Goal: Task Accomplishment & Management: Complete application form

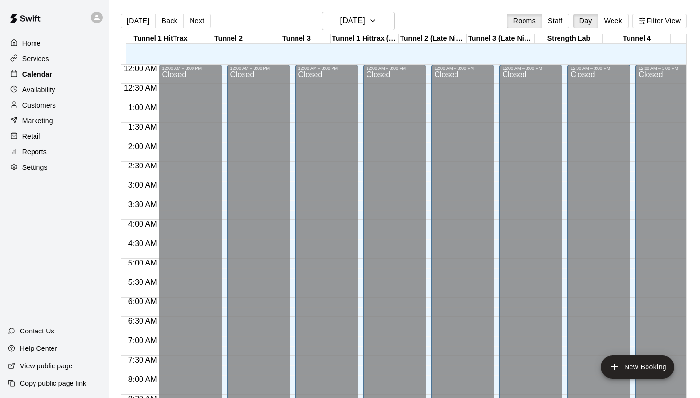
click at [41, 69] on p "Calendar" at bounding box center [37, 74] width 30 height 10
click at [53, 75] on div "Calendar" at bounding box center [55, 74] width 94 height 15
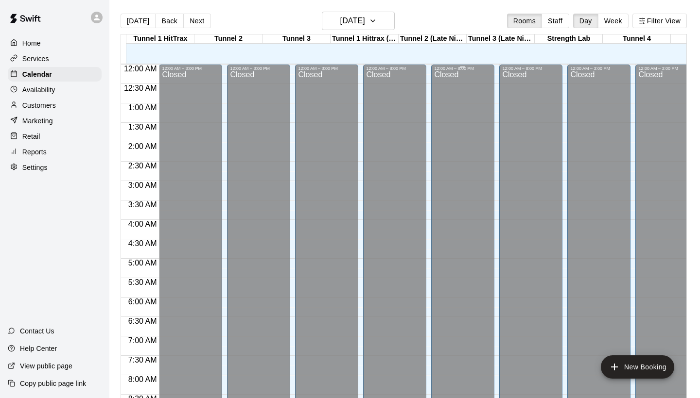
click at [55, 73] on div "Calendar" at bounding box center [55, 74] width 94 height 15
click at [72, 79] on div "Calendar" at bounding box center [55, 74] width 94 height 15
click at [39, 73] on p "Calendar" at bounding box center [37, 74] width 30 height 10
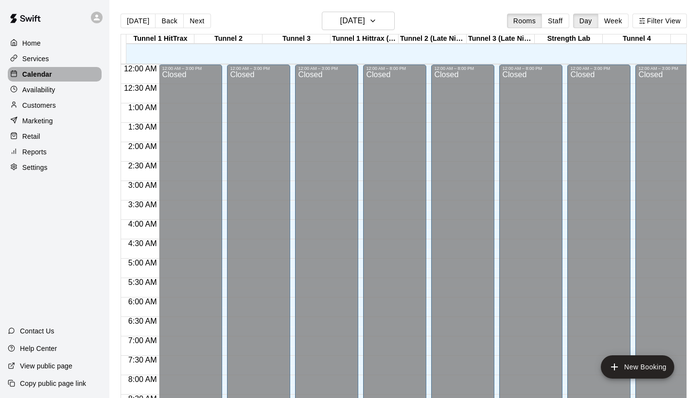
click at [39, 73] on p "Calendar" at bounding box center [37, 74] width 30 height 10
click at [57, 88] on div "Availability" at bounding box center [55, 90] width 94 height 15
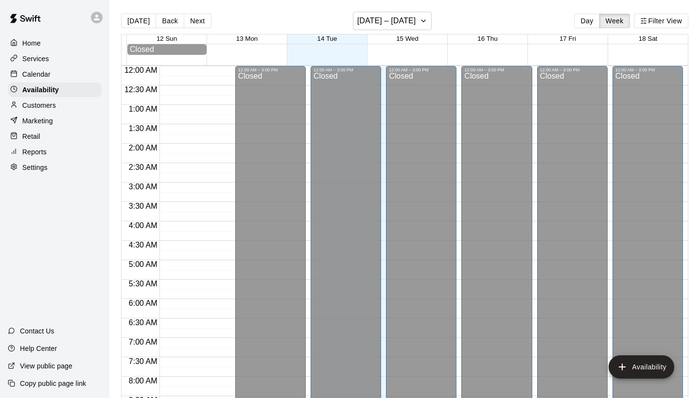
click at [37, 76] on p "Calendar" at bounding box center [36, 74] width 28 height 10
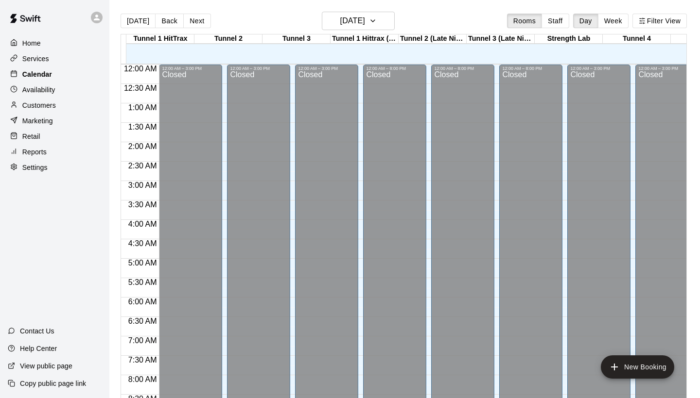
click at [37, 76] on p "Calendar" at bounding box center [37, 74] width 30 height 10
click at [400, 50] on div at bounding box center [432, 49] width 68 height 10
click at [409, 52] on div at bounding box center [432, 49] width 68 height 10
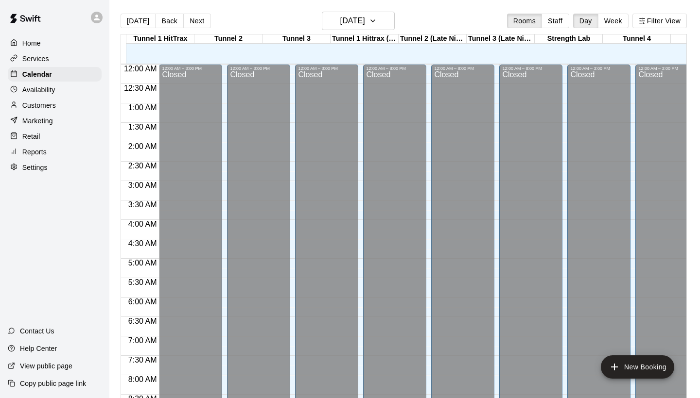
click at [409, 52] on div at bounding box center [432, 49] width 68 height 10
click at [400, 51] on div at bounding box center [432, 49] width 68 height 10
click at [499, 60] on div at bounding box center [500, 59] width 68 height 10
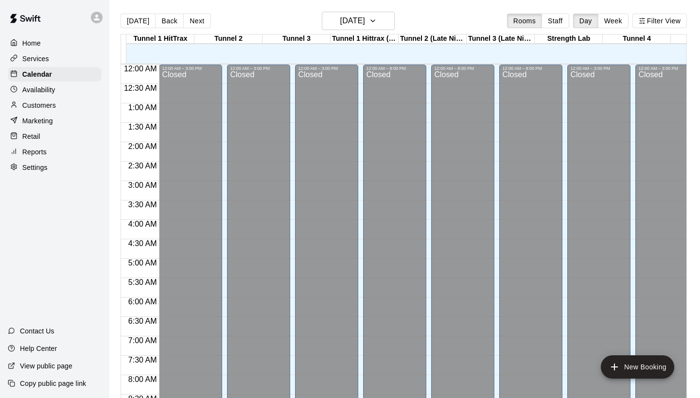
click at [499, 60] on div at bounding box center [500, 59] width 68 height 10
click at [330, 71] on div "Closed" at bounding box center [326, 361] width 57 height 580
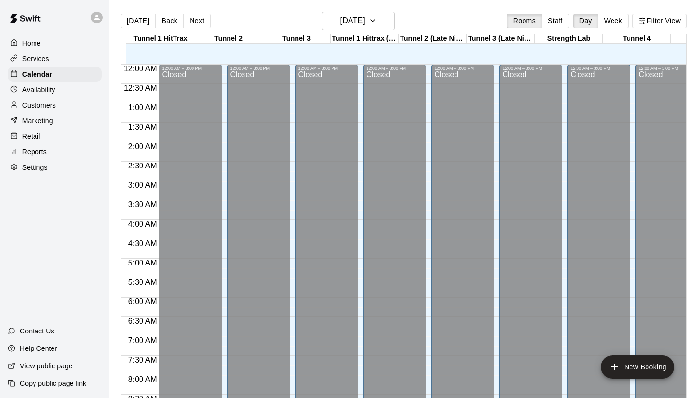
click at [239, 45] on div at bounding box center [228, 49] width 68 height 10
click at [233, 51] on div at bounding box center [228, 49] width 68 height 10
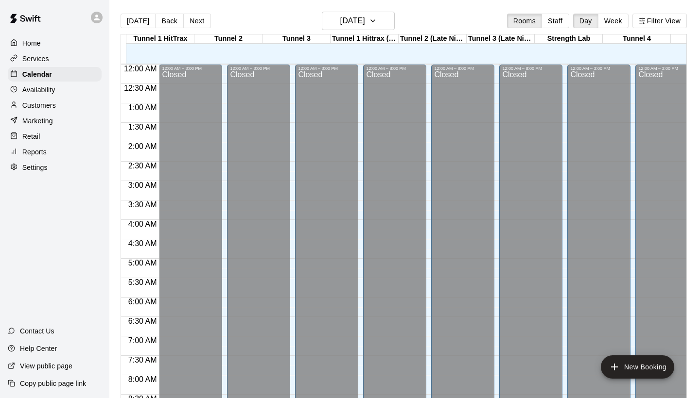
click at [233, 51] on div at bounding box center [228, 49] width 68 height 10
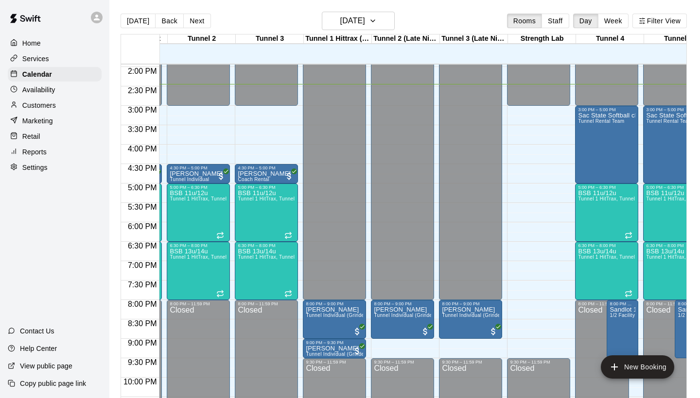
scroll to position [542, 23]
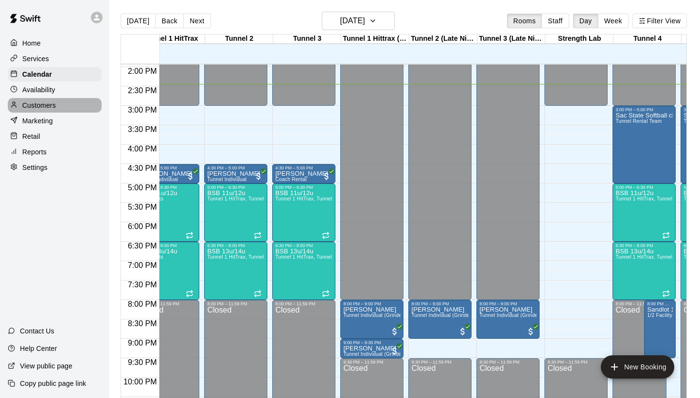
click at [74, 105] on div "Customers" at bounding box center [55, 105] width 94 height 15
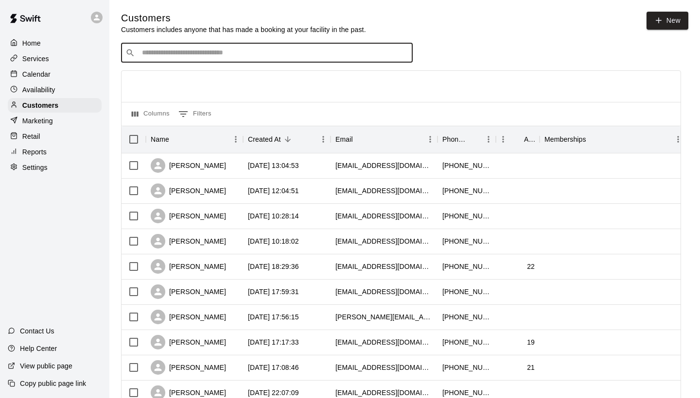
click at [145, 48] on input "Search customers by name or email" at bounding box center [273, 53] width 269 height 10
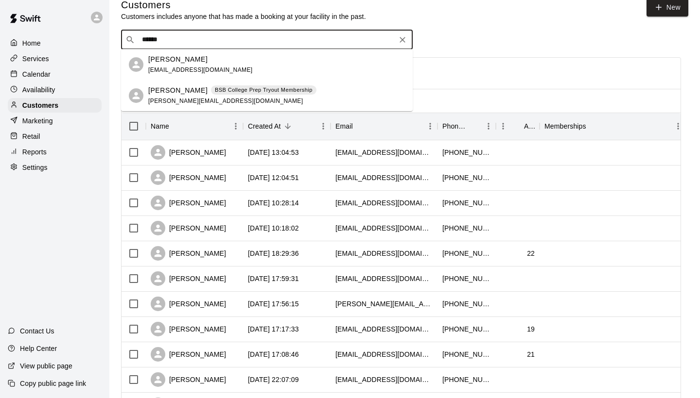
scroll to position [11, 0]
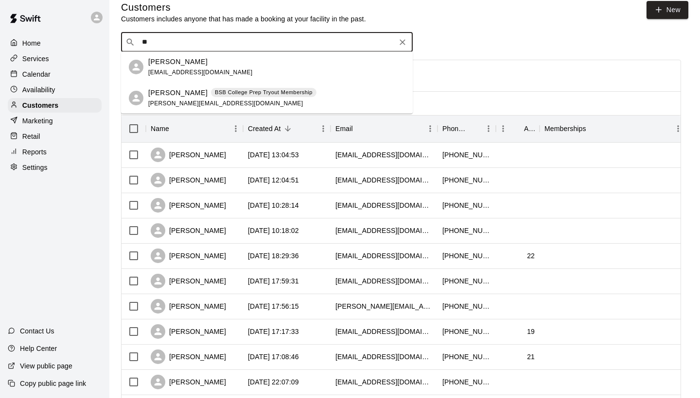
type input "*"
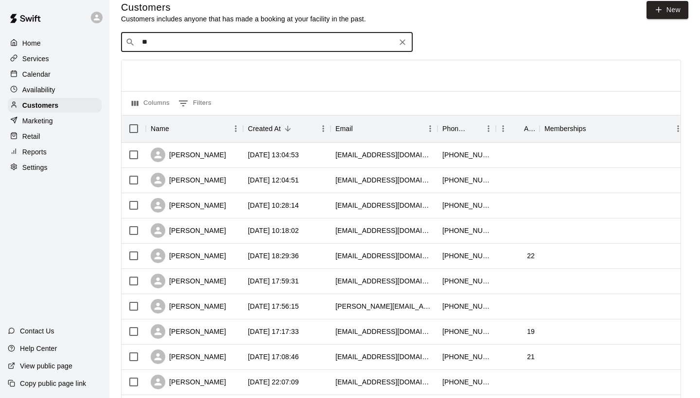
type input "*"
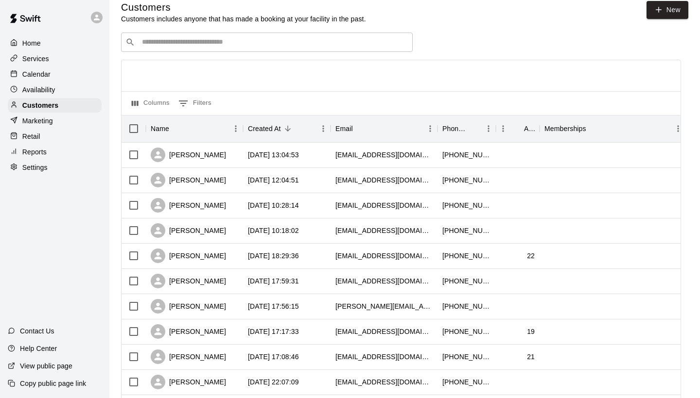
click at [157, 67] on div at bounding box center [400, 75] width 559 height 31
click at [31, 41] on p "Home" at bounding box center [31, 43] width 18 height 10
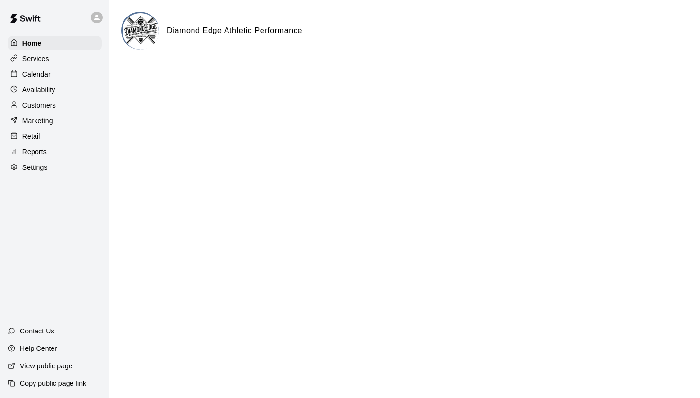
click at [34, 72] on p "Calendar" at bounding box center [36, 74] width 28 height 10
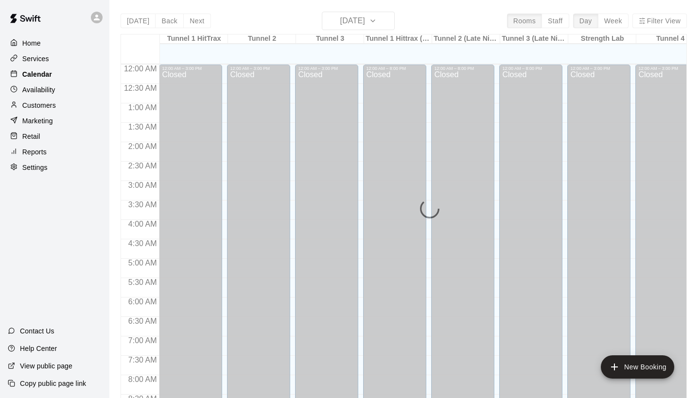
scroll to position [559, 0]
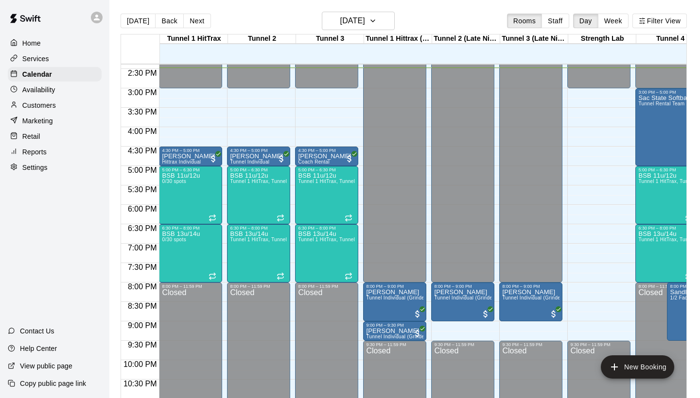
click at [68, 113] on div "Home Services Calendar Availability Customers Marketing Retail Reports Settings" at bounding box center [54, 105] width 109 height 141
click at [70, 108] on div "Customers" at bounding box center [55, 105] width 94 height 15
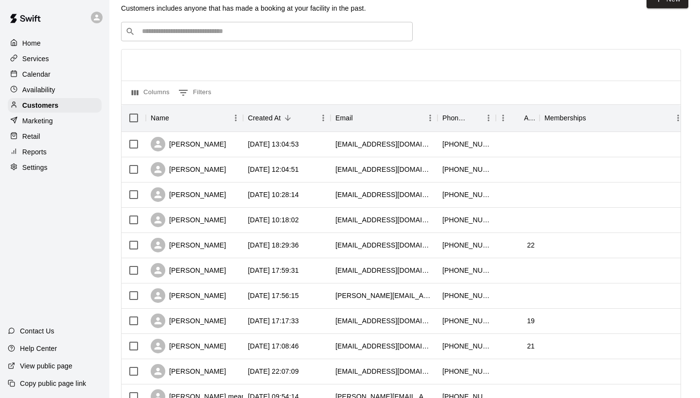
scroll to position [23, 0]
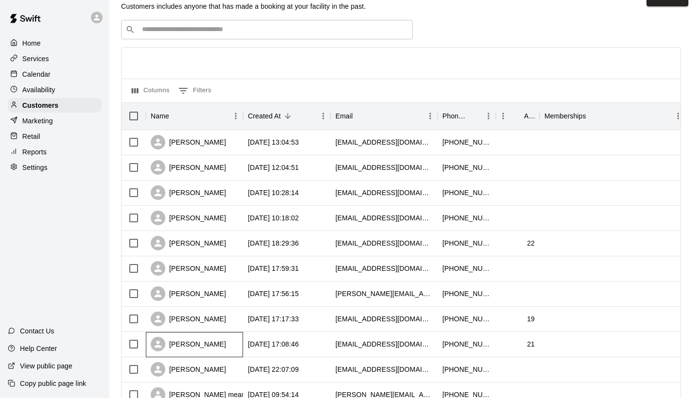
click at [223, 334] on div "[PERSON_NAME]" at bounding box center [194, 344] width 97 height 25
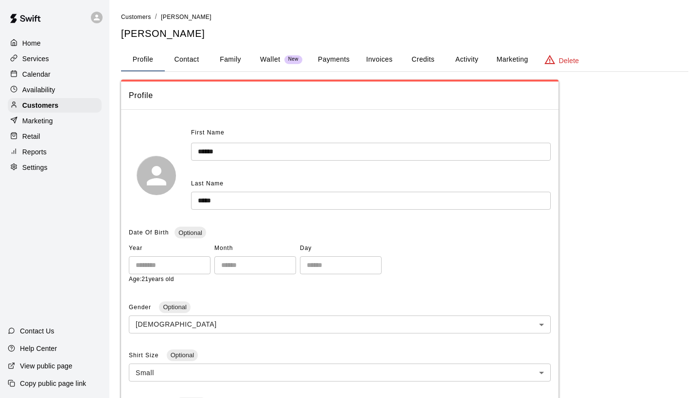
click at [474, 62] on button "Activity" at bounding box center [467, 59] width 44 height 23
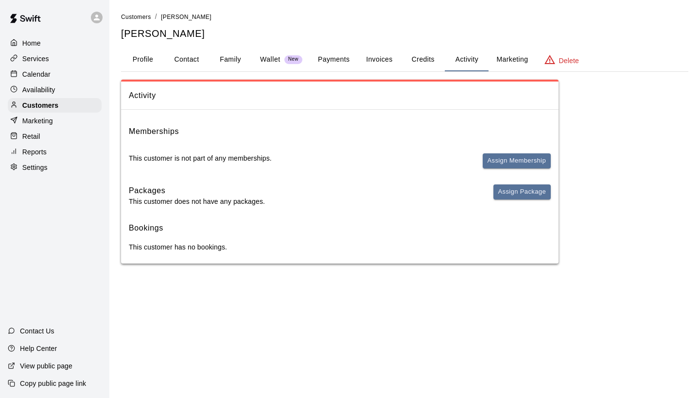
click at [341, 54] on button "Payments" at bounding box center [333, 59] width 47 height 23
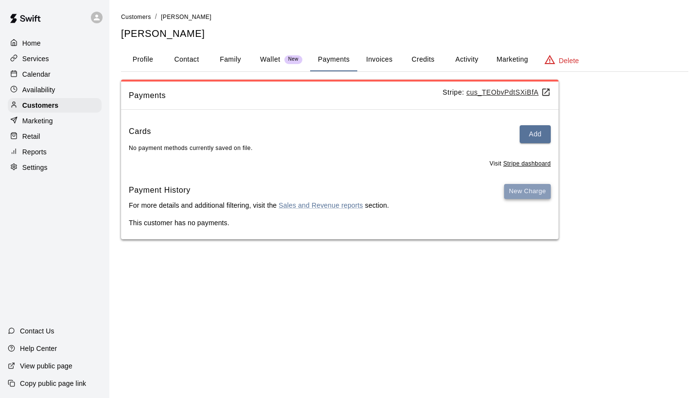
click at [513, 187] on button "New Charge" at bounding box center [527, 191] width 47 height 15
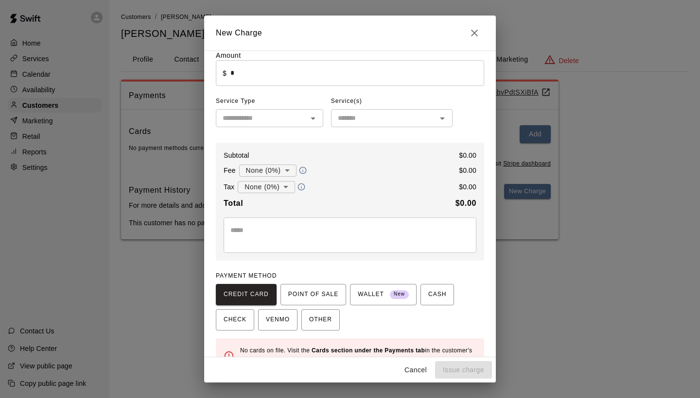
scroll to position [12, 0]
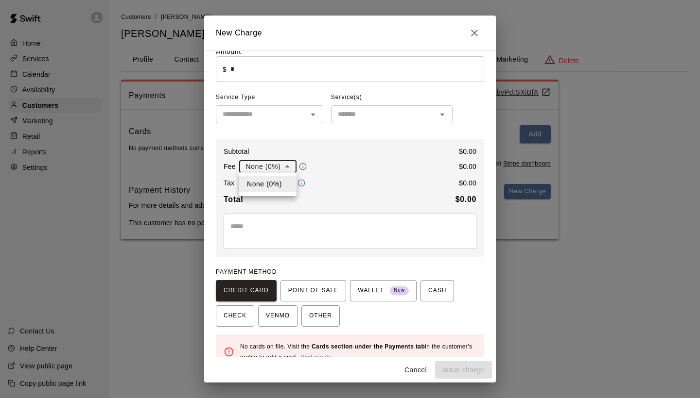
click at [275, 166] on body "Home Services Calendar Availability Customers Marketing Retail Reports Settings…" at bounding box center [350, 129] width 700 height 259
click at [366, 213] on div at bounding box center [350, 199] width 700 height 398
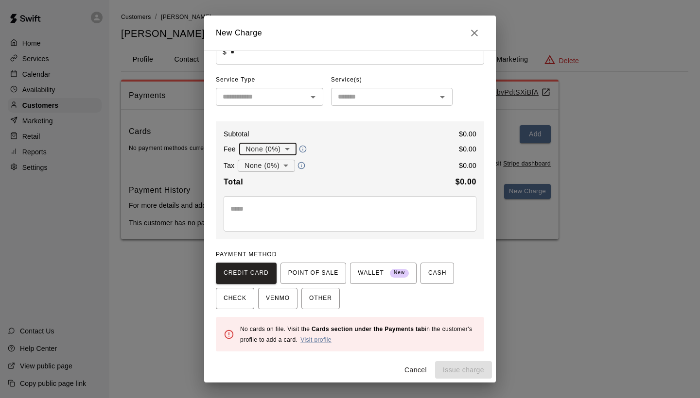
scroll to position [29, 0]
click at [474, 37] on icon "Close" at bounding box center [474, 33] width 12 height 12
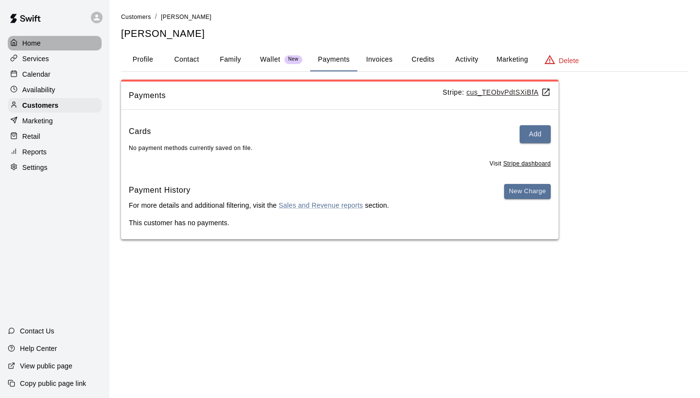
click at [53, 45] on div "Home" at bounding box center [55, 43] width 94 height 15
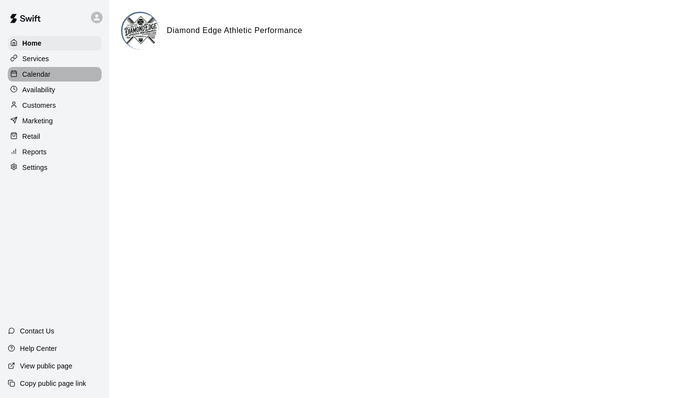
click at [48, 75] on p "Calendar" at bounding box center [36, 74] width 28 height 10
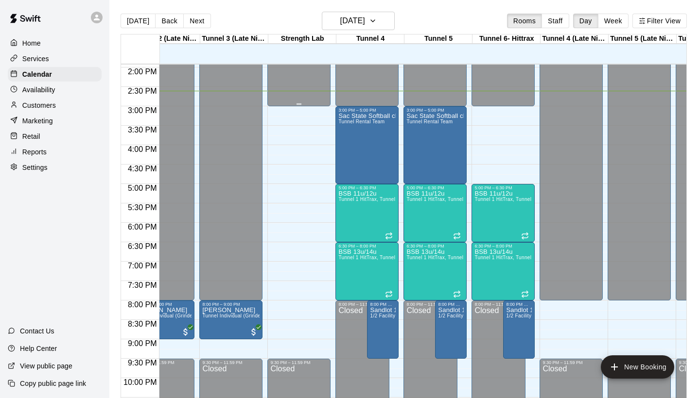
scroll to position [541, 300]
click at [380, 133] on div "Sac State Softball club Tunnel Rental Team" at bounding box center [366, 312] width 57 height 398
click at [380, 133] on div at bounding box center [350, 199] width 700 height 398
click at [380, 133] on div "Sac State Softball club Tunnel Rental Team" at bounding box center [366, 312] width 57 height 398
click at [364, 145] on div at bounding box center [350, 199] width 700 height 398
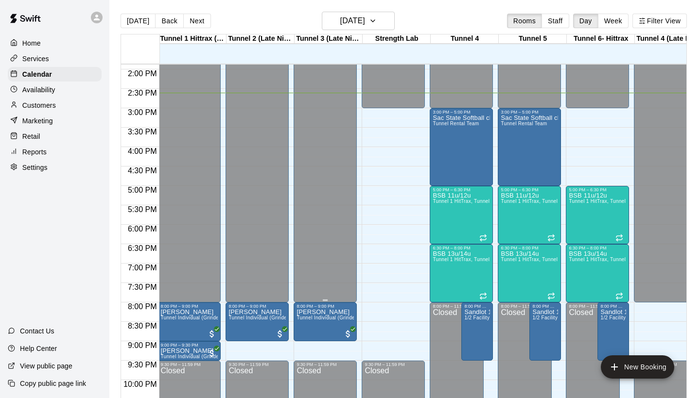
scroll to position [0, 175]
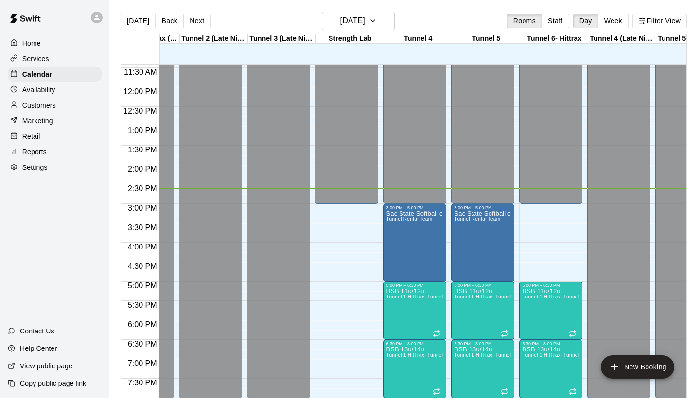
click at [18, 108] on div at bounding box center [16, 105] width 12 height 9
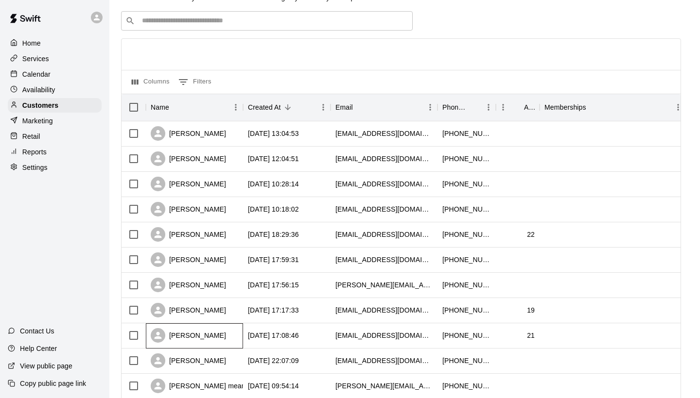
click at [203, 331] on div "[PERSON_NAME]" at bounding box center [188, 335] width 75 height 15
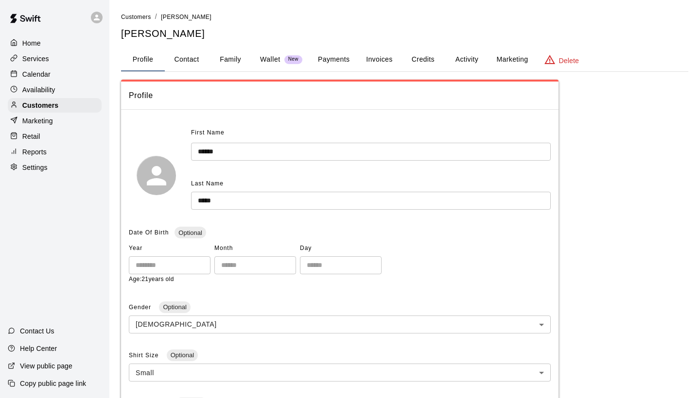
click at [336, 61] on button "Payments" at bounding box center [333, 59] width 47 height 23
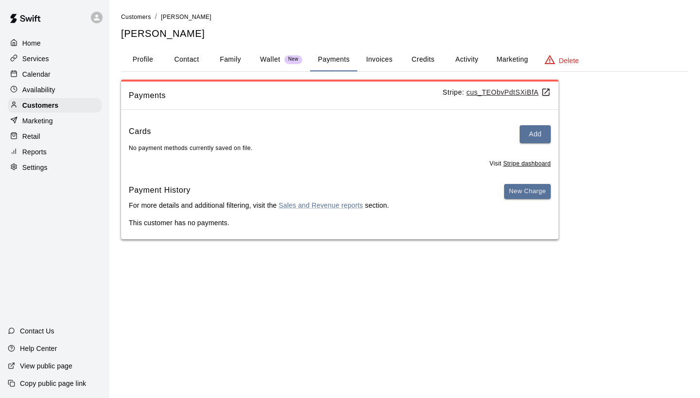
click at [372, 54] on button "Invoices" at bounding box center [379, 59] width 44 height 23
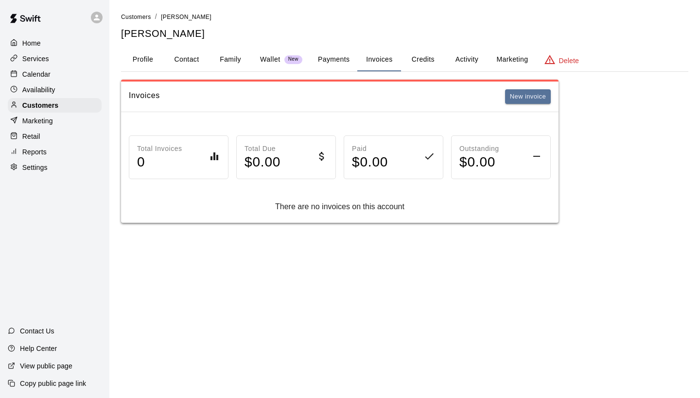
click at [342, 57] on button "Payments" at bounding box center [333, 59] width 47 height 23
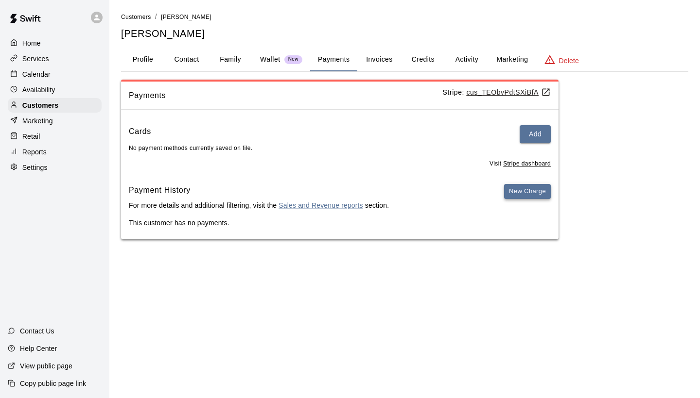
click at [512, 185] on button "New Charge" at bounding box center [527, 191] width 47 height 15
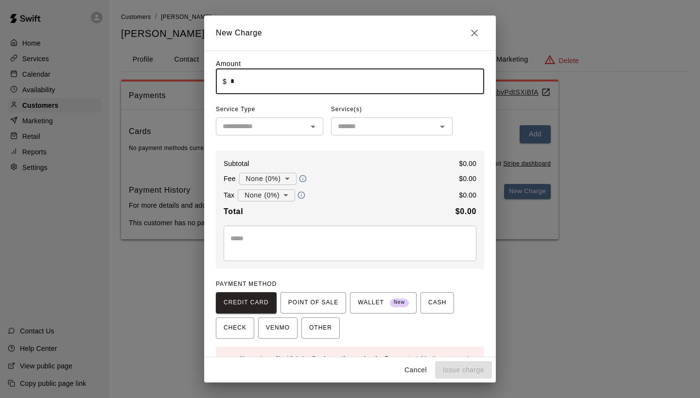
click at [369, 75] on input "*" at bounding box center [357, 81] width 254 height 26
click at [310, 86] on input "****" at bounding box center [357, 81] width 254 height 26
type input "******"
click at [267, 123] on input "text" at bounding box center [261, 126] width 85 height 12
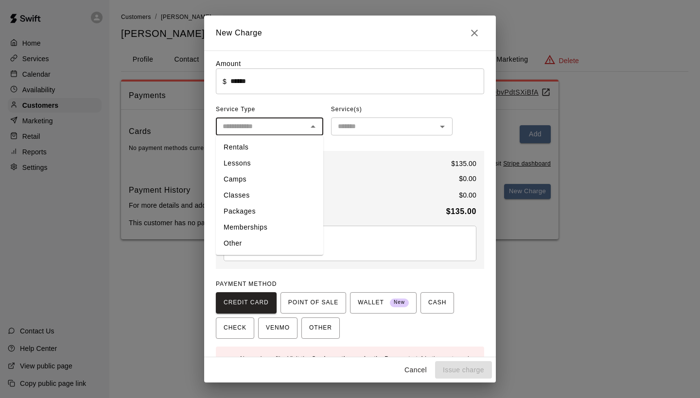
click at [266, 151] on li "Rentals" at bounding box center [269, 147] width 107 height 16
type input "*******"
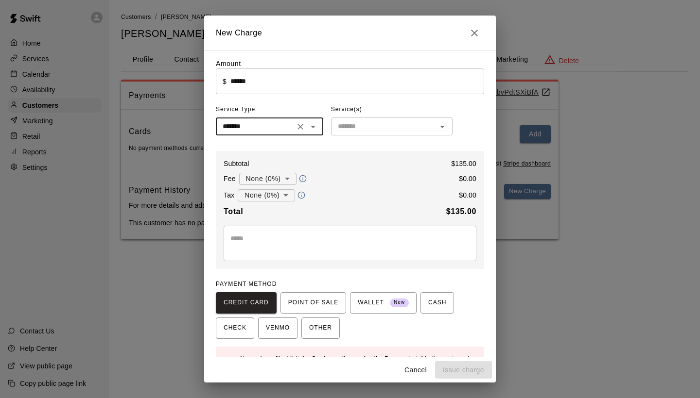
click at [342, 128] on input "text" at bounding box center [384, 126] width 100 height 12
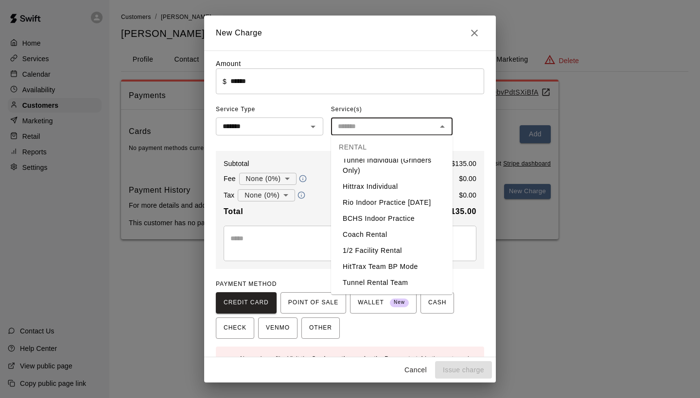
scroll to position [58, 0]
click at [392, 277] on li "Tunnel Rental Team" at bounding box center [391, 283] width 121 height 16
type input "**********"
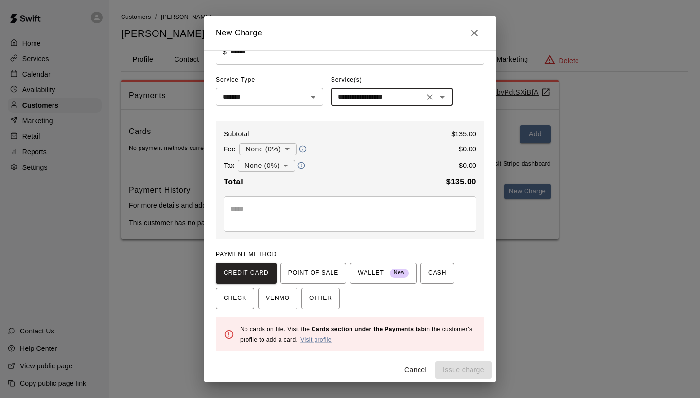
scroll to position [29, 0]
click at [373, 273] on span "WALLET New" at bounding box center [383, 274] width 51 height 16
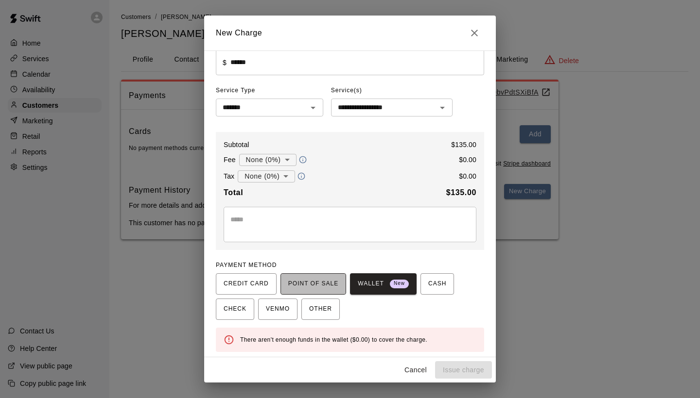
click at [314, 282] on span "POINT OF SALE" at bounding box center [313, 284] width 50 height 16
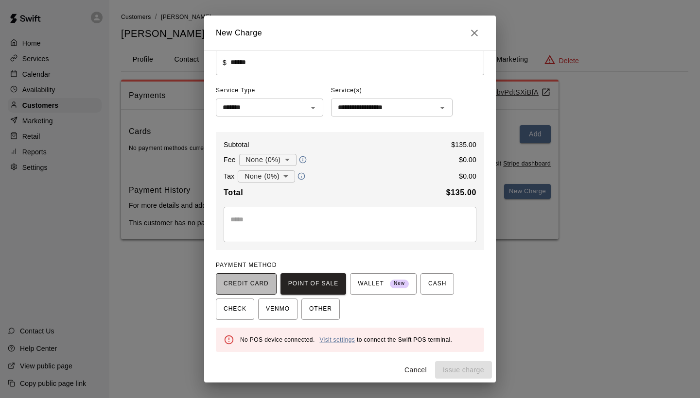
click at [259, 277] on span "CREDIT CARD" at bounding box center [245, 284] width 45 height 16
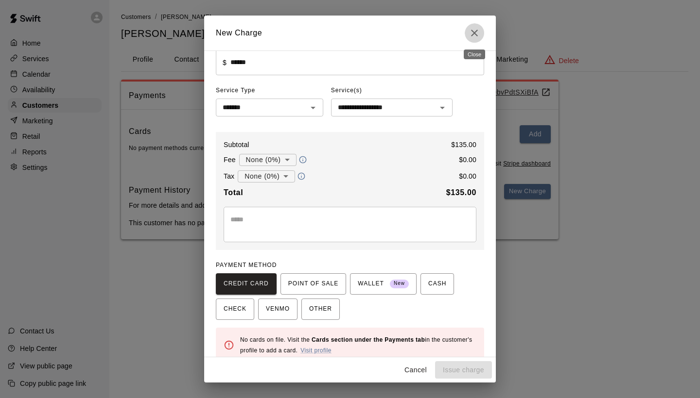
click at [475, 37] on icon "Close" at bounding box center [474, 33] width 12 height 12
type input "*"
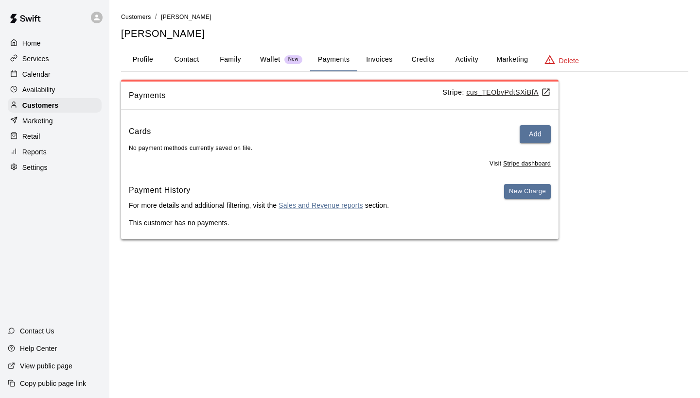
click at [34, 68] on div "Calendar" at bounding box center [55, 74] width 94 height 15
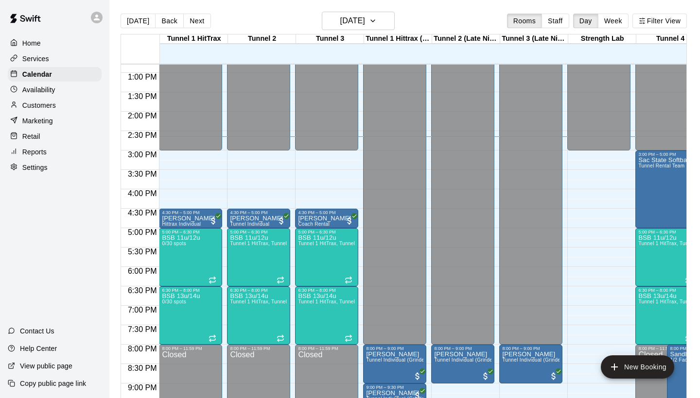
scroll to position [497, 0]
click at [340, 16] on h6 "[DATE]" at bounding box center [352, 21] width 25 height 14
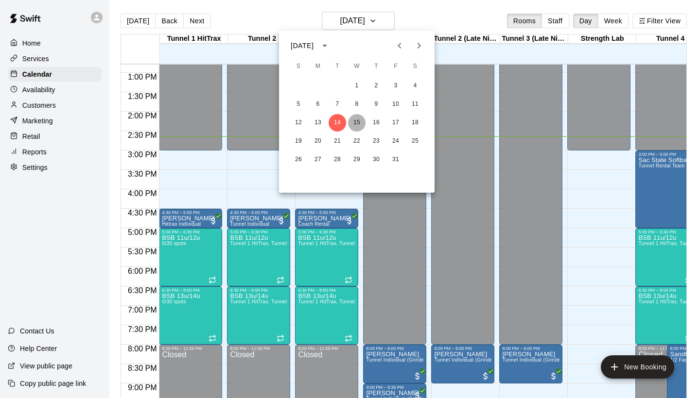
click at [353, 119] on button "15" at bounding box center [356, 122] width 17 height 17
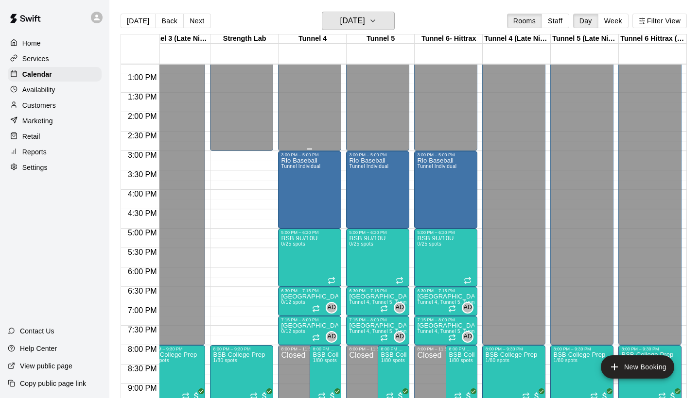
scroll to position [0, 358]
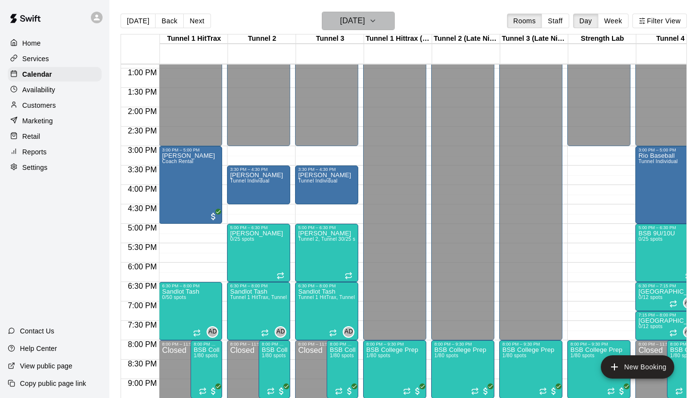
click at [365, 22] on h6 "Wednesday Oct 15" at bounding box center [352, 21] width 25 height 14
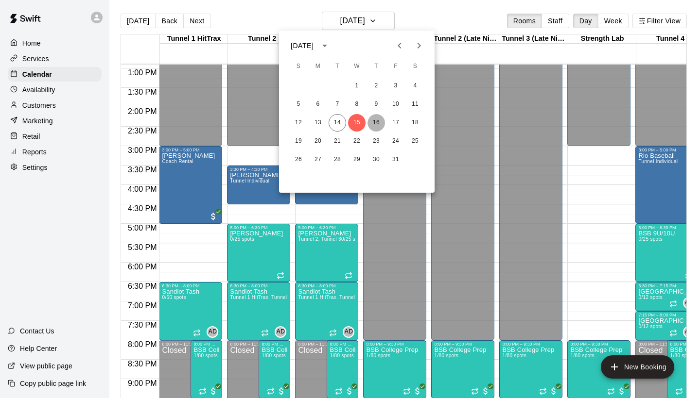
click at [375, 115] on button "16" at bounding box center [375, 122] width 17 height 17
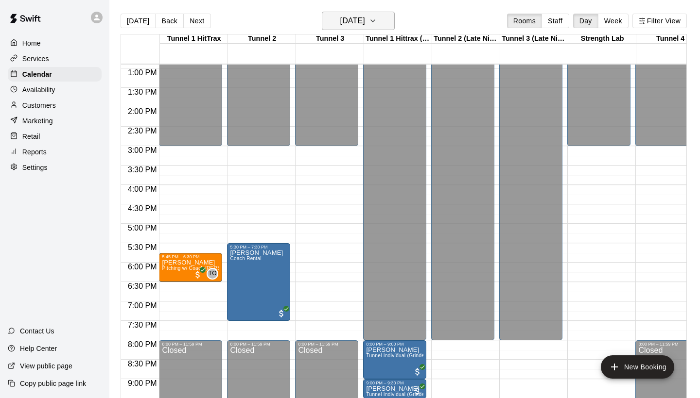
click at [344, 26] on h6 "[DATE]" at bounding box center [352, 21] width 25 height 14
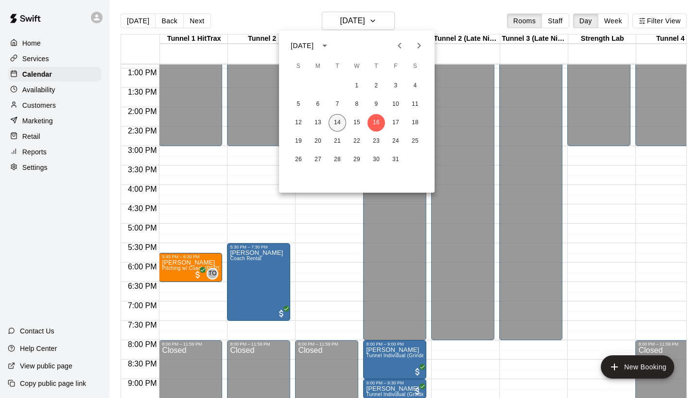
click at [332, 120] on button "14" at bounding box center [336, 122] width 17 height 17
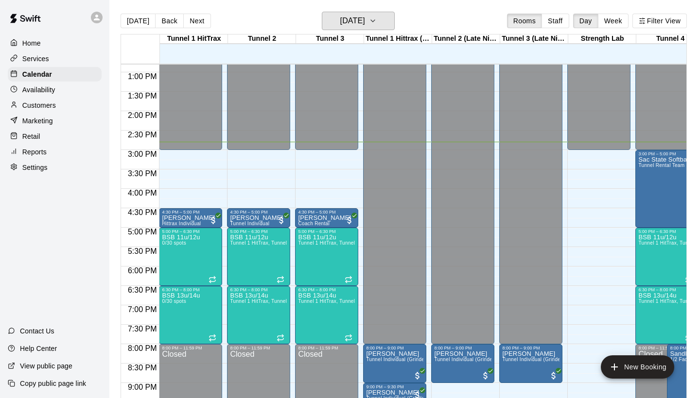
scroll to position [497, 0]
click at [186, 218] on p "[PERSON_NAME]" at bounding box center [188, 218] width 53 height 0
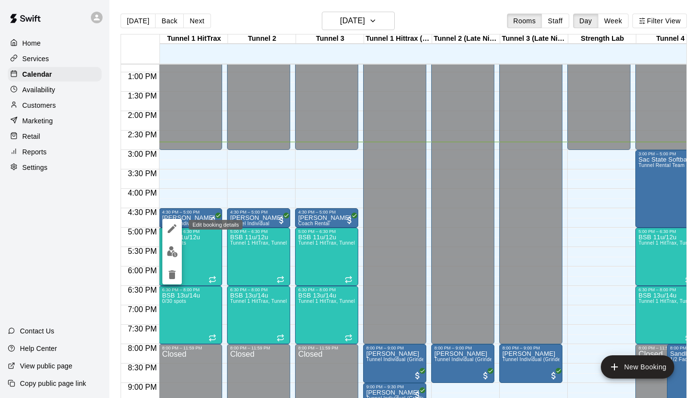
click at [174, 229] on icon "edit" at bounding box center [172, 229] width 12 height 12
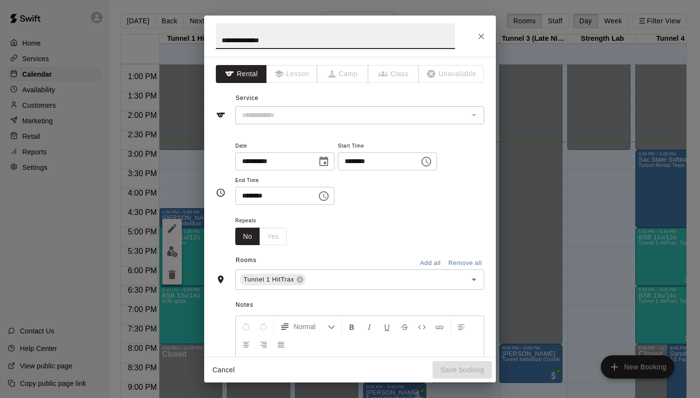
type input "**********"
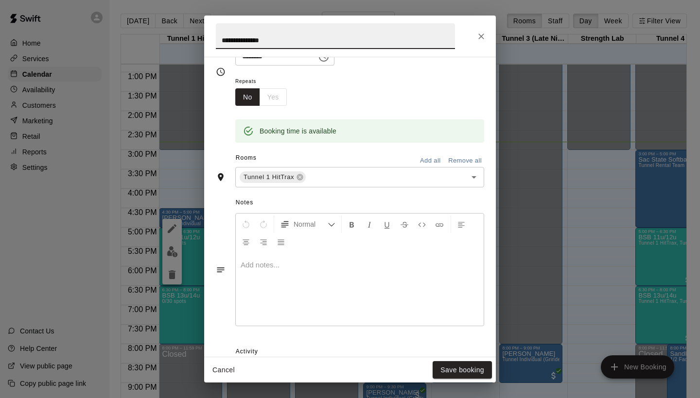
scroll to position [136, 0]
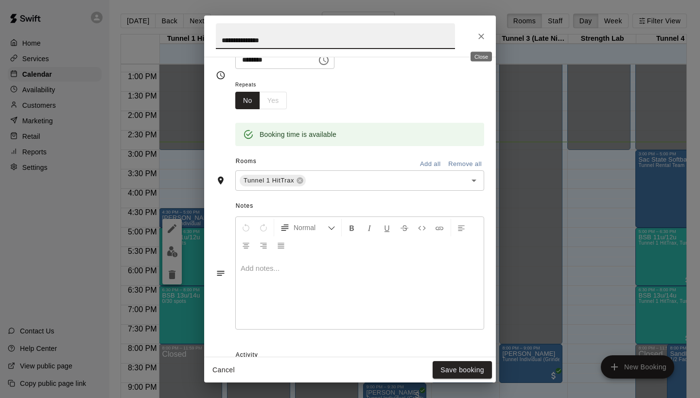
click at [473, 34] on button "Close" at bounding box center [480, 36] width 17 height 17
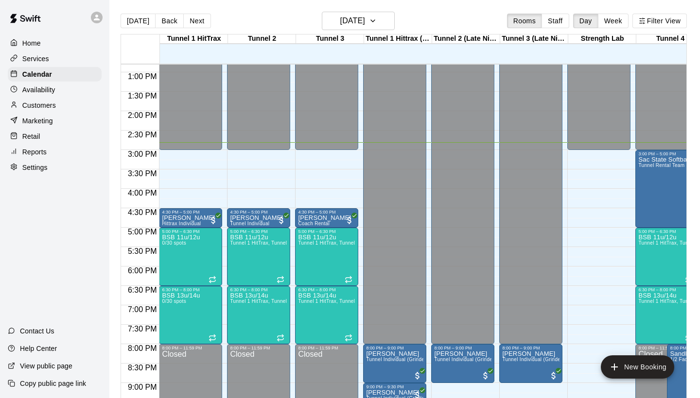
click at [53, 103] on p "Customers" at bounding box center [39, 106] width 34 height 10
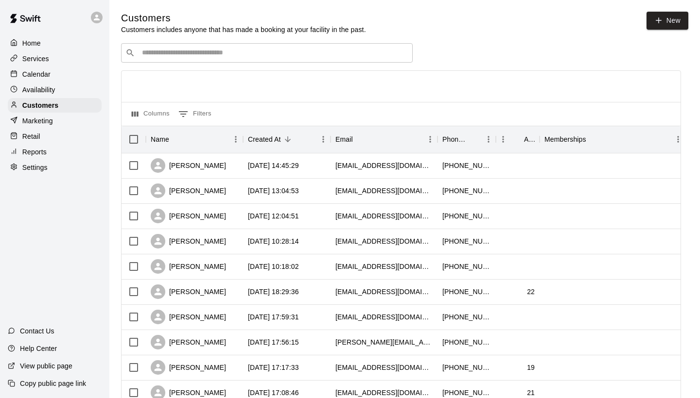
click at [217, 59] on div "​ ​" at bounding box center [266, 52] width 291 height 19
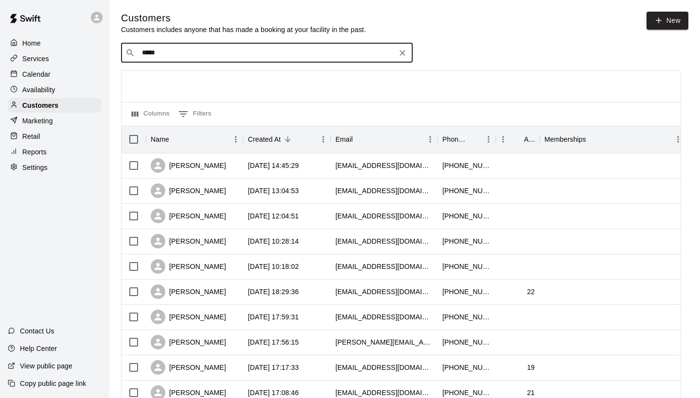
type input "******"
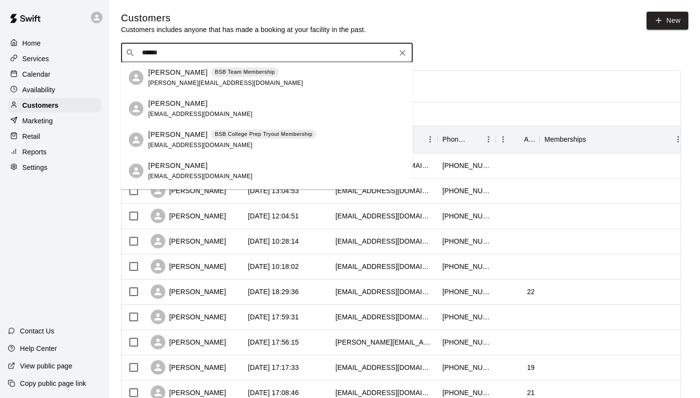
click at [182, 83] on span "steve.angeabelia@gmail.com" at bounding box center [225, 83] width 154 height 7
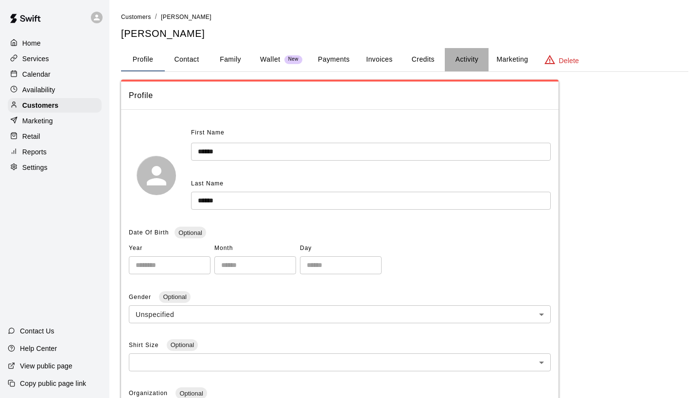
click at [472, 54] on button "Activity" at bounding box center [467, 59] width 44 height 23
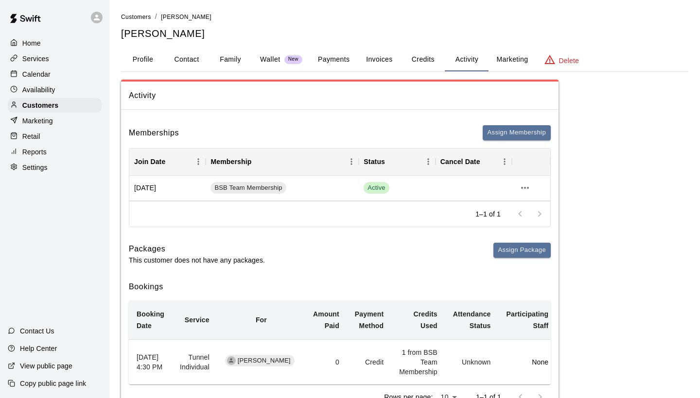
click at [227, 59] on button "Family" at bounding box center [230, 59] width 44 height 23
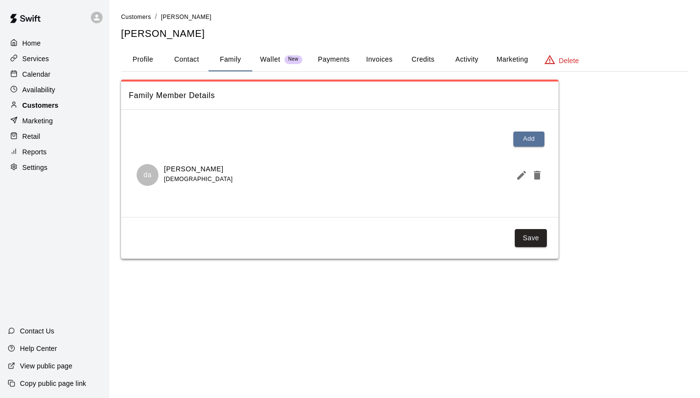
click at [52, 102] on p "Customers" at bounding box center [40, 106] width 36 height 10
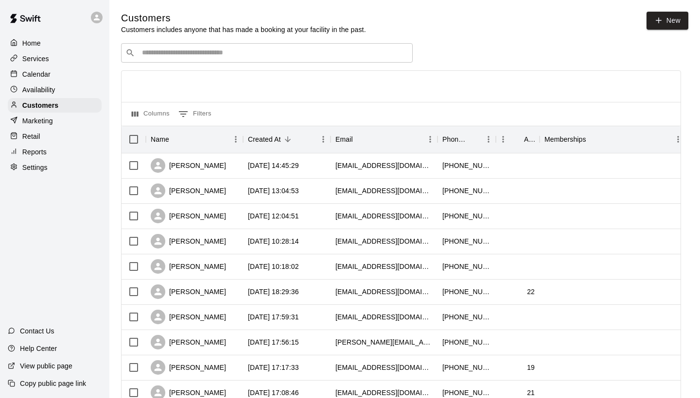
click at [169, 55] on input "Search customers by name or email" at bounding box center [273, 53] width 269 height 10
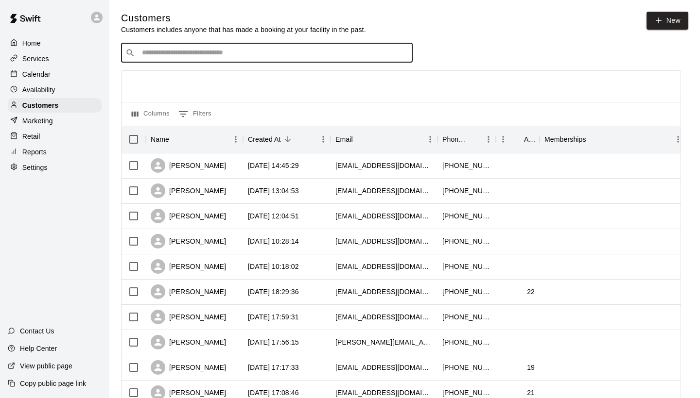
click at [174, 77] on div at bounding box center [400, 86] width 559 height 31
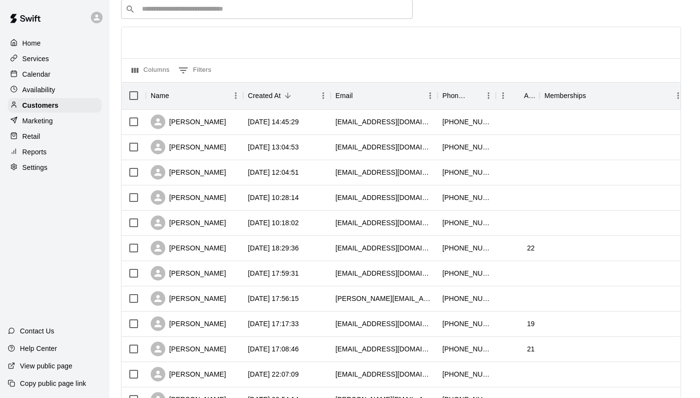
scroll to position [41, 0]
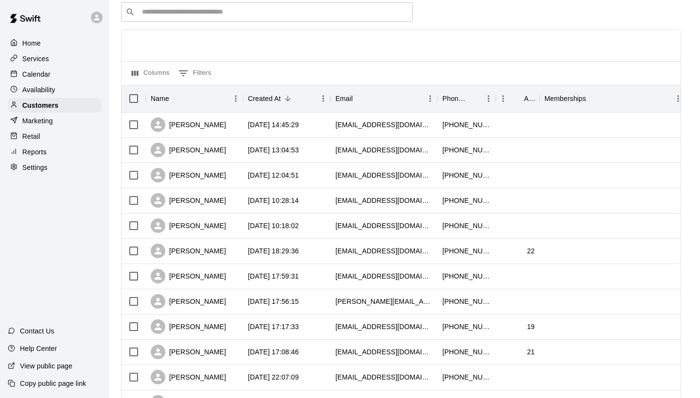
click at [62, 88] on div "Availability" at bounding box center [55, 90] width 94 height 15
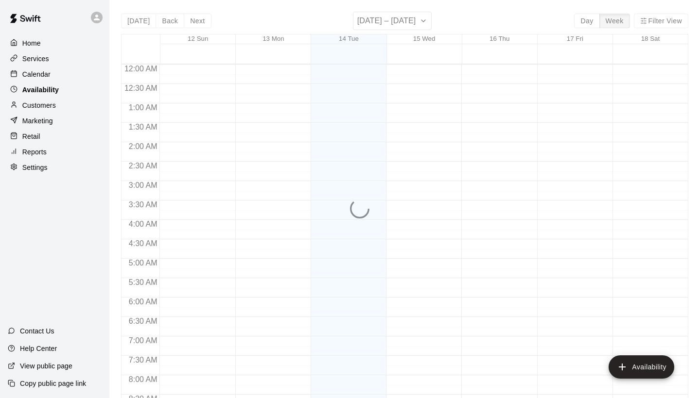
scroll to position [577, 0]
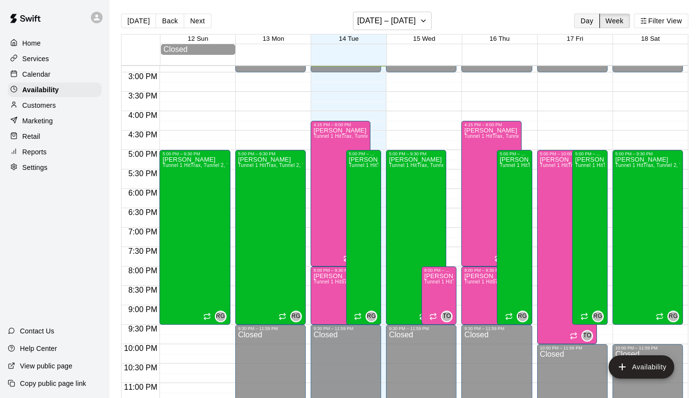
click at [591, 20] on button "Day" at bounding box center [586, 21] width 25 height 15
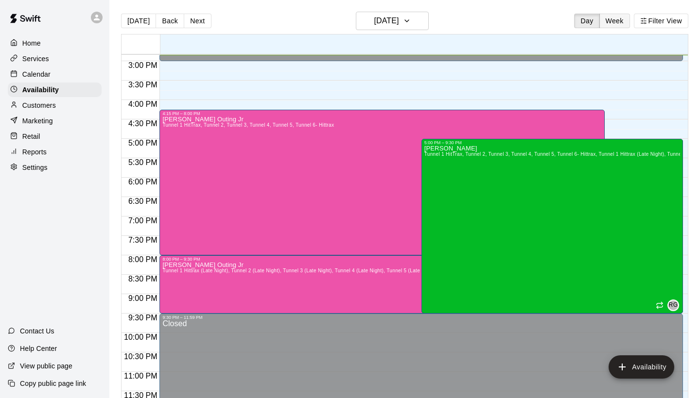
click at [623, 23] on button "Week" at bounding box center [614, 21] width 31 height 15
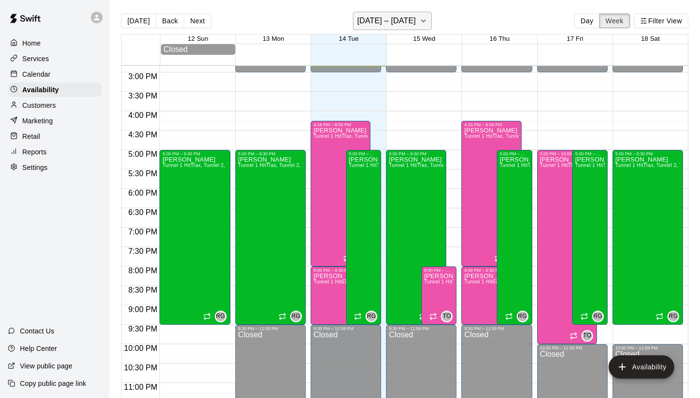
scroll to position [0, 0]
click at [58, 71] on div "Calendar" at bounding box center [55, 74] width 94 height 15
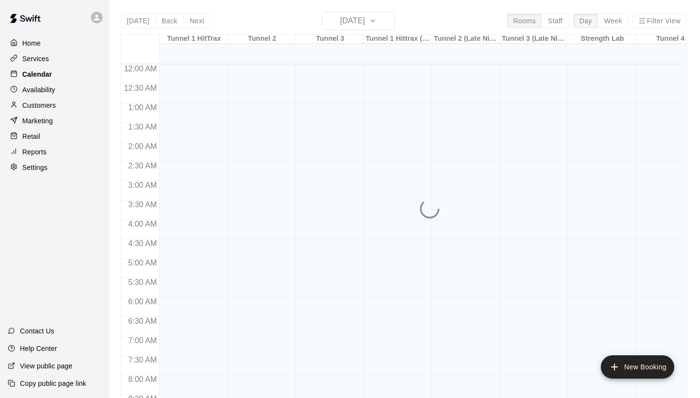
scroll to position [559, 0]
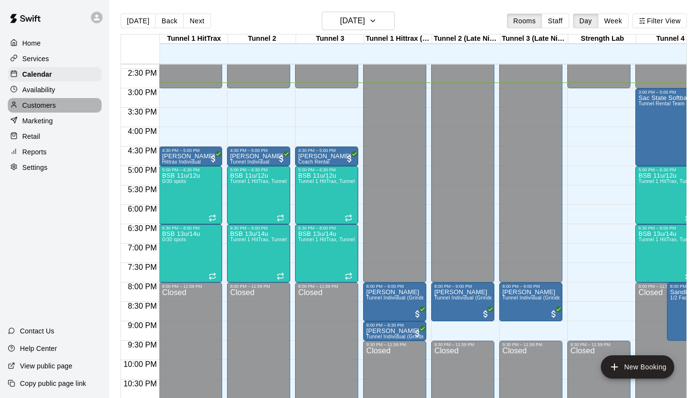
click at [40, 102] on p "Customers" at bounding box center [39, 106] width 34 height 10
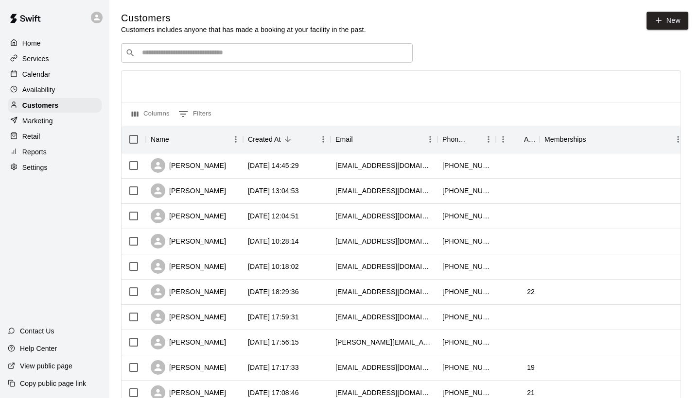
click at [192, 50] on input "Search customers by name or email" at bounding box center [273, 53] width 269 height 10
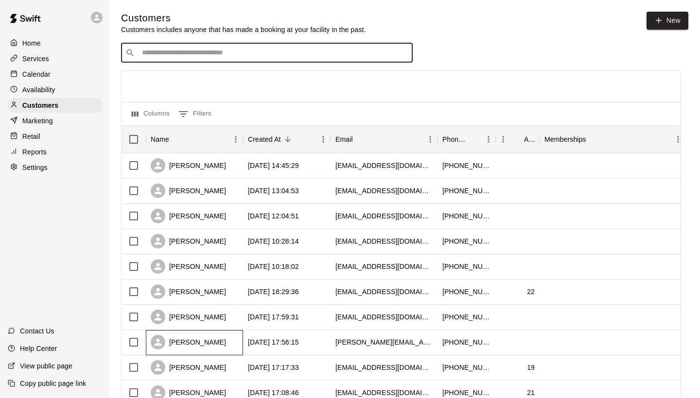
click at [190, 339] on div "[PERSON_NAME]" at bounding box center [188, 342] width 75 height 15
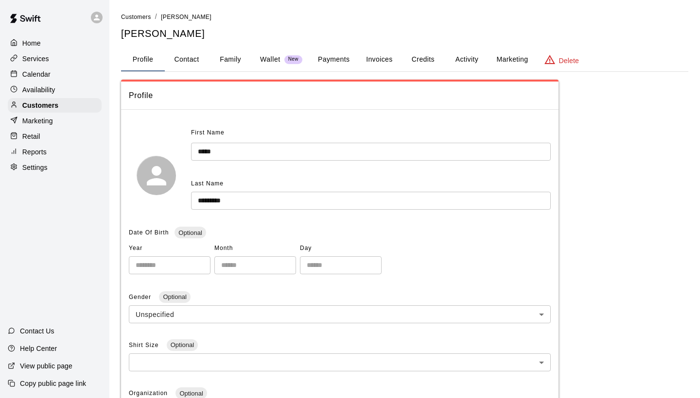
click at [340, 57] on button "Payments" at bounding box center [333, 59] width 47 height 23
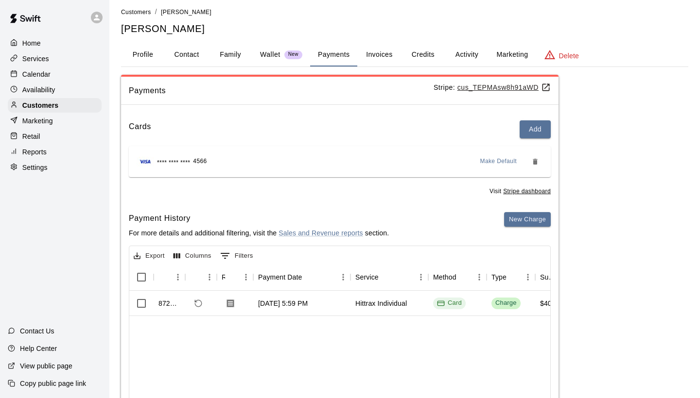
scroll to position [7, 0]
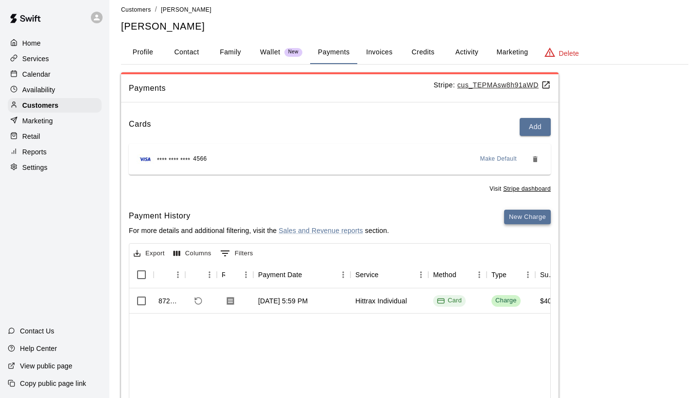
click at [530, 217] on button "New Charge" at bounding box center [527, 217] width 47 height 15
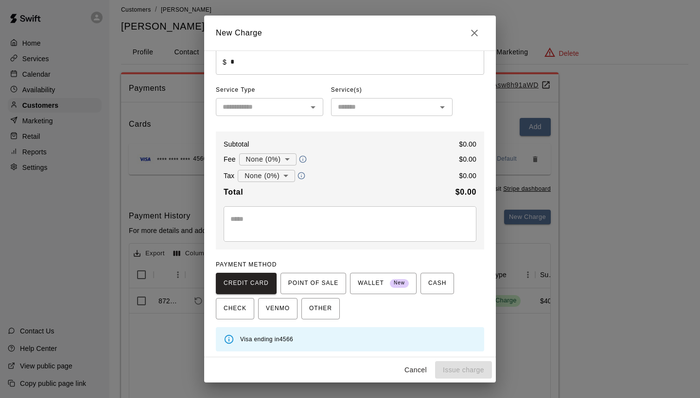
scroll to position [19, 0]
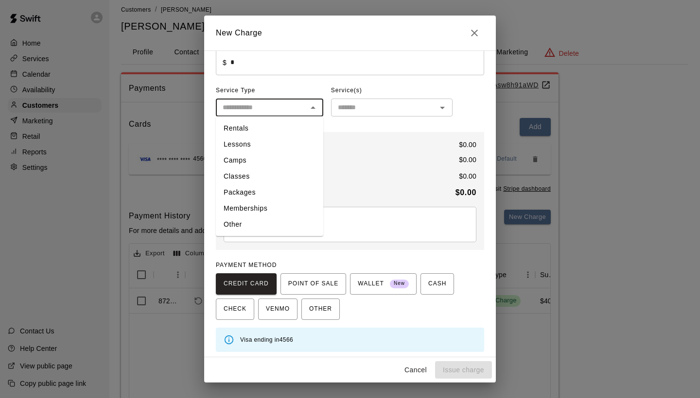
click at [272, 111] on input "text" at bounding box center [261, 108] width 85 height 12
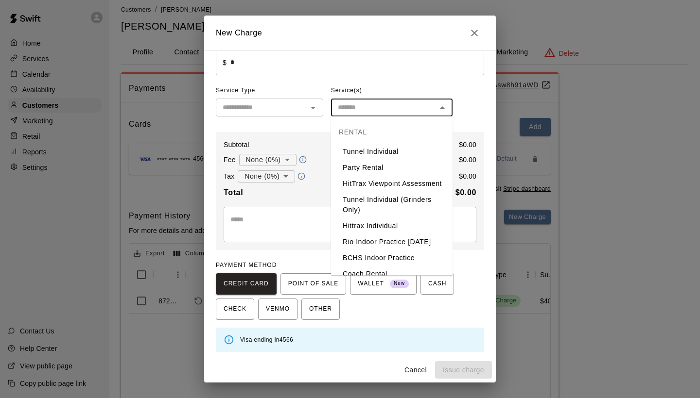
click at [382, 112] on input "text" at bounding box center [384, 108] width 100 height 12
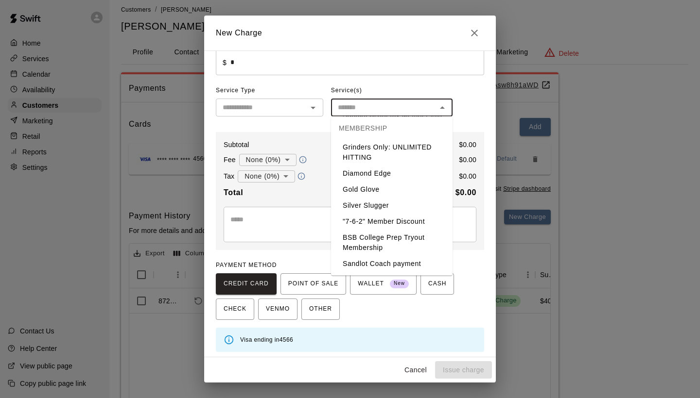
scroll to position [1912, 0]
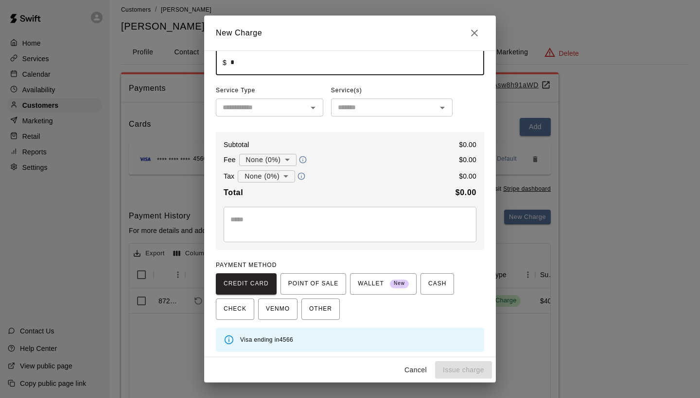
click at [415, 72] on input "*" at bounding box center [357, 63] width 254 height 26
click at [477, 33] on icon "Close" at bounding box center [474, 33] width 12 height 12
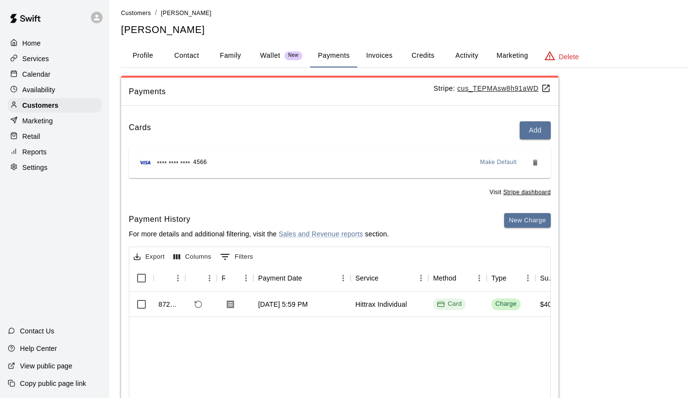
scroll to position [3, 0]
click at [44, 59] on p "Services" at bounding box center [35, 59] width 27 height 10
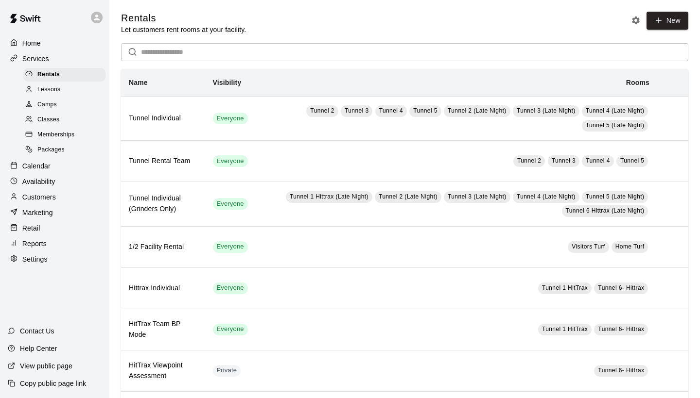
click at [39, 194] on p "Customers" at bounding box center [39, 197] width 34 height 10
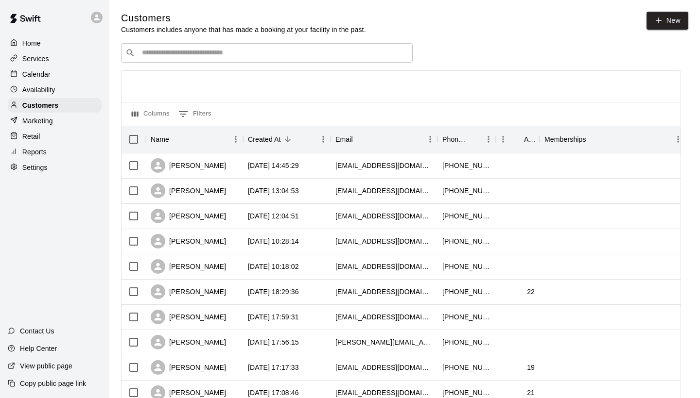
click at [667, 30] on span "New" at bounding box center [667, 23] width 42 height 23
click at [663, 24] on link "New" at bounding box center [667, 21] width 42 height 18
select select "**"
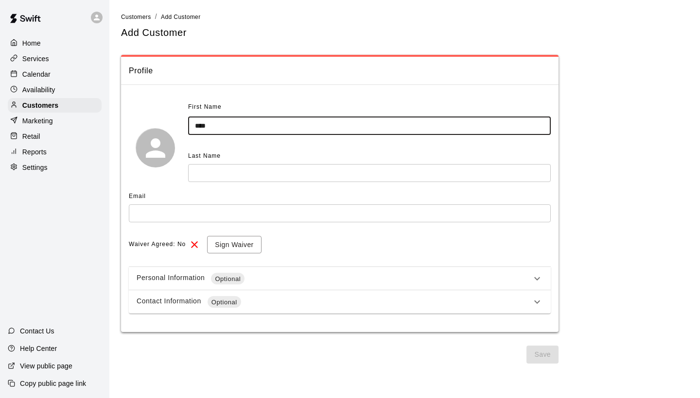
type input "****"
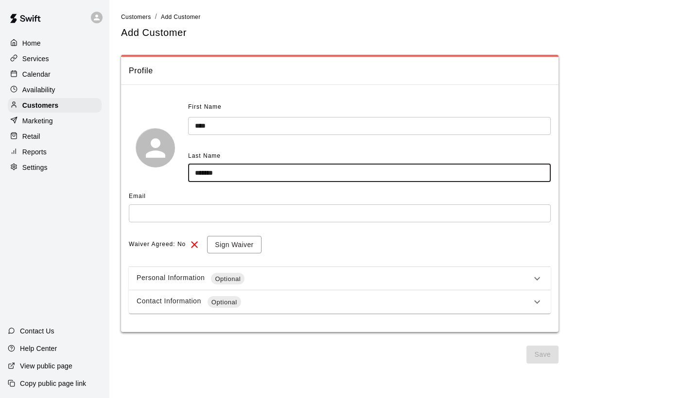
type input "*******"
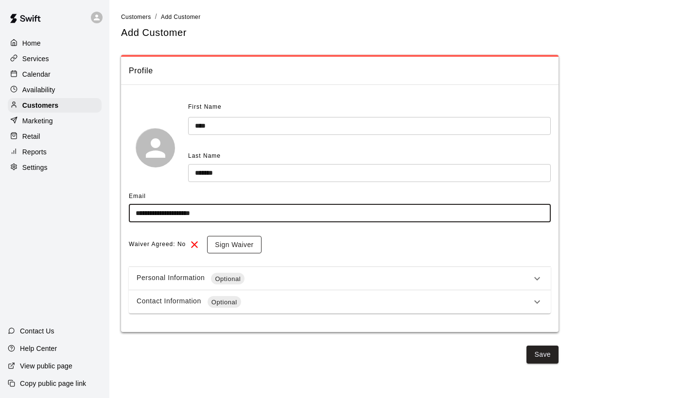
type input "**********"
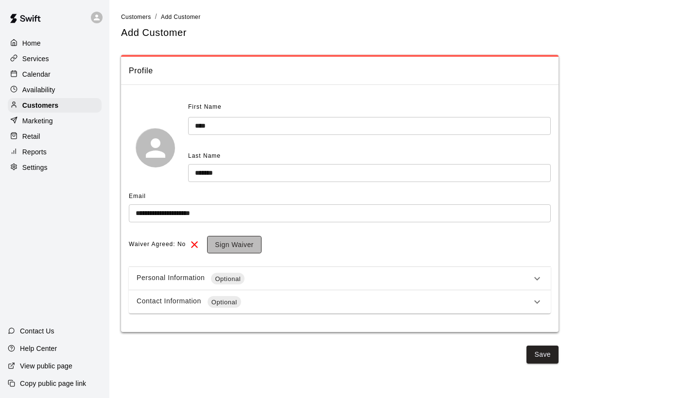
click at [242, 244] on button "Sign Waiver" at bounding box center [234, 245] width 54 height 18
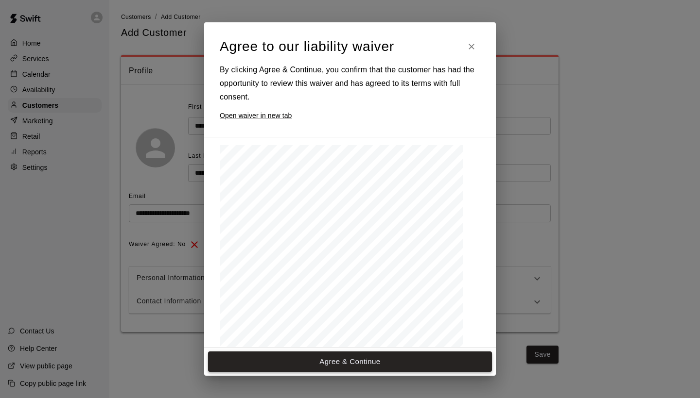
click at [324, 359] on button "Agree & Continue" at bounding box center [350, 362] width 284 height 20
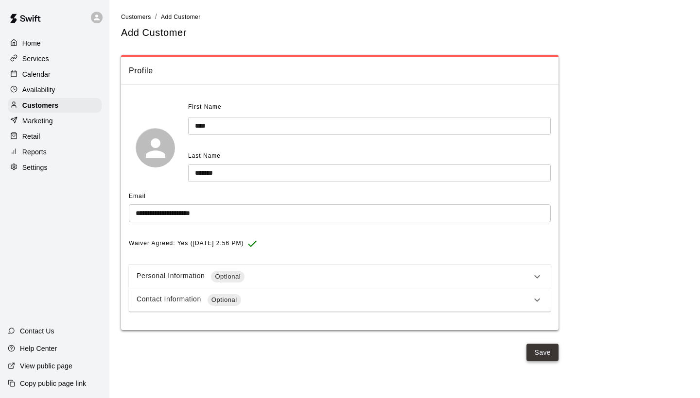
click at [541, 348] on button "Save" at bounding box center [542, 353] width 32 height 18
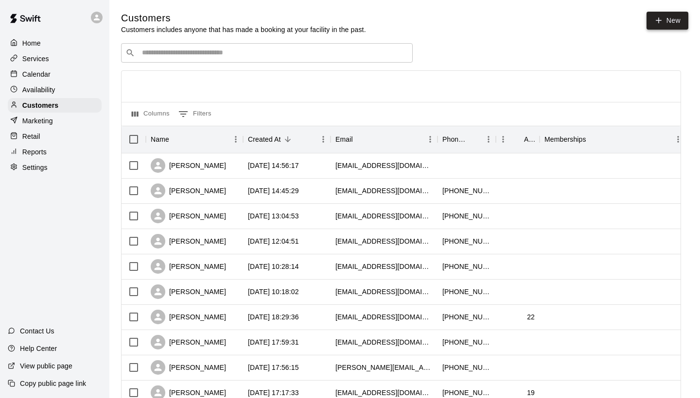
click at [670, 22] on link "New" at bounding box center [667, 21] width 42 height 18
select select "**"
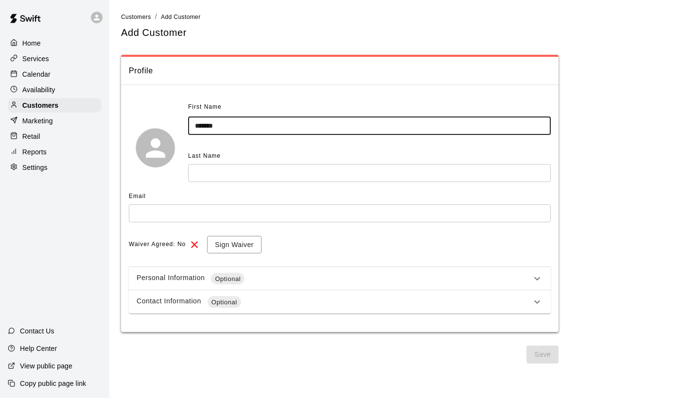
type input "*******"
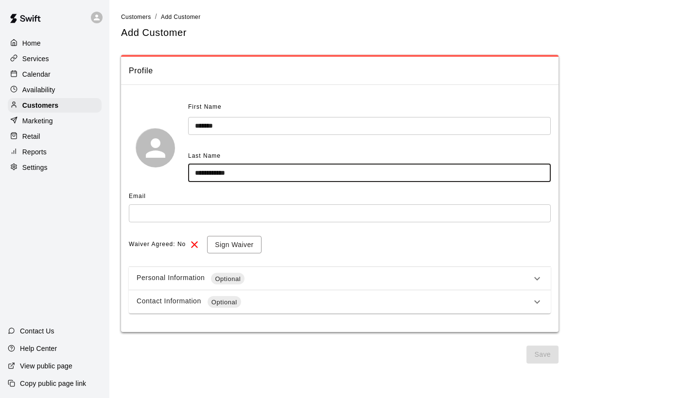
type input "**********"
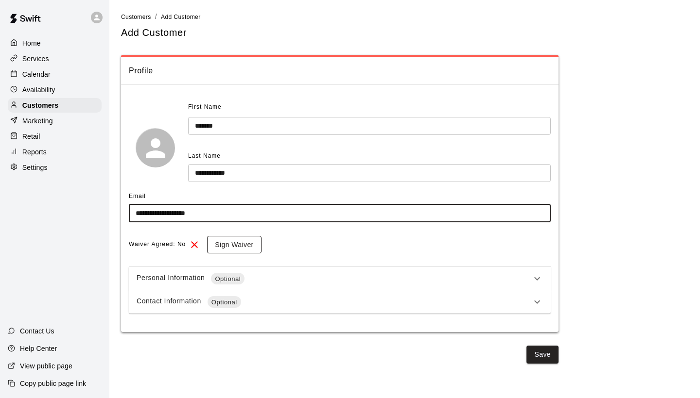
type input "**********"
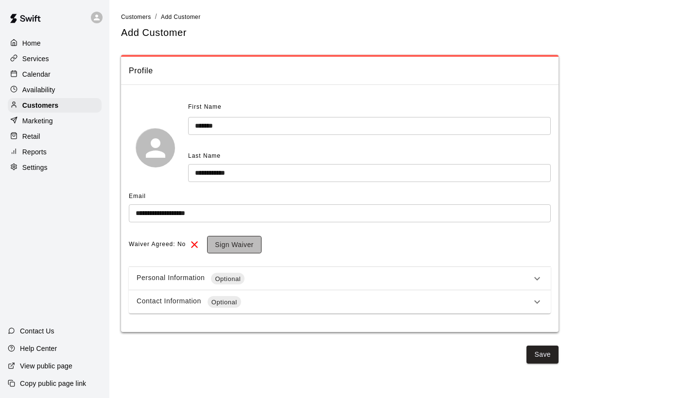
click at [232, 248] on button "Sign Waiver" at bounding box center [234, 245] width 54 height 18
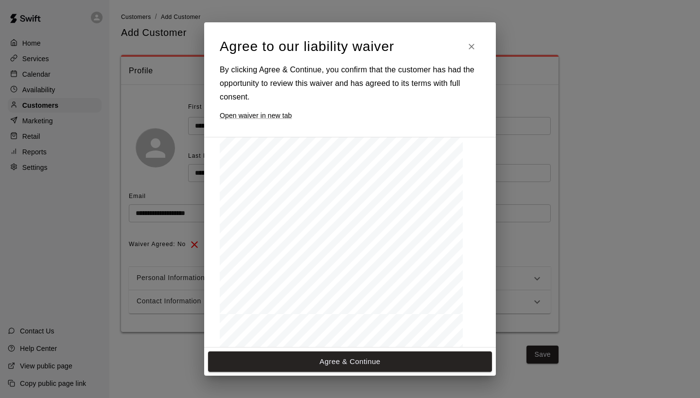
scroll to position [229, 0]
click at [334, 362] on button "Agree & Continue" at bounding box center [350, 362] width 284 height 20
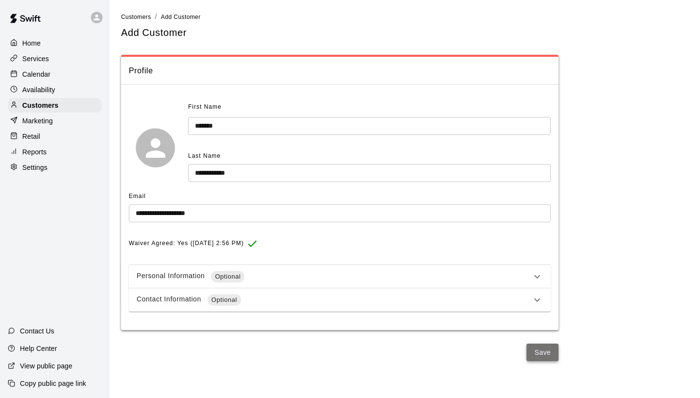
click at [540, 350] on button "Save" at bounding box center [542, 353] width 32 height 18
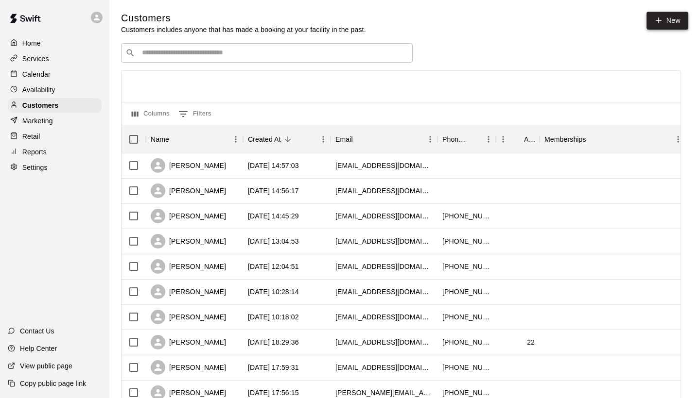
click at [657, 21] on icon at bounding box center [658, 20] width 9 height 9
select select "**"
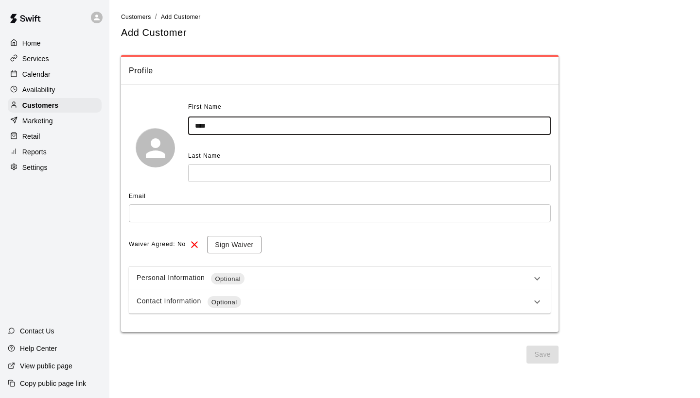
type input "****"
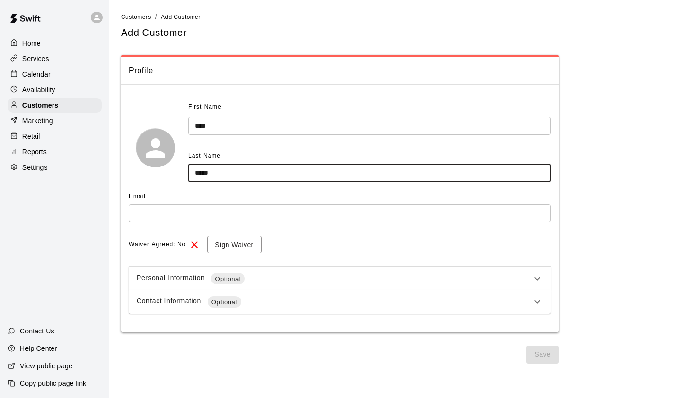
type input "*****"
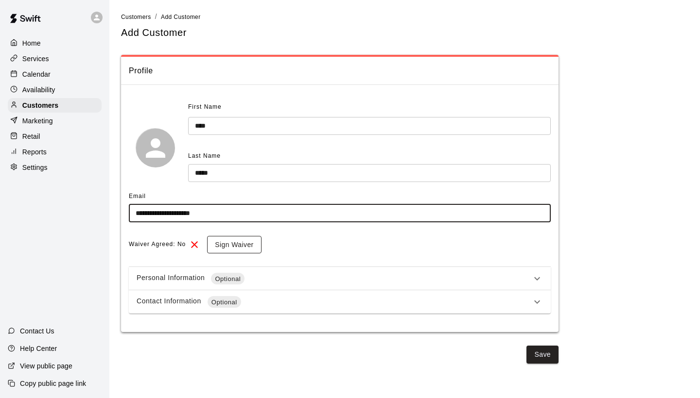
type input "**********"
click at [250, 241] on button "Sign Waiver" at bounding box center [234, 245] width 54 height 18
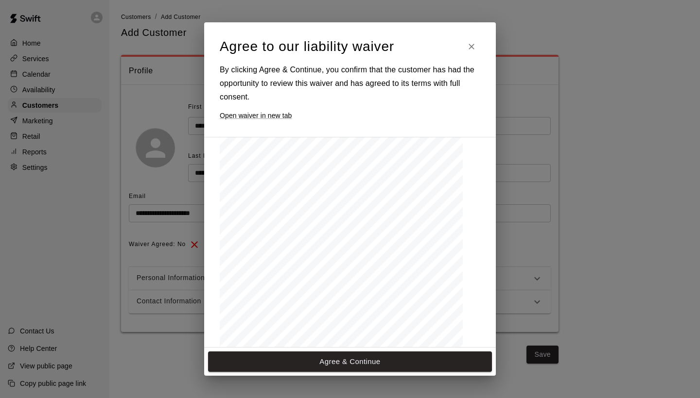
scroll to position [1369, 0]
click at [332, 356] on button "Agree & Continue" at bounding box center [350, 362] width 284 height 20
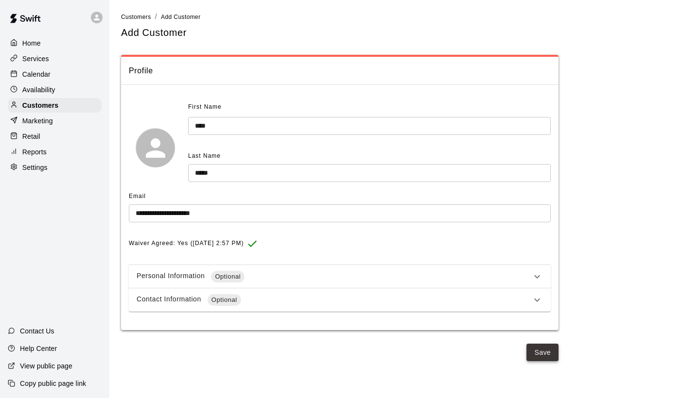
click at [534, 344] on button "Save" at bounding box center [542, 353] width 32 height 18
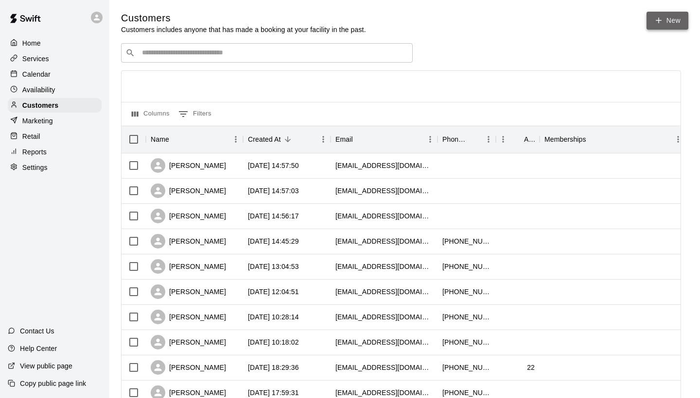
click at [661, 20] on icon at bounding box center [658, 20] width 9 height 9
select select "**"
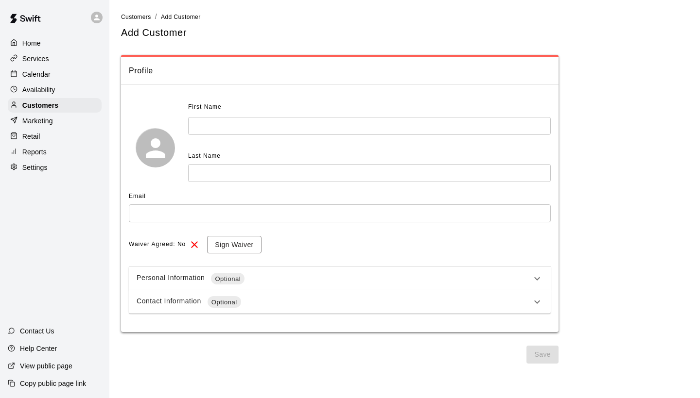
click at [391, 115] on div "First Name ​" at bounding box center [369, 117] width 362 height 35
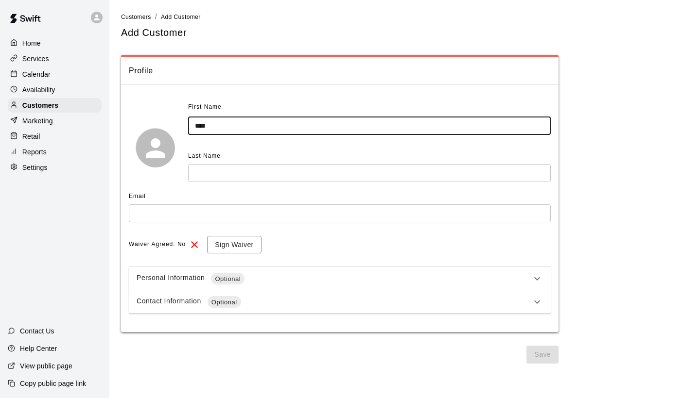
type input "****"
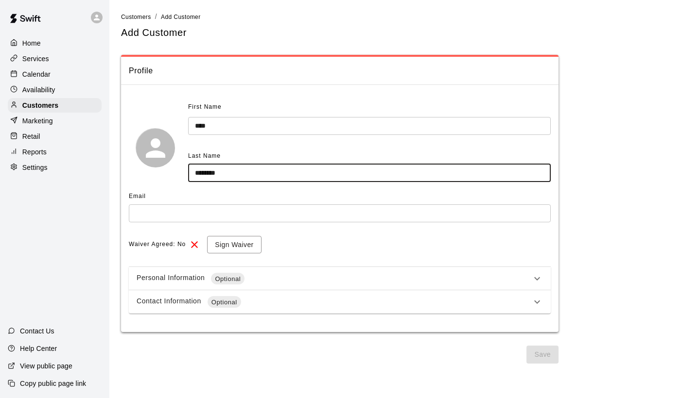
type input "********"
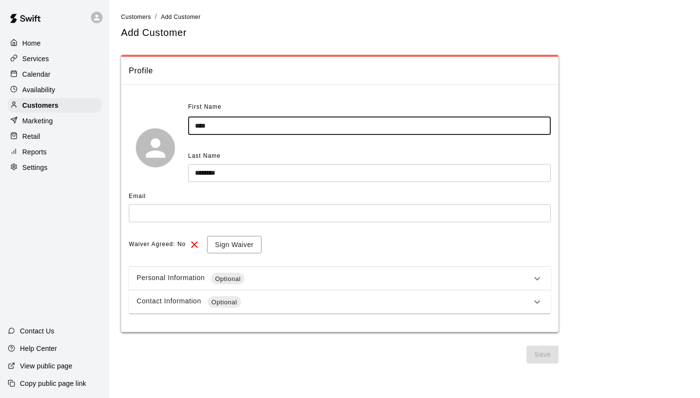
drag, startPoint x: 391, startPoint y: 118, endPoint x: 323, endPoint y: 138, distance: 70.9
click at [325, 138] on div "First Name **** ​ Last Name ******** ​" at bounding box center [369, 141] width 362 height 83
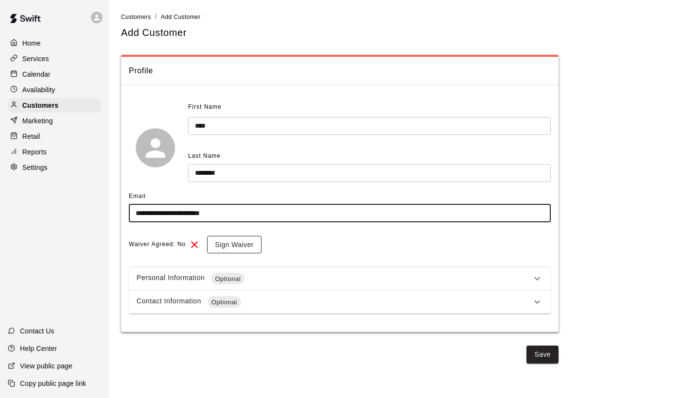
type input "**********"
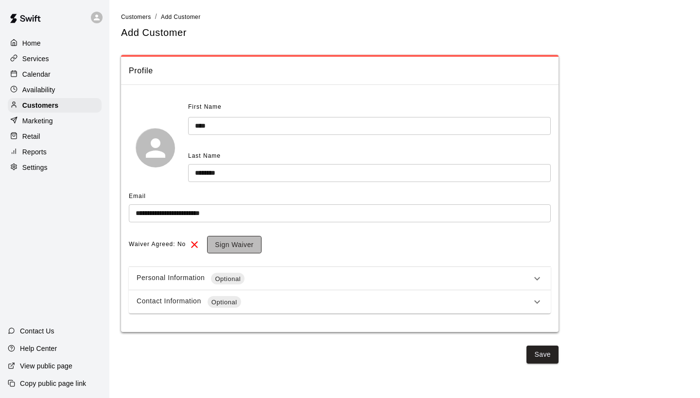
click at [232, 247] on button "Sign Waiver" at bounding box center [234, 245] width 54 height 18
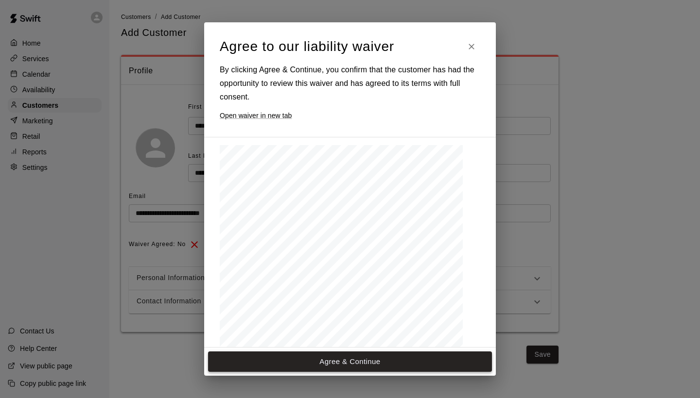
click at [262, 358] on button "Agree & Continue" at bounding box center [350, 362] width 284 height 20
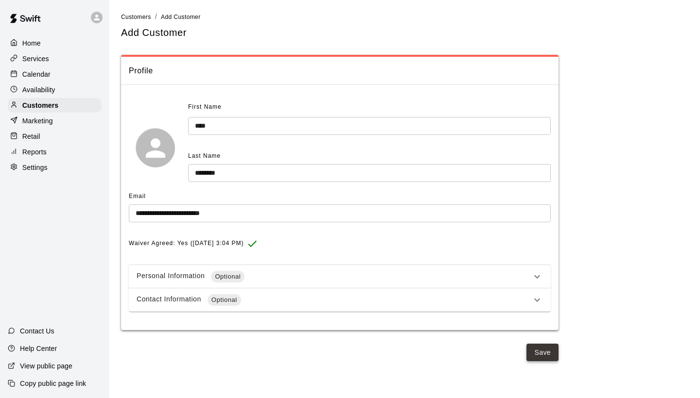
click at [544, 353] on button "Save" at bounding box center [542, 353] width 32 height 18
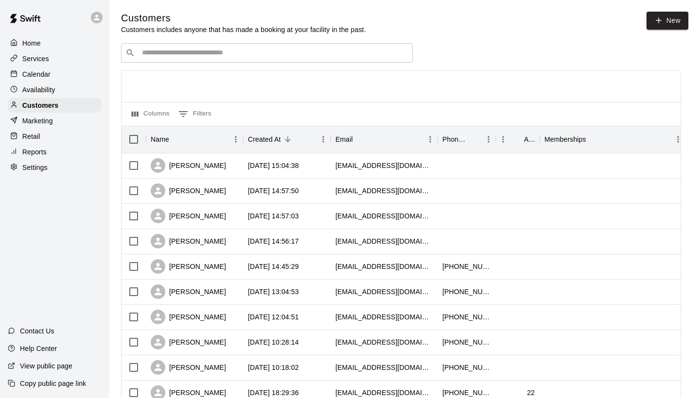
click at [670, 16] on link "New" at bounding box center [667, 21] width 42 height 18
select select "**"
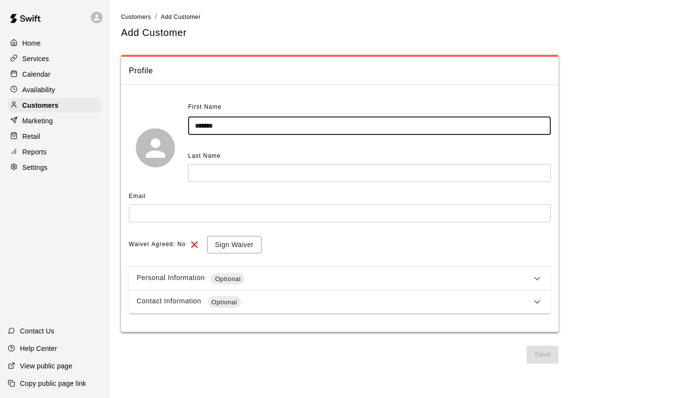
type input "*******"
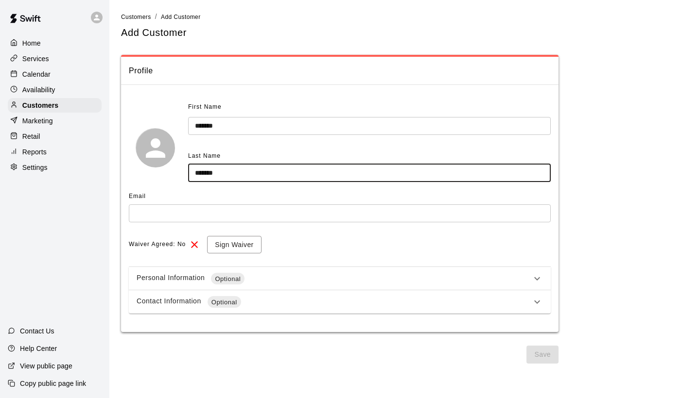
type input "*******"
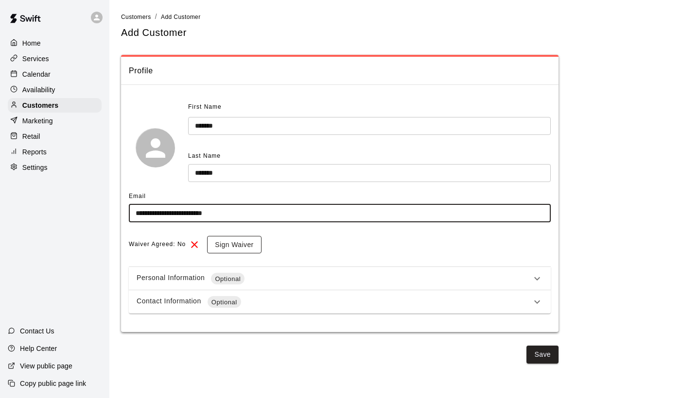
type input "**********"
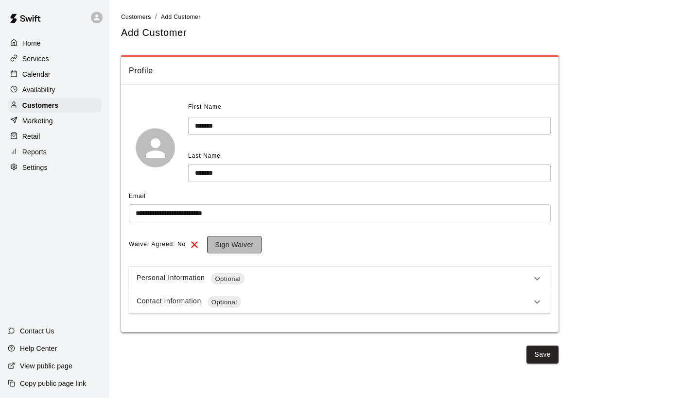
click at [253, 243] on button "Sign Waiver" at bounding box center [234, 245] width 54 height 18
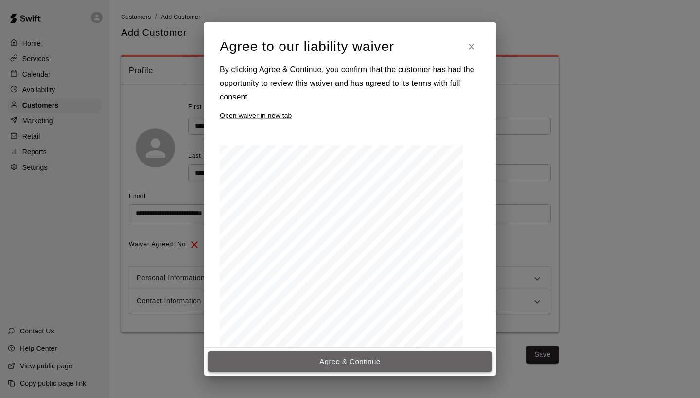
click at [282, 355] on button "Agree & Continue" at bounding box center [350, 362] width 284 height 20
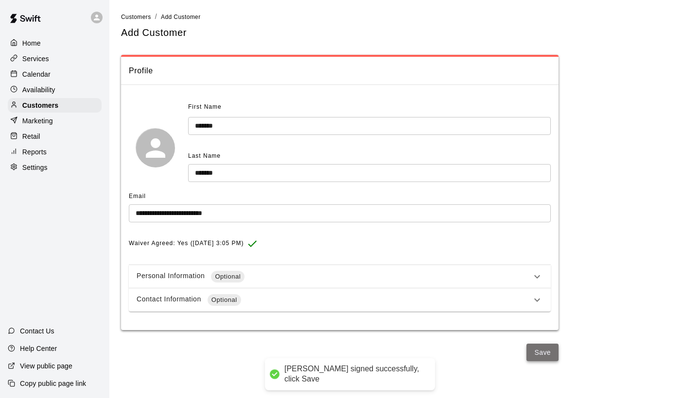
click at [536, 350] on button "Save" at bounding box center [542, 353] width 32 height 18
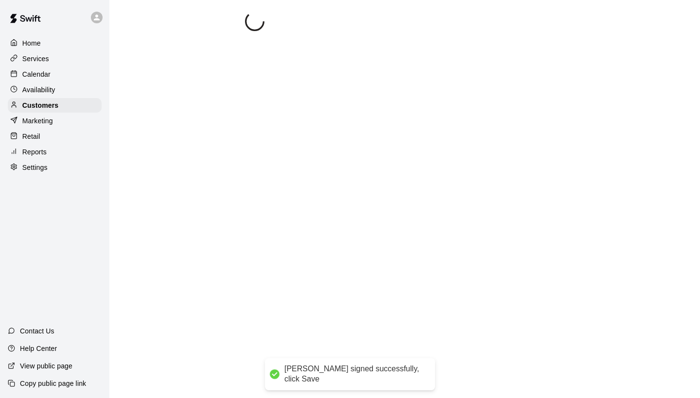
select select "**"
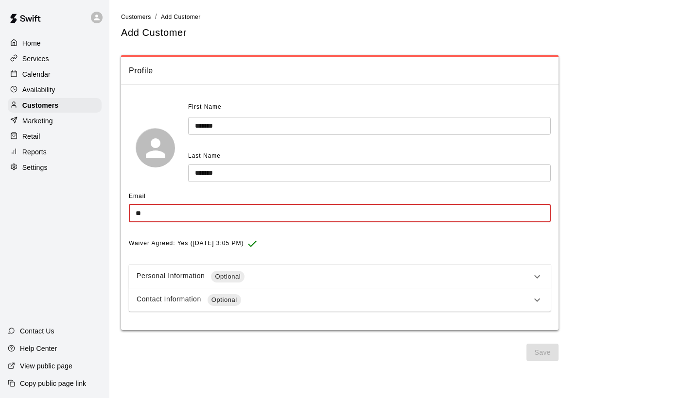
type input "*"
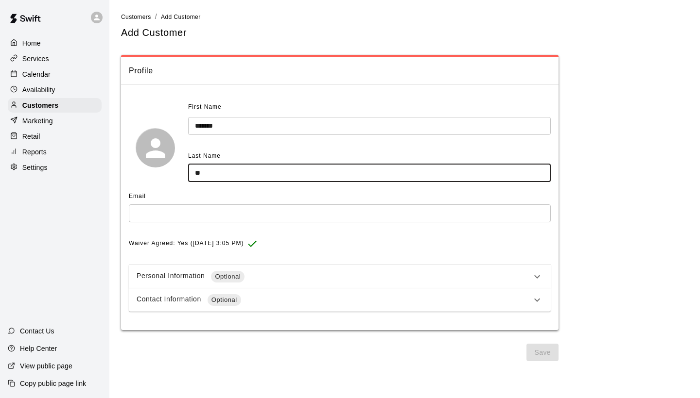
type input "*"
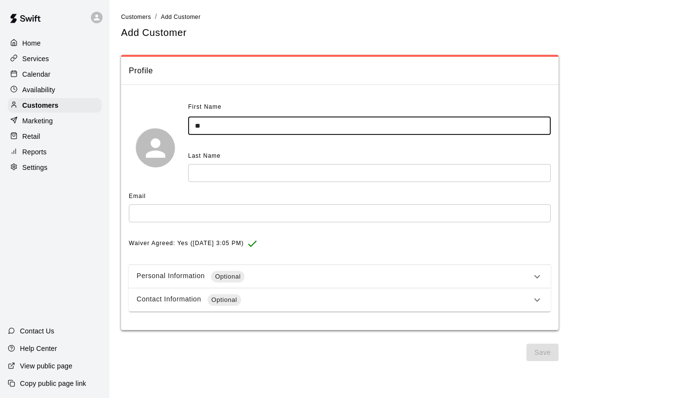
type input "*"
click at [52, 67] on div "Calendar" at bounding box center [55, 74] width 94 height 15
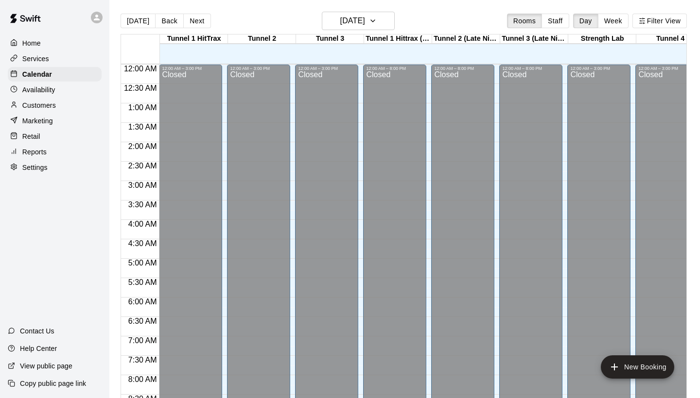
click at [48, 111] on div "Customers" at bounding box center [55, 105] width 94 height 15
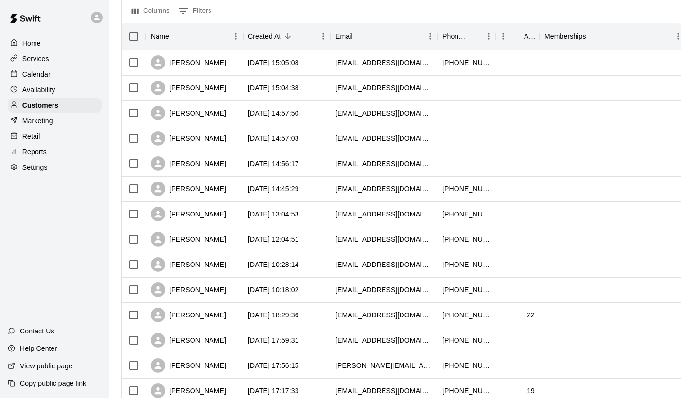
scroll to position [101, 0]
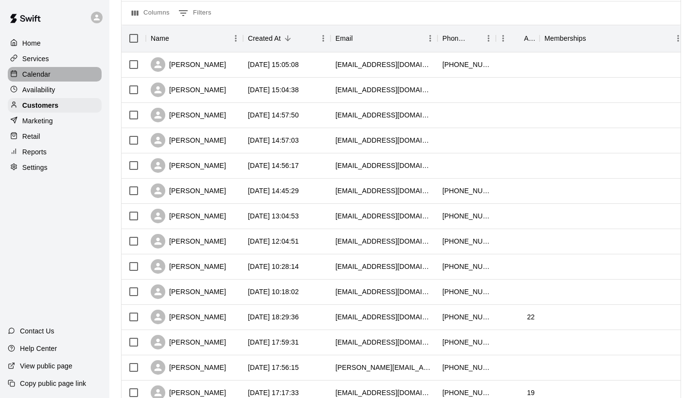
click at [57, 77] on div "Calendar" at bounding box center [55, 74] width 94 height 15
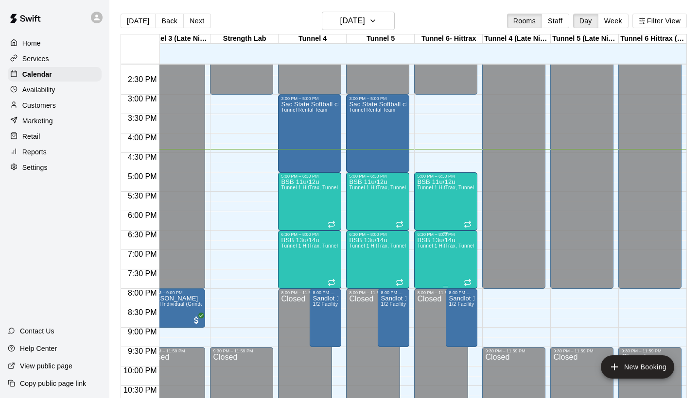
scroll to position [542, 358]
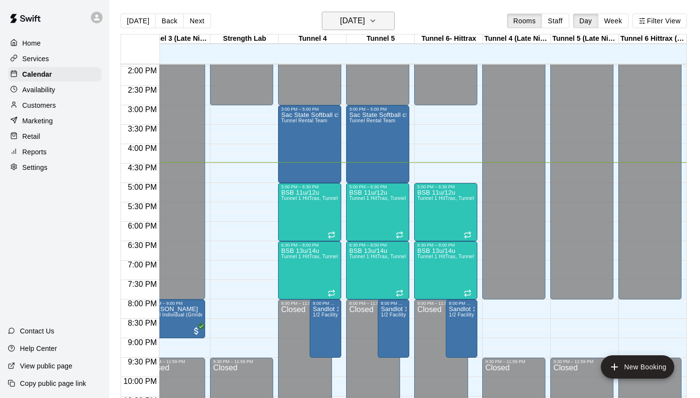
click at [365, 19] on h6 "[DATE]" at bounding box center [352, 21] width 25 height 14
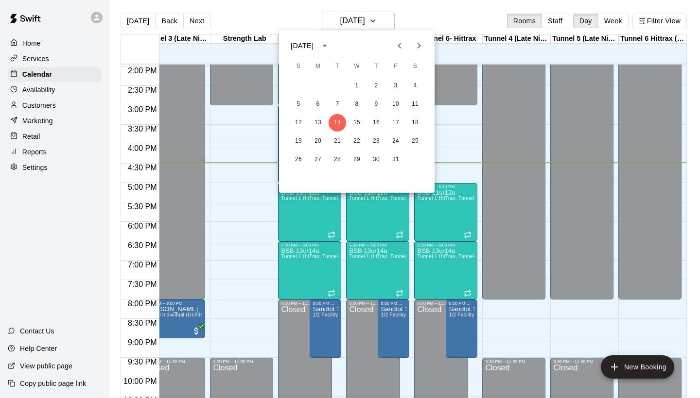
click at [386, 122] on div "12 13 14 15 16 17 18" at bounding box center [356, 122] width 155 height 17
click at [390, 122] on button "17" at bounding box center [395, 122] width 17 height 17
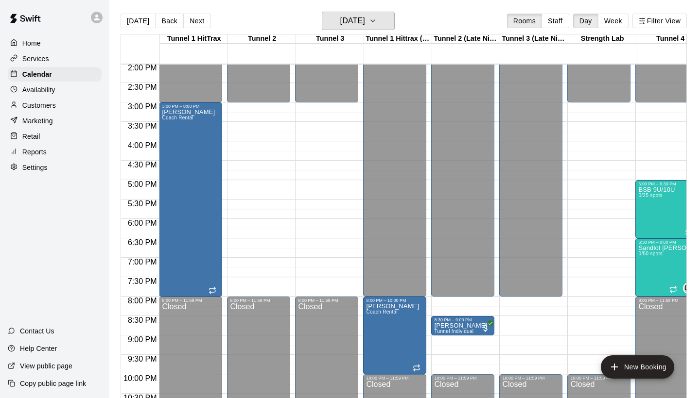
scroll to position [552, 0]
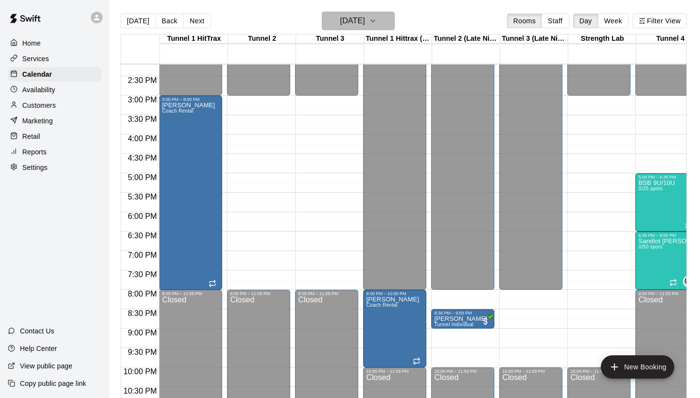
click at [365, 22] on h6 "Friday Oct 17" at bounding box center [352, 21] width 25 height 14
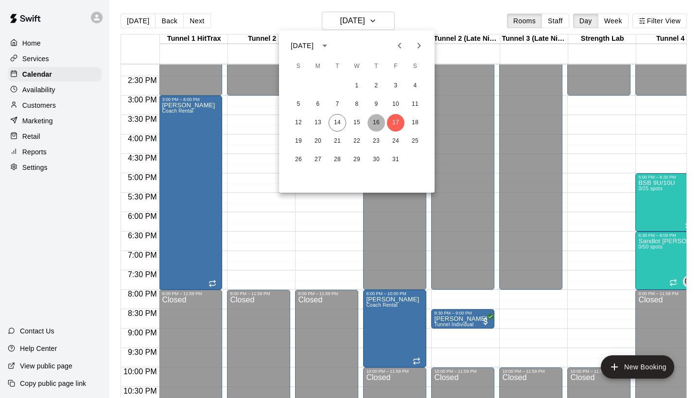
click at [379, 121] on button "16" at bounding box center [375, 122] width 17 height 17
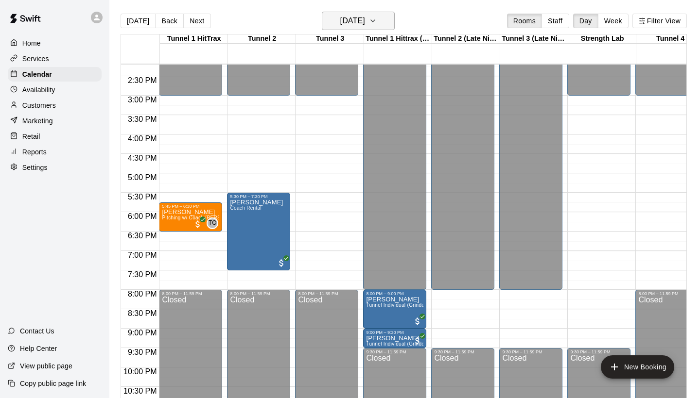
click at [364, 26] on h6 "[DATE]" at bounding box center [352, 21] width 25 height 14
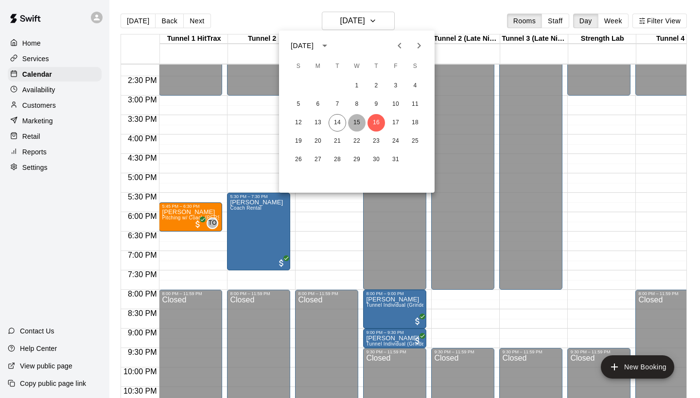
click at [360, 122] on button "15" at bounding box center [356, 122] width 17 height 17
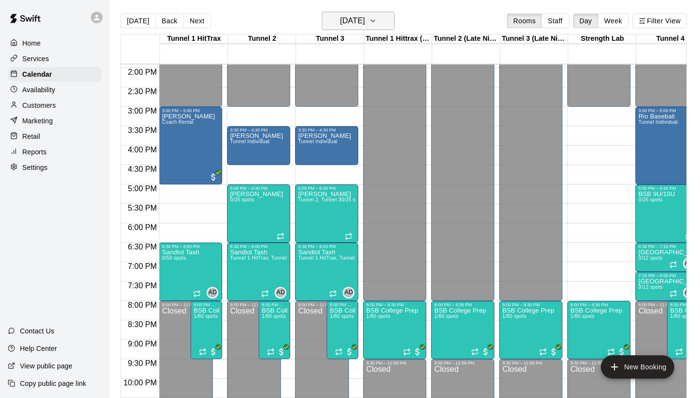
click at [340, 23] on h6 "Wednesday Oct 15" at bounding box center [352, 21] width 25 height 14
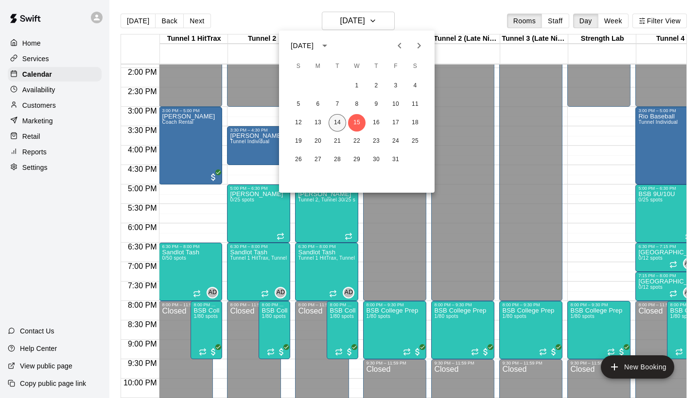
click at [341, 119] on button "14" at bounding box center [336, 122] width 17 height 17
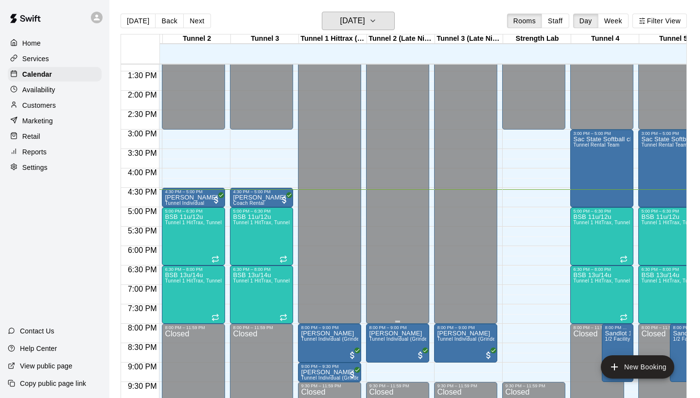
scroll to position [520, 73]
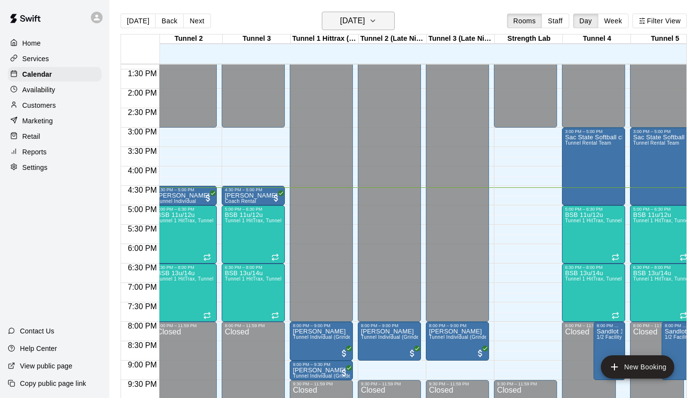
click at [380, 28] on button "[DATE]" at bounding box center [358, 21] width 73 height 18
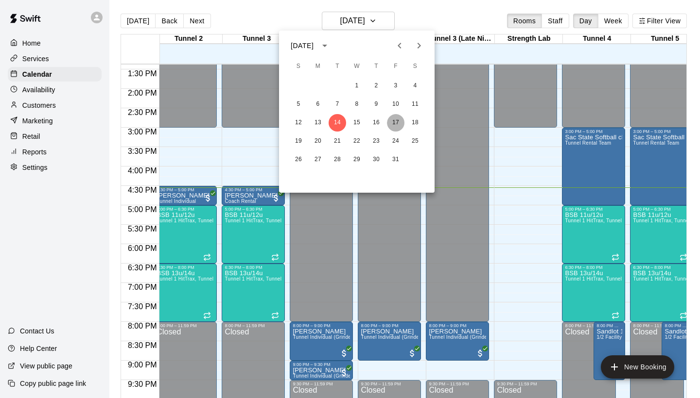
click at [397, 123] on button "17" at bounding box center [395, 122] width 17 height 17
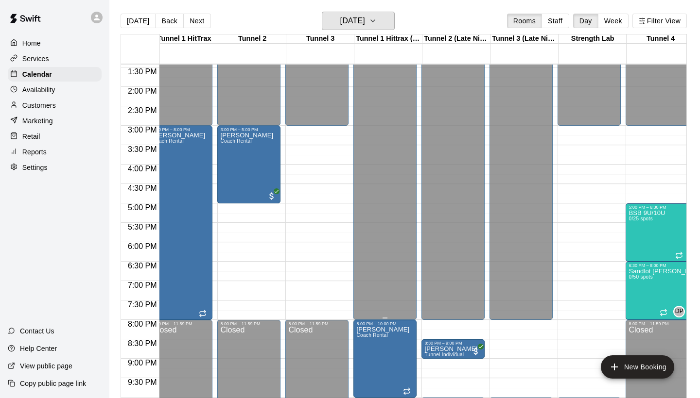
scroll to position [0, 29]
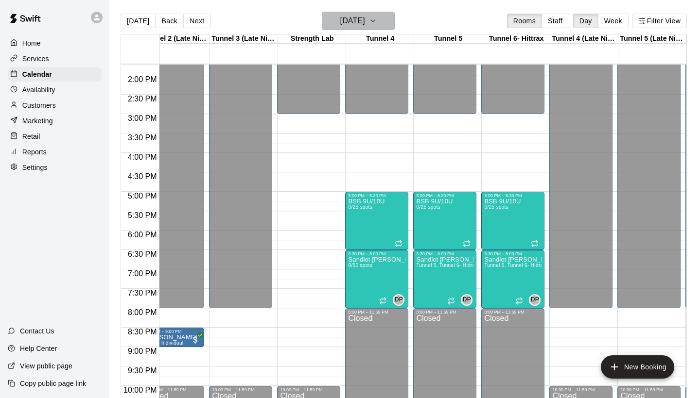
click at [357, 22] on h6 "Friday Oct 17" at bounding box center [352, 21] width 25 height 14
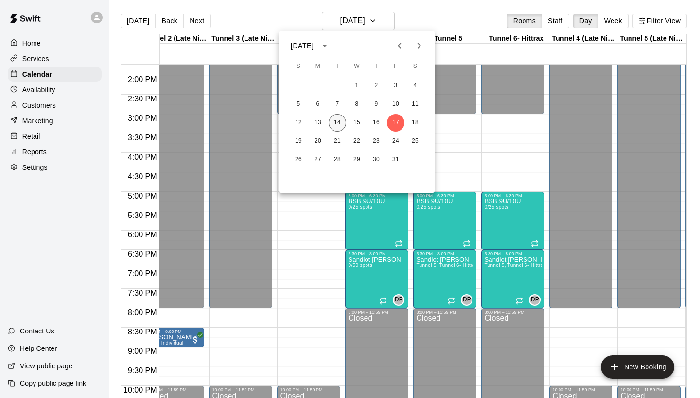
click at [336, 117] on button "14" at bounding box center [336, 122] width 17 height 17
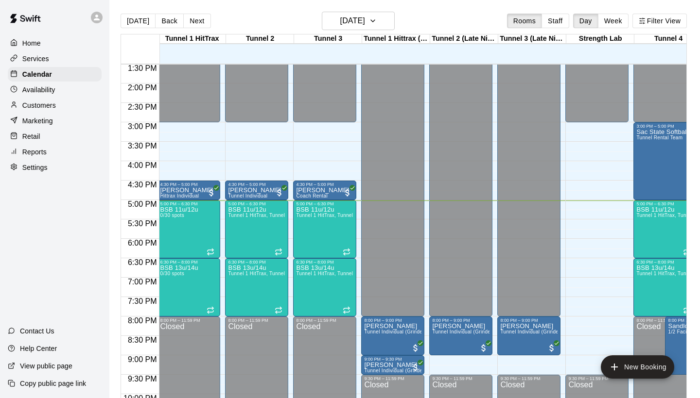
click at [63, 110] on div "Customers" at bounding box center [55, 105] width 94 height 15
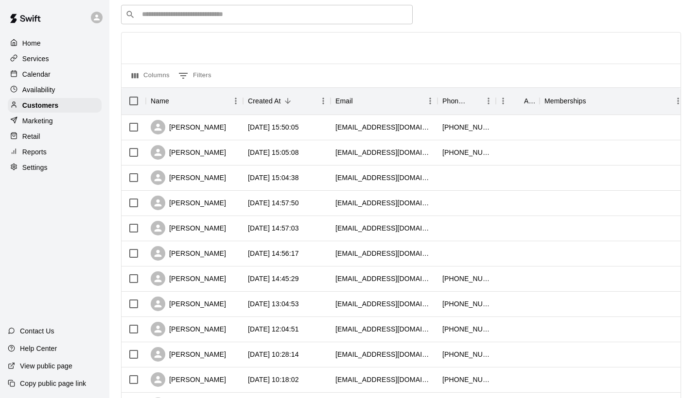
scroll to position [40, 0]
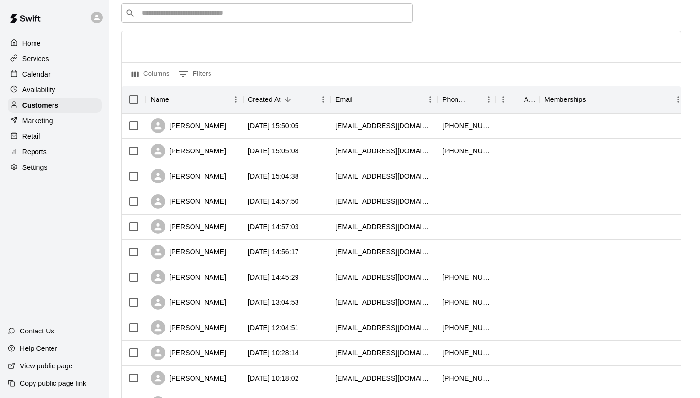
click at [216, 157] on div "[PERSON_NAME]" at bounding box center [194, 151] width 97 height 25
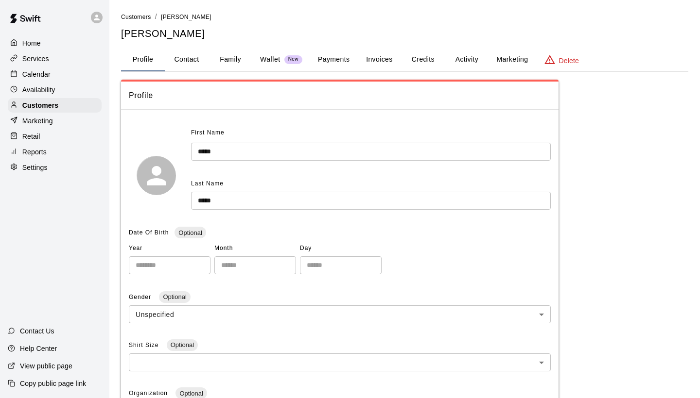
click at [341, 57] on button "Payments" at bounding box center [333, 59] width 47 height 23
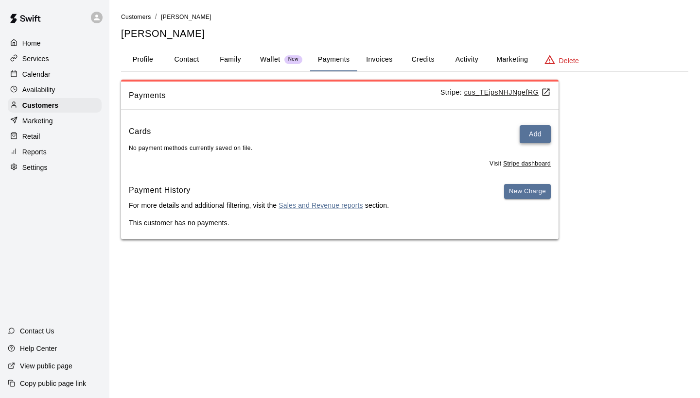
click at [538, 135] on button "Add" at bounding box center [534, 134] width 31 height 18
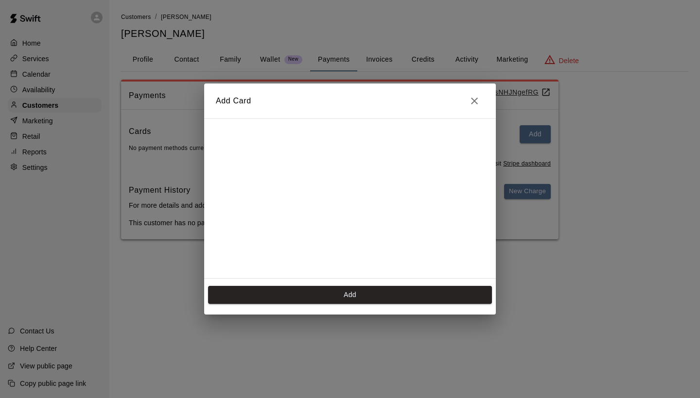
scroll to position [155, 0]
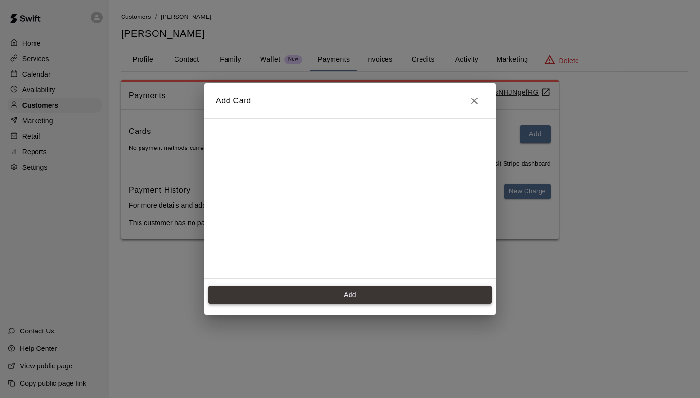
click at [369, 294] on button "Add" at bounding box center [350, 295] width 284 height 18
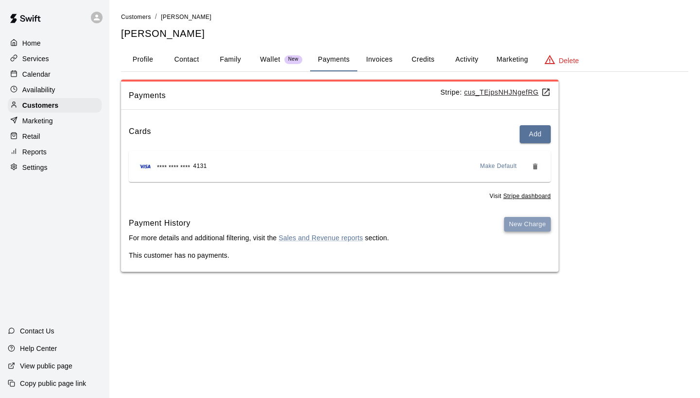
click at [527, 220] on button "New Charge" at bounding box center [527, 224] width 47 height 15
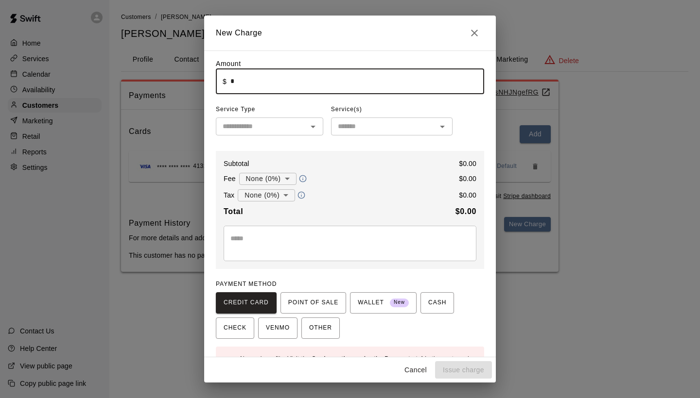
click at [291, 83] on input "*" at bounding box center [357, 81] width 254 height 26
type input "******"
click at [273, 121] on input "text" at bounding box center [261, 126] width 85 height 12
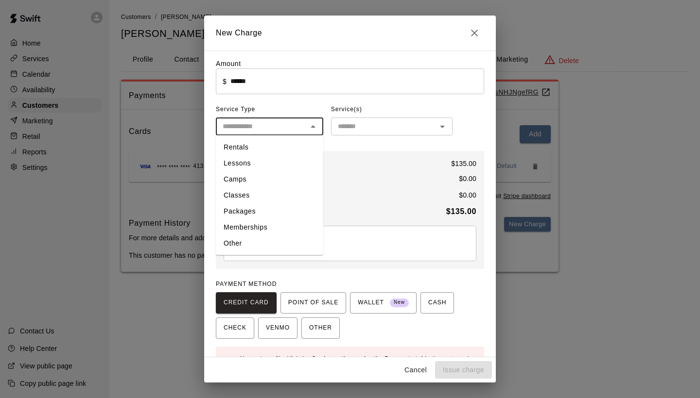
click at [247, 151] on li "Rentals" at bounding box center [269, 147] width 107 height 16
type input "*******"
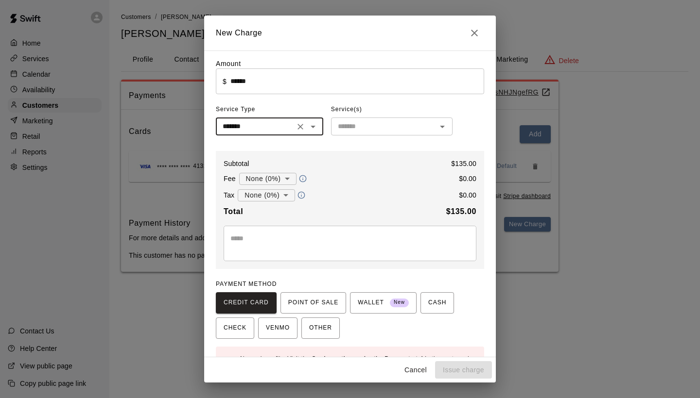
click at [347, 126] on input "text" at bounding box center [384, 126] width 100 height 12
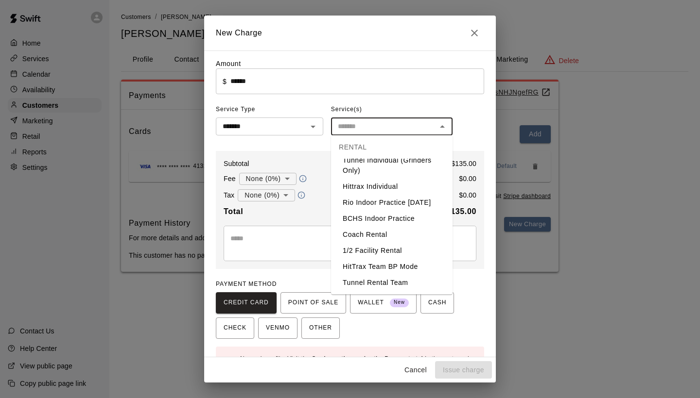
scroll to position [58, 0]
click at [370, 279] on li "Tunnel Rental Team" at bounding box center [391, 283] width 121 height 16
type input "**********"
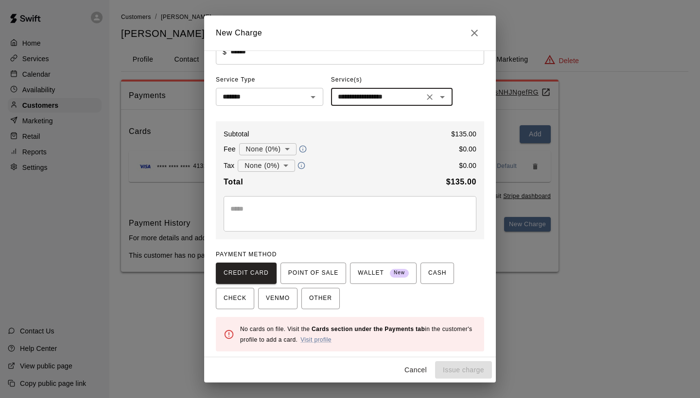
scroll to position [29, 0]
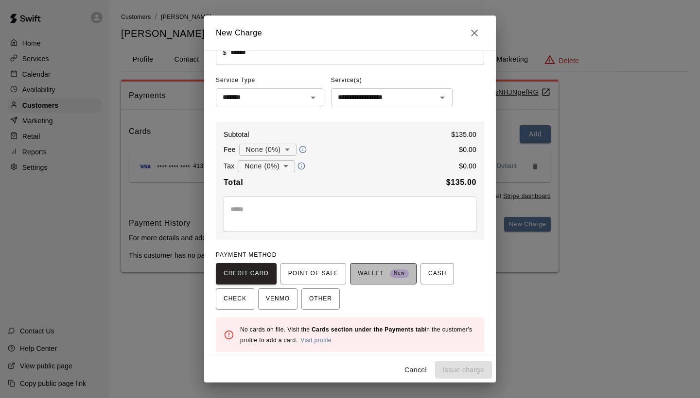
click at [362, 266] on span "WALLET New" at bounding box center [383, 274] width 51 height 16
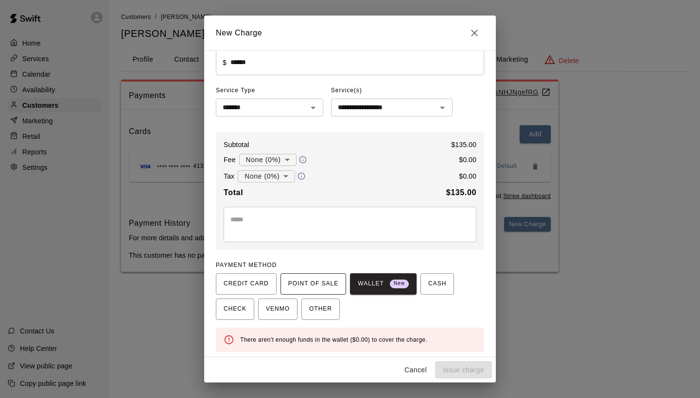
click at [318, 279] on span "POINT OF SALE" at bounding box center [313, 284] width 50 height 16
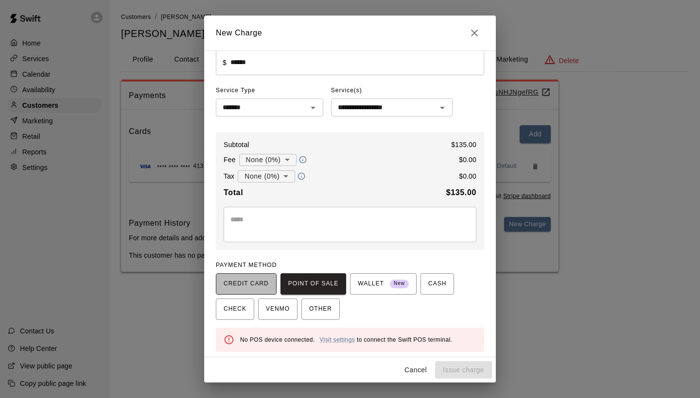
click at [256, 279] on span "CREDIT CARD" at bounding box center [245, 284] width 45 height 16
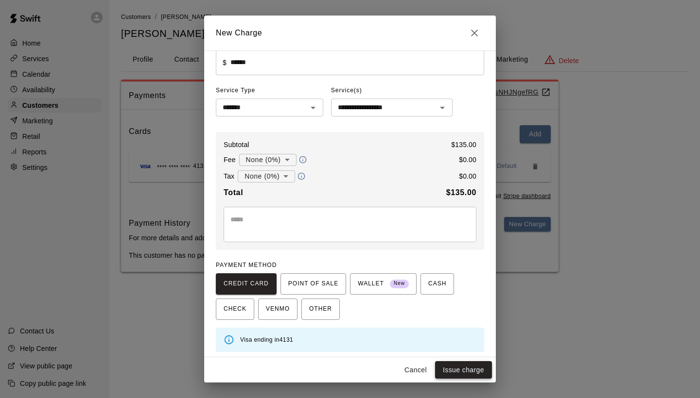
click at [462, 371] on button "Issue charge" at bounding box center [463, 370] width 57 height 18
type input "*"
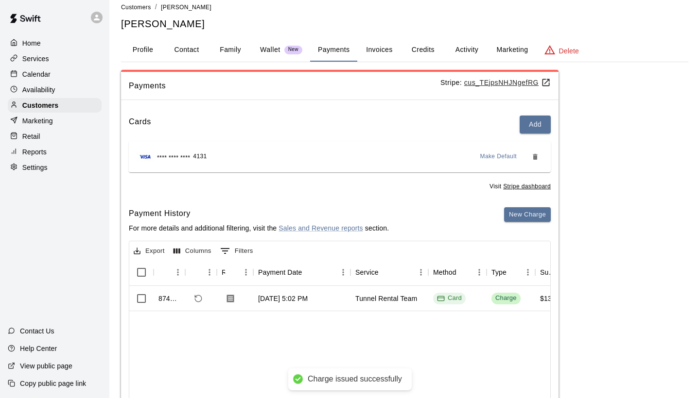
scroll to position [12, 0]
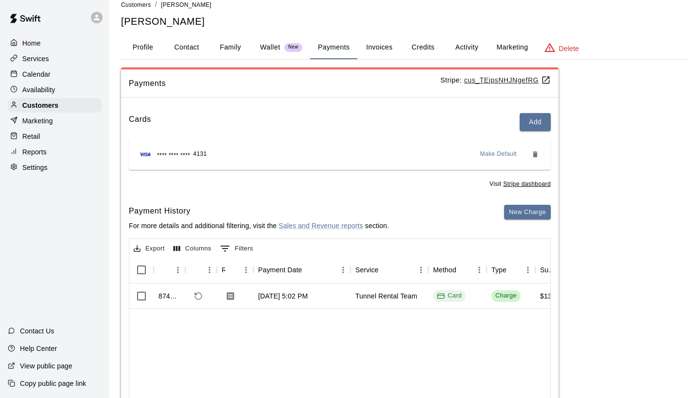
click at [42, 40] on div "Home" at bounding box center [55, 43] width 94 height 15
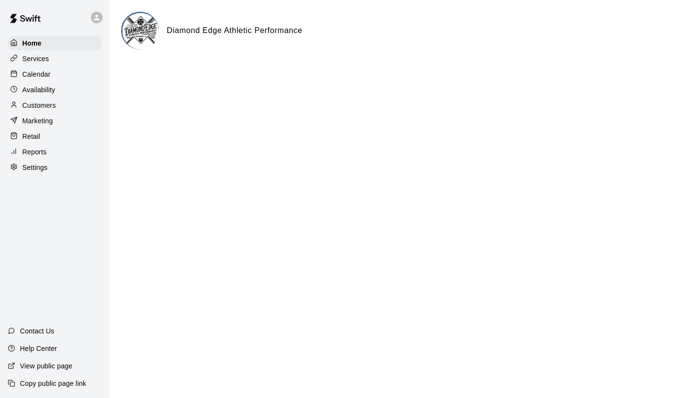
click at [39, 76] on p "Calendar" at bounding box center [36, 74] width 28 height 10
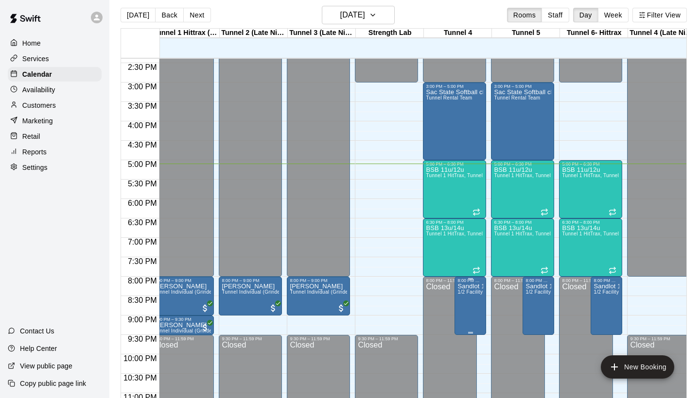
scroll to position [0, 192]
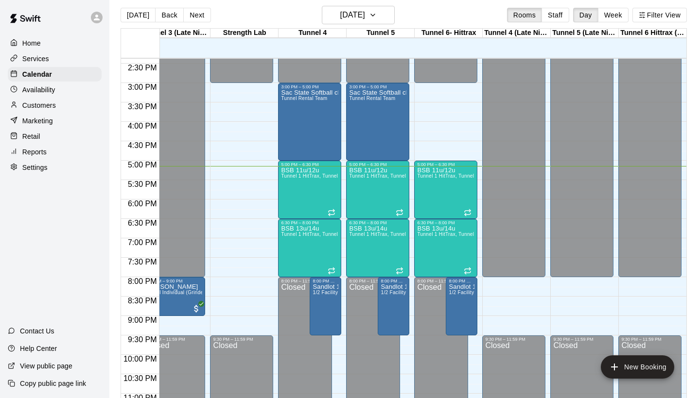
click at [44, 103] on p "Customers" at bounding box center [39, 106] width 34 height 10
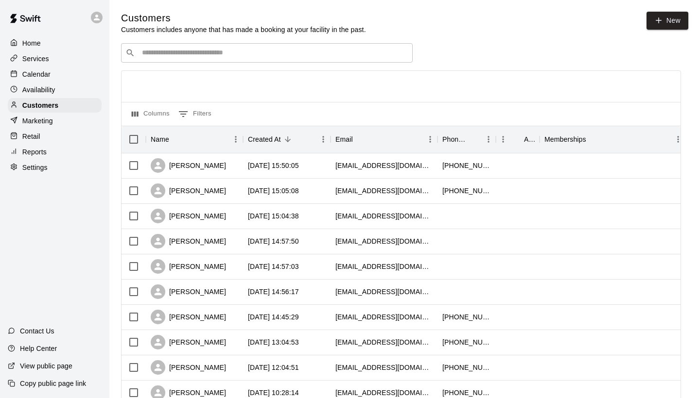
click at [201, 54] on input "Search customers by name or email" at bounding box center [273, 53] width 269 height 10
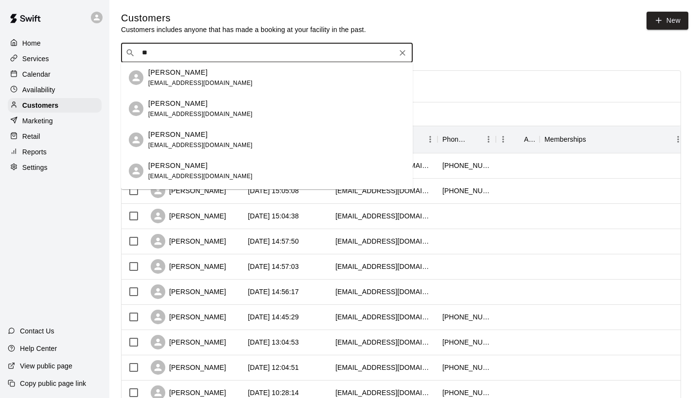
type input "*"
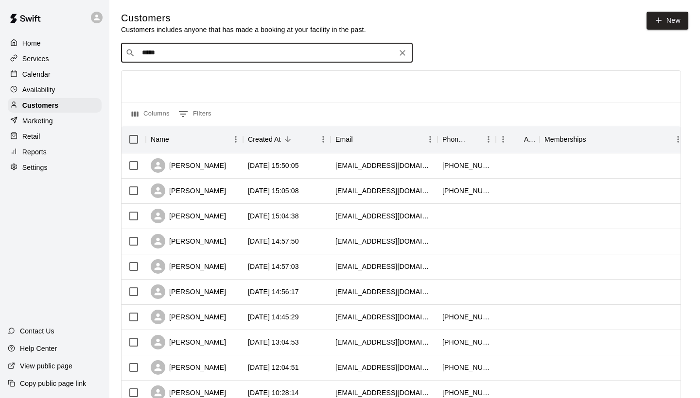
type input "******"
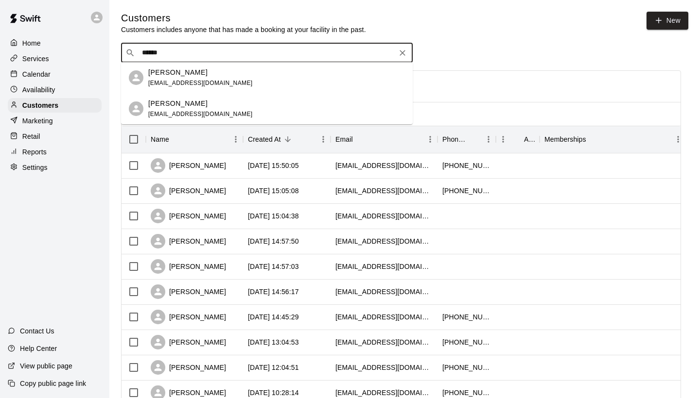
click at [160, 105] on p "Joey Felise" at bounding box center [177, 104] width 59 height 10
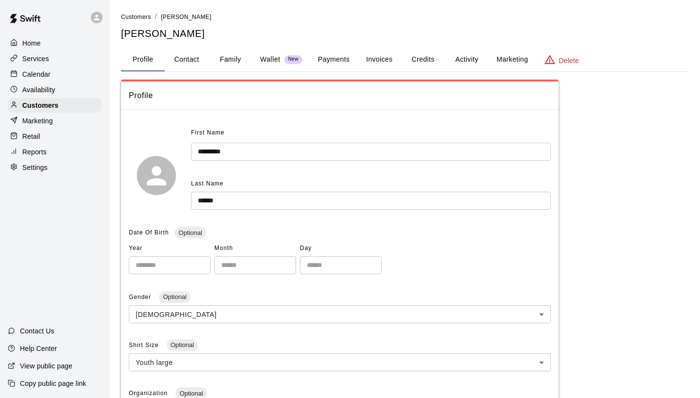
click at [455, 62] on button "Activity" at bounding box center [467, 59] width 44 height 23
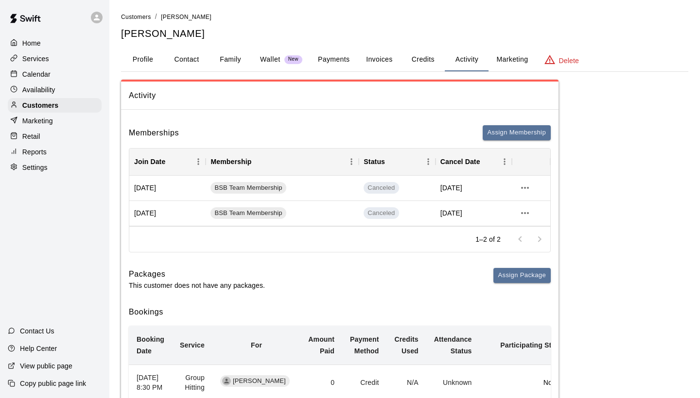
click at [411, 55] on button "Credits" at bounding box center [423, 59] width 44 height 23
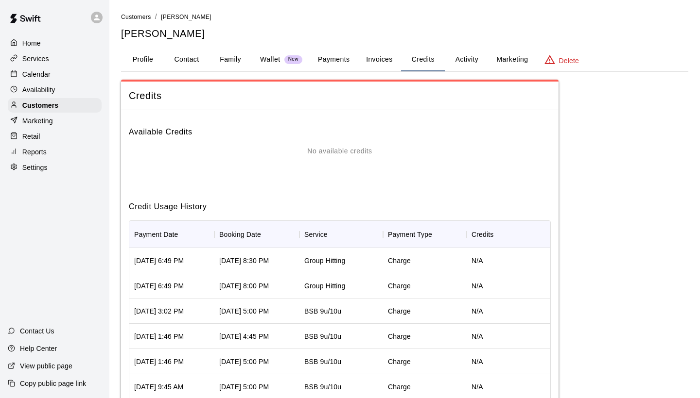
click at [163, 51] on button "Profile" at bounding box center [143, 59] width 44 height 23
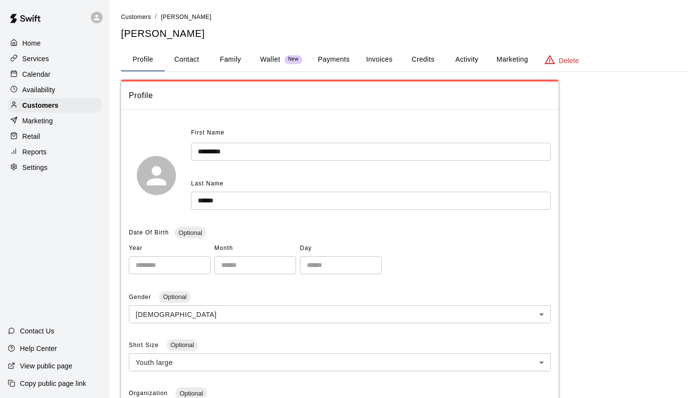
click at [163, 51] on button "Profile" at bounding box center [143, 59] width 44 height 23
click at [191, 54] on button "Contact" at bounding box center [187, 59] width 44 height 23
select select "**"
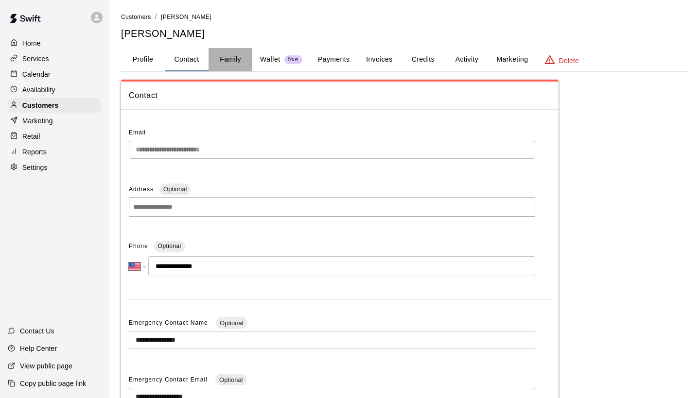
click at [227, 55] on button "Family" at bounding box center [230, 59] width 44 height 23
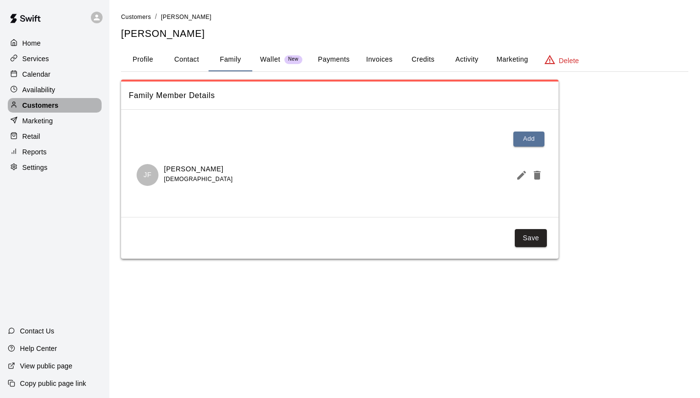
click at [65, 106] on div "Customers" at bounding box center [55, 105] width 94 height 15
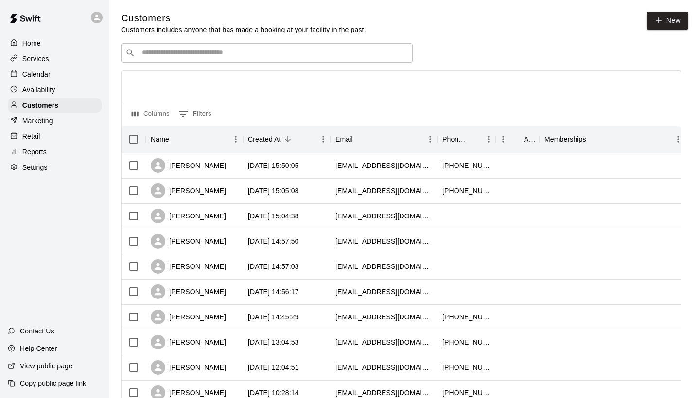
click at [167, 58] on div "​ ​" at bounding box center [266, 52] width 291 height 19
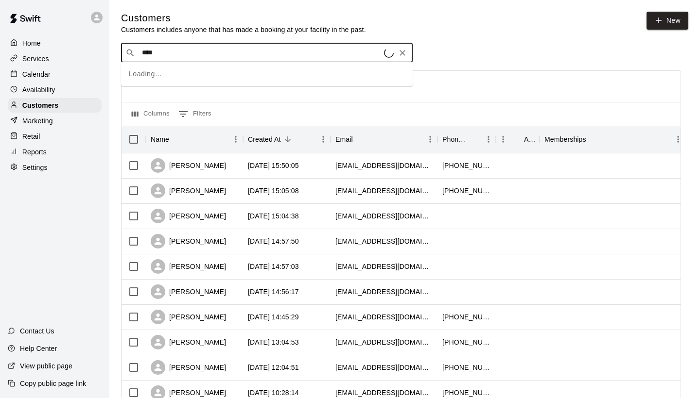
type input "*****"
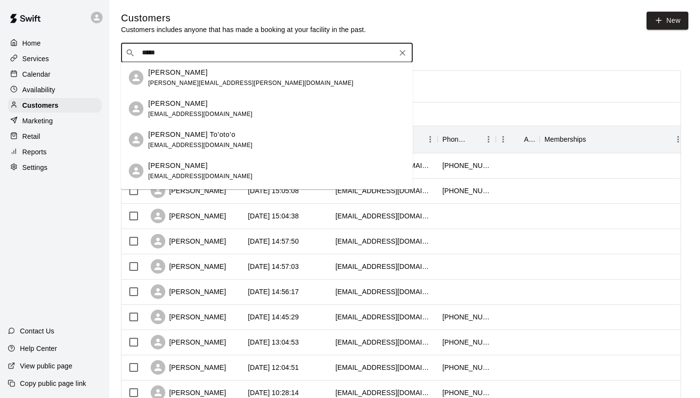
click at [174, 131] on p "Jesse To’oto’o" at bounding box center [191, 135] width 87 height 10
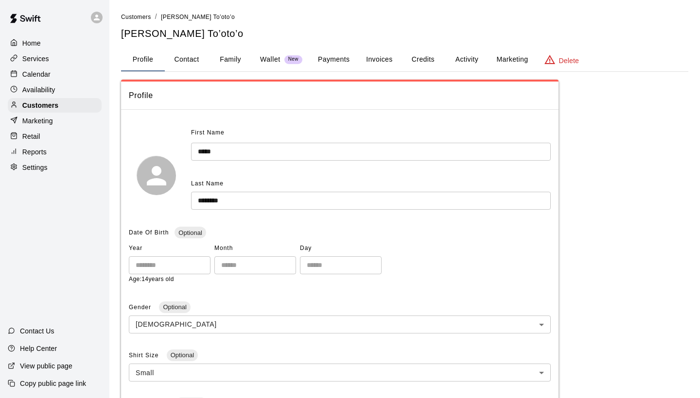
click at [217, 65] on button "Family" at bounding box center [230, 59] width 44 height 23
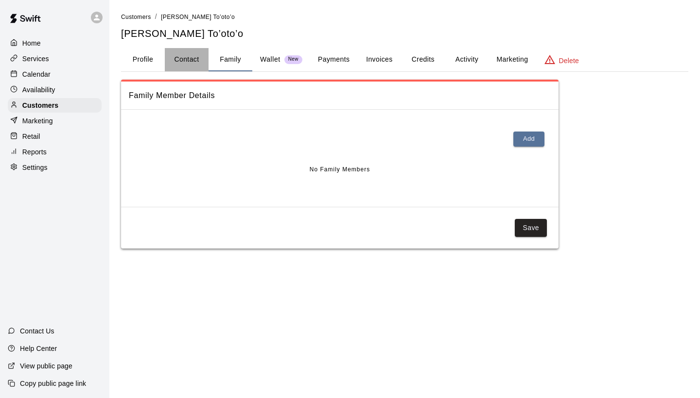
click at [200, 63] on button "Contact" at bounding box center [187, 59] width 44 height 23
select select "**"
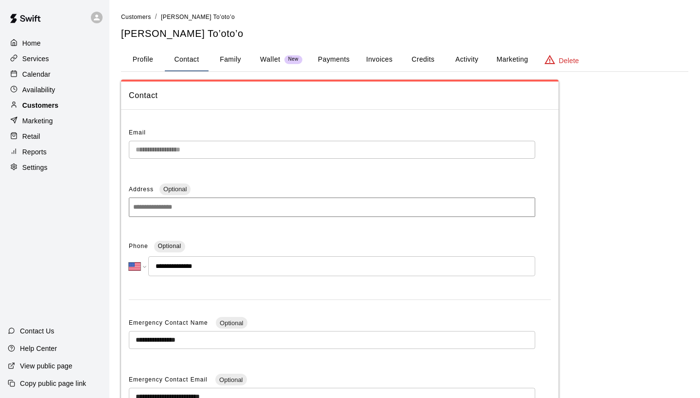
click at [51, 106] on p "Customers" at bounding box center [40, 106] width 36 height 10
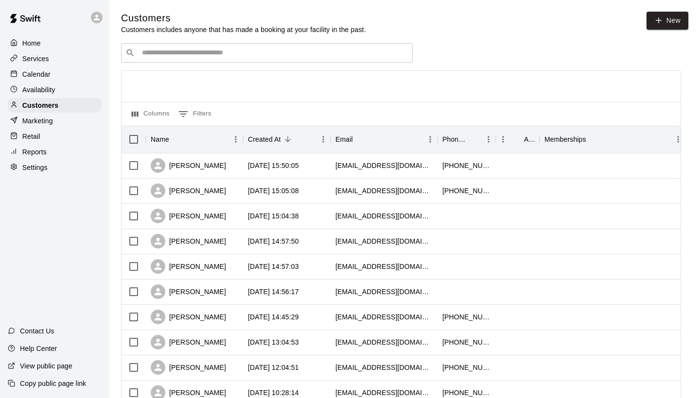
click at [308, 61] on div "​ ​" at bounding box center [266, 52] width 291 height 19
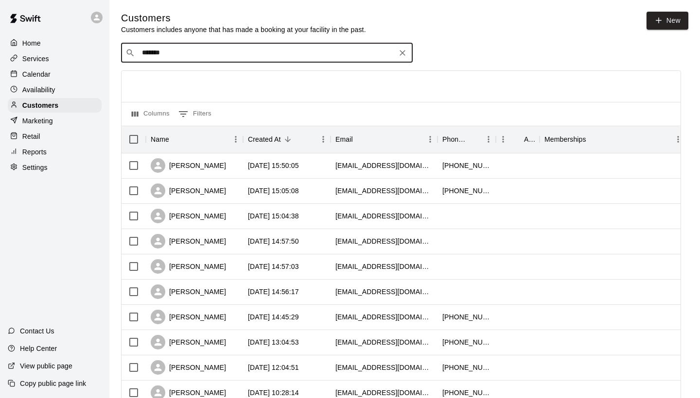
type input "********"
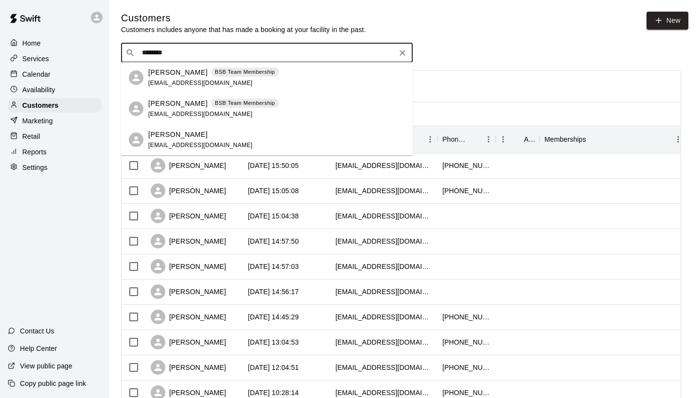
click at [252, 75] on p "BSB Team Membership" at bounding box center [245, 72] width 60 height 8
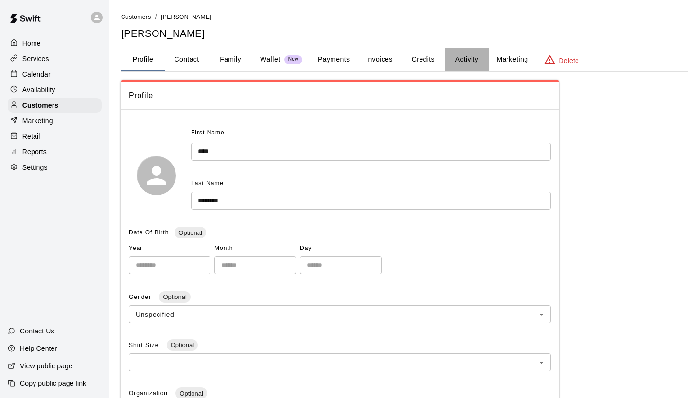
click at [464, 55] on button "Activity" at bounding box center [467, 59] width 44 height 23
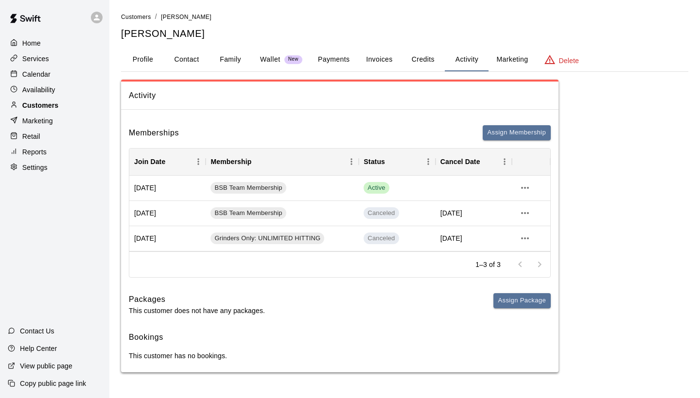
click at [48, 101] on p "Customers" at bounding box center [40, 106] width 36 height 10
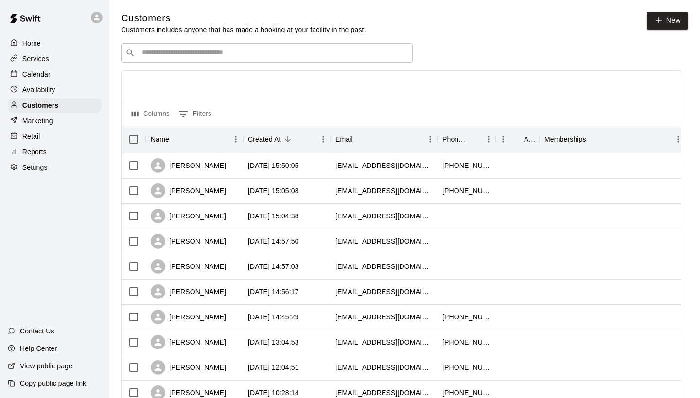
click at [167, 57] on input "Search customers by name or email" at bounding box center [273, 53] width 269 height 10
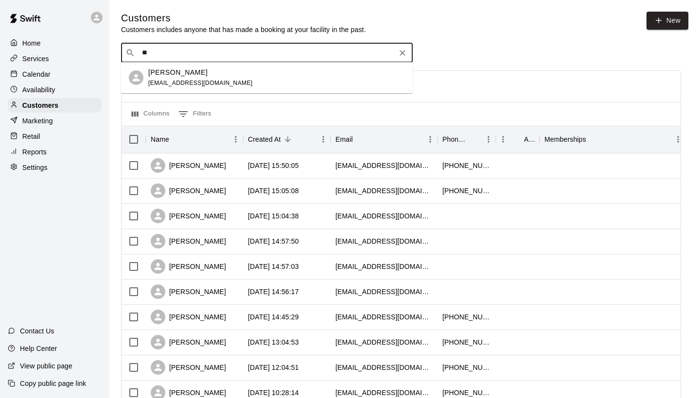
type input "*"
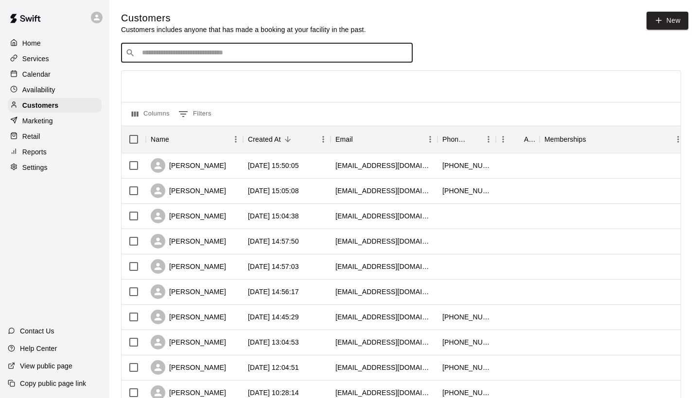
type input "*"
type input "*********"
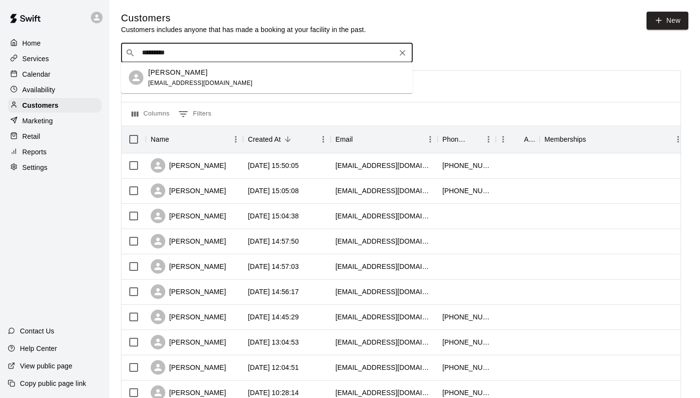
click at [137, 75] on icon at bounding box center [136, 77] width 7 height 7
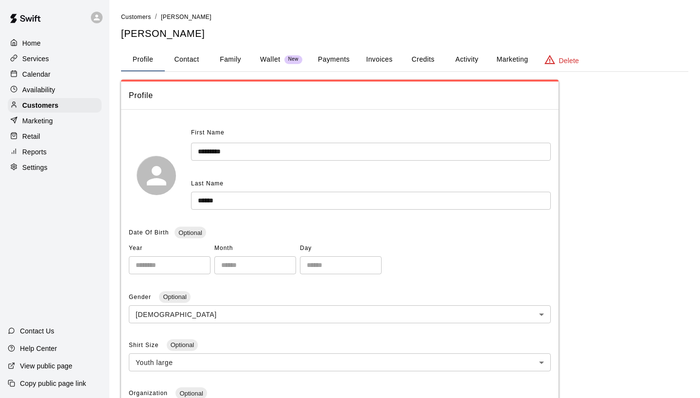
scroll to position [0, 0]
click at [190, 64] on button "Contact" at bounding box center [187, 59] width 44 height 23
select select "**"
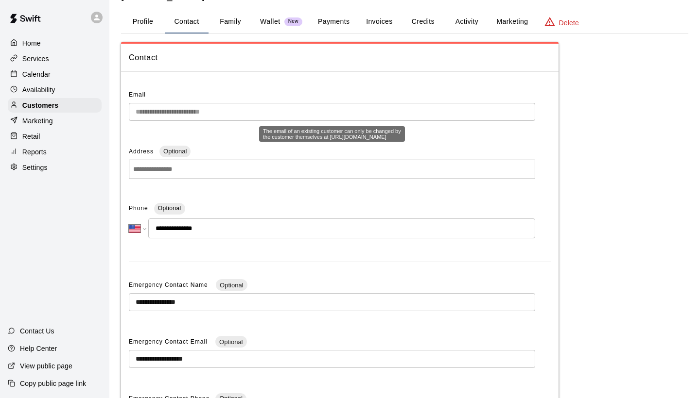
scroll to position [41, 0]
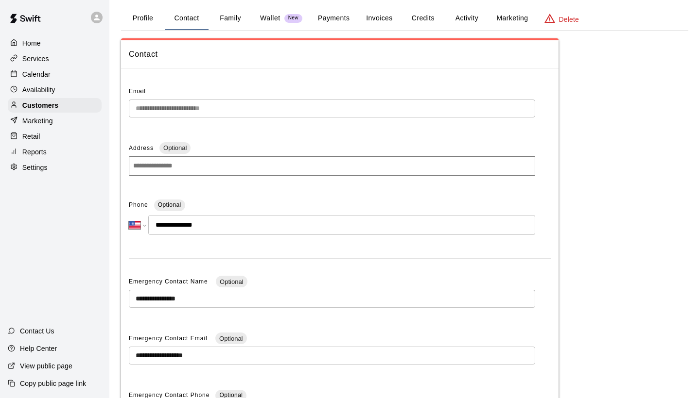
click at [265, 16] on p "Wallet" at bounding box center [270, 18] width 20 height 10
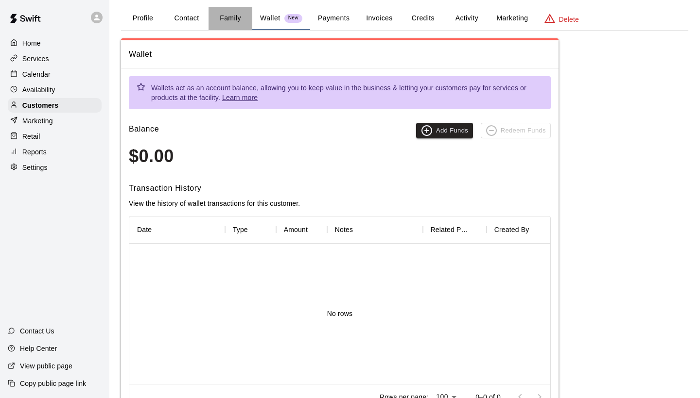
click at [240, 18] on button "Family" at bounding box center [230, 18] width 44 height 23
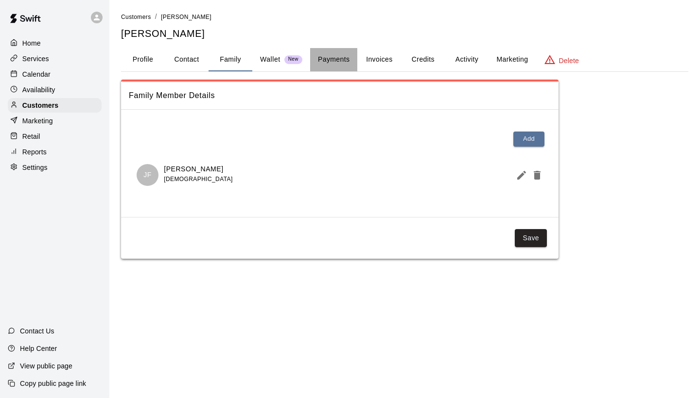
click at [332, 50] on button "Payments" at bounding box center [333, 59] width 47 height 23
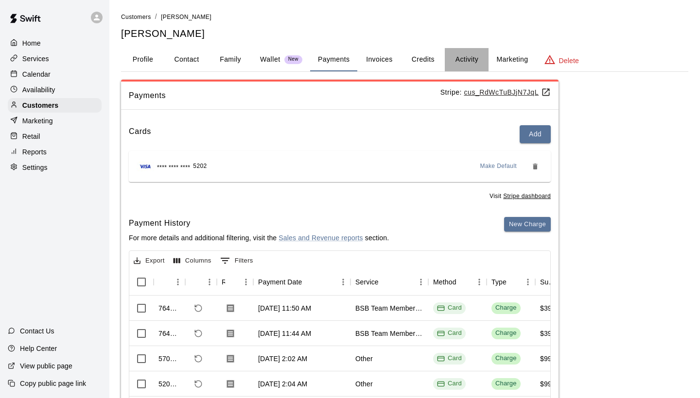
click at [466, 54] on button "Activity" at bounding box center [467, 59] width 44 height 23
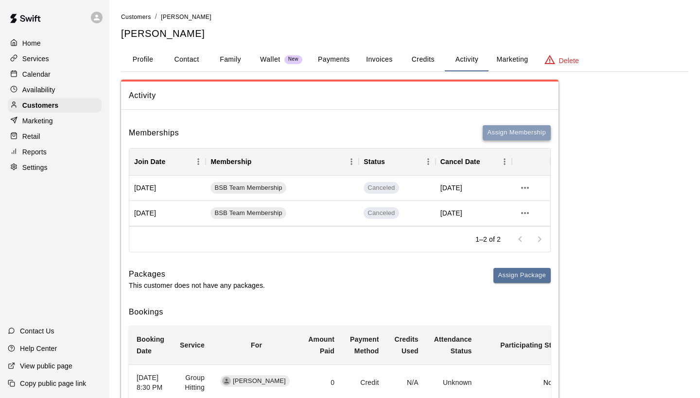
click at [491, 130] on button "Assign Membership" at bounding box center [516, 132] width 68 height 15
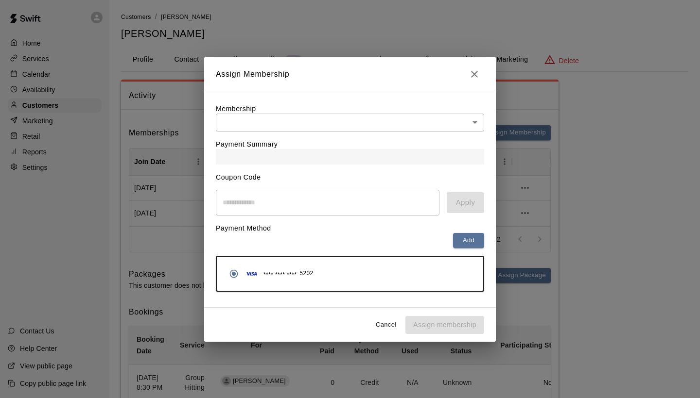
click at [381, 137] on div "Payment Summary" at bounding box center [350, 148] width 268 height 33
click at [370, 123] on body "Home Services Calendar Availability Customers Marketing Retail Reports Settings…" at bounding box center [350, 334] width 700 height 669
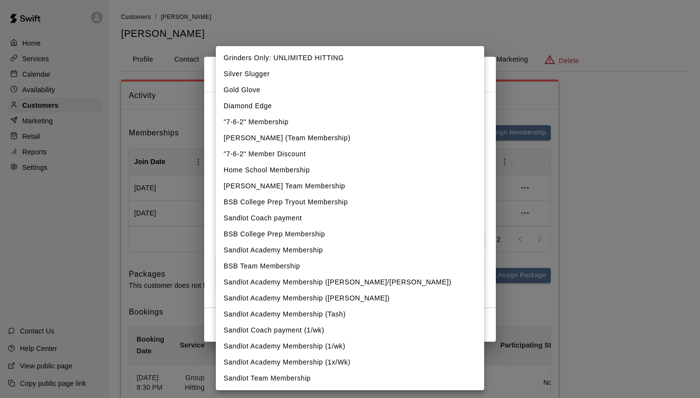
click at [286, 264] on li "BSB Team Membership" at bounding box center [350, 266] width 268 height 16
type input "**********"
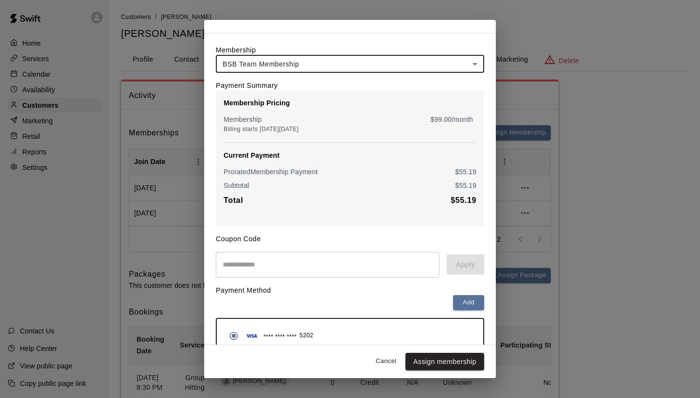
scroll to position [46, 0]
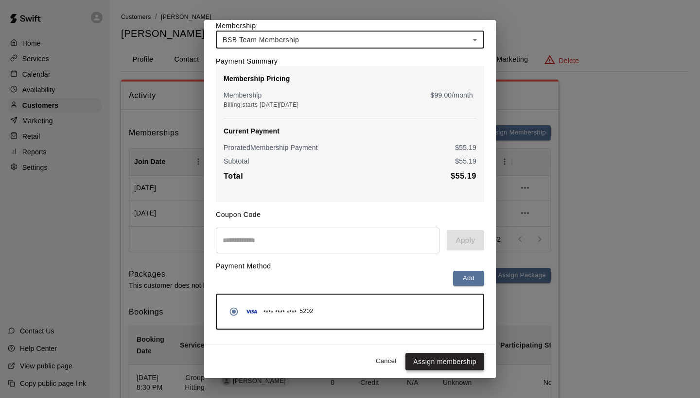
click at [432, 354] on button "Assign membership" at bounding box center [444, 362] width 79 height 18
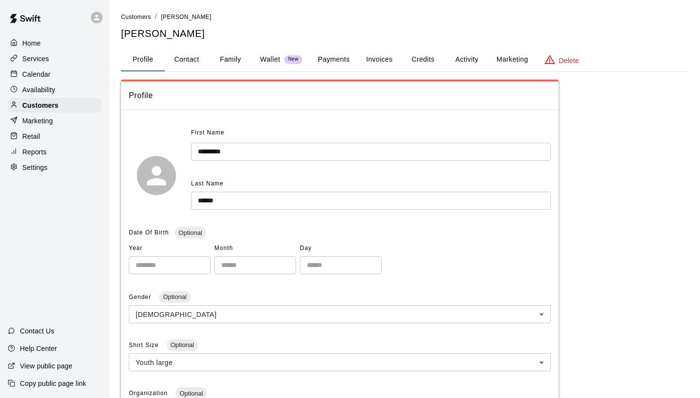
click at [264, 62] on p "Wallet" at bounding box center [270, 59] width 20 height 10
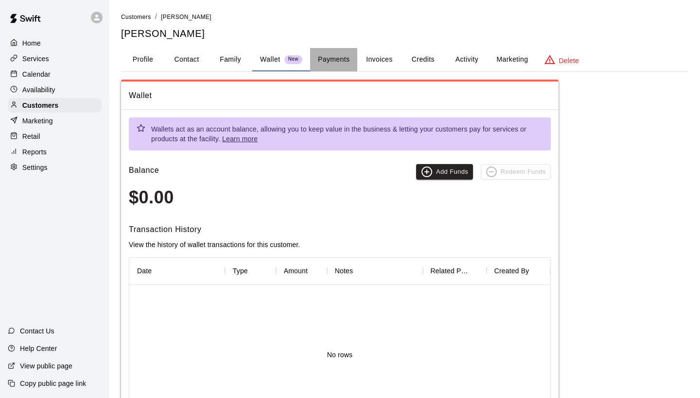
click at [346, 58] on button "Payments" at bounding box center [333, 59] width 47 height 23
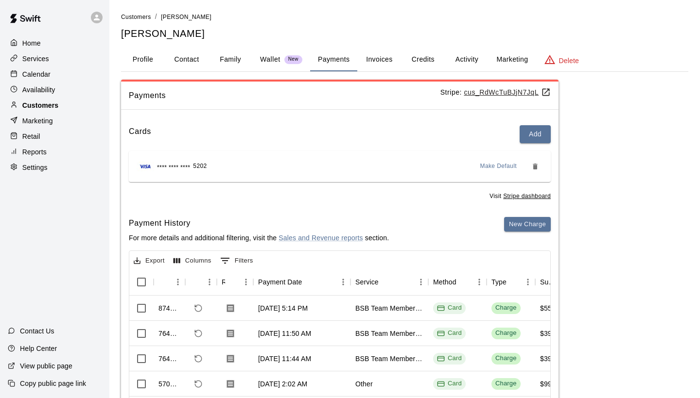
click at [60, 102] on div "Customers" at bounding box center [55, 105] width 94 height 15
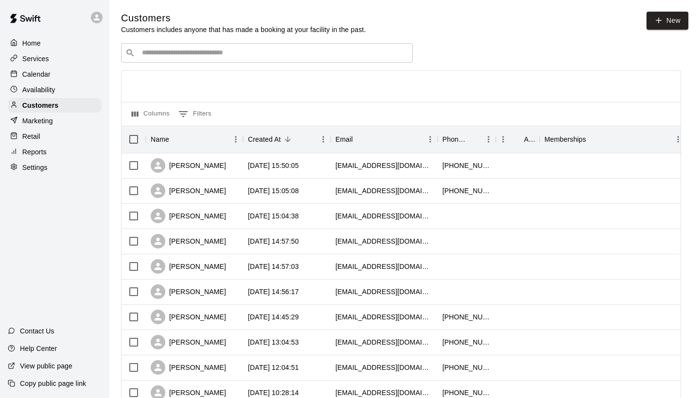
click at [222, 48] on input "Search customers by name or email" at bounding box center [273, 53] width 269 height 10
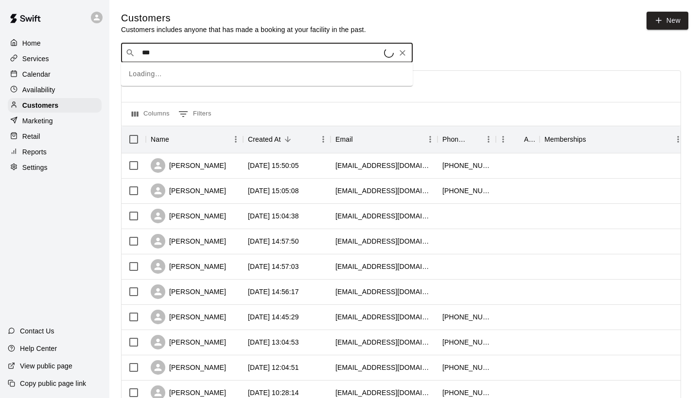
type input "****"
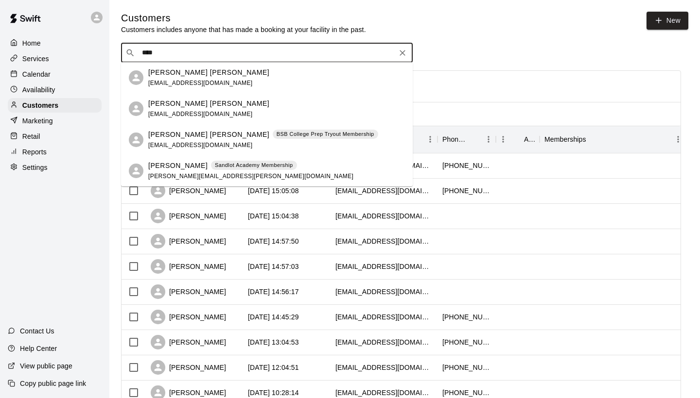
click at [172, 137] on p "[PERSON_NAME] [PERSON_NAME]" at bounding box center [208, 135] width 121 height 10
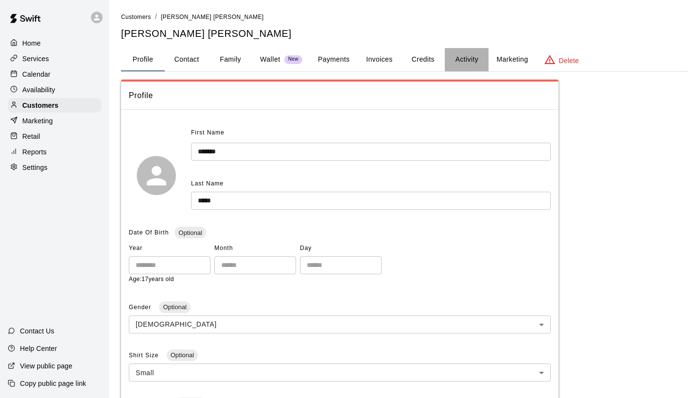
click at [451, 59] on button "Activity" at bounding box center [467, 59] width 44 height 23
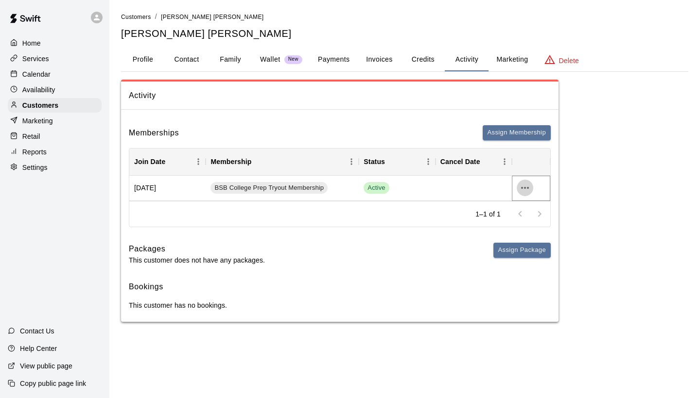
click at [525, 188] on icon "more actions" at bounding box center [525, 188] width 12 height 12
click at [530, 205] on li "View details" at bounding box center [543, 207] width 55 height 16
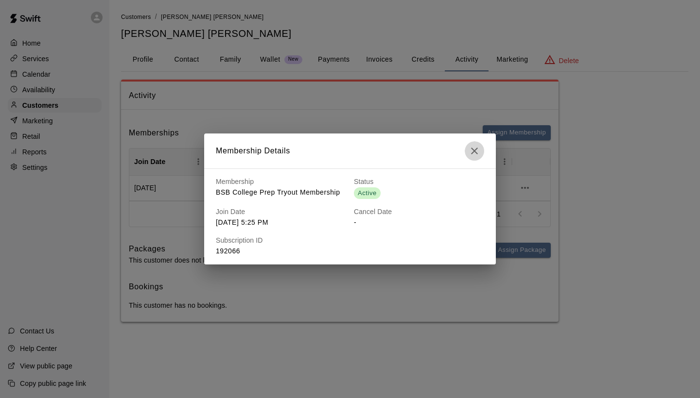
click at [479, 150] on icon "button" at bounding box center [474, 151] width 12 height 12
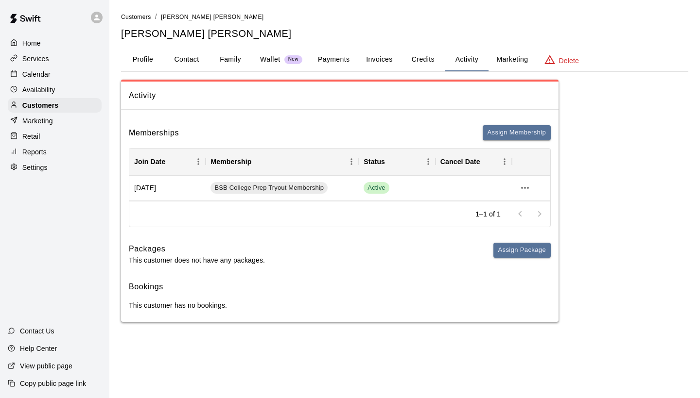
click at [239, 63] on button "Family" at bounding box center [230, 59] width 44 height 23
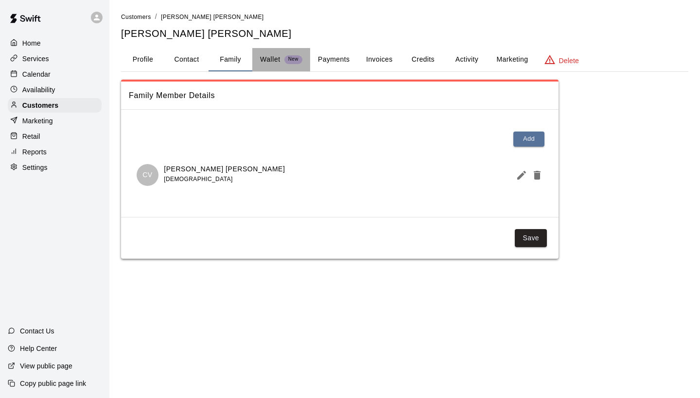
click at [269, 58] on p "Wallet" at bounding box center [270, 59] width 20 height 10
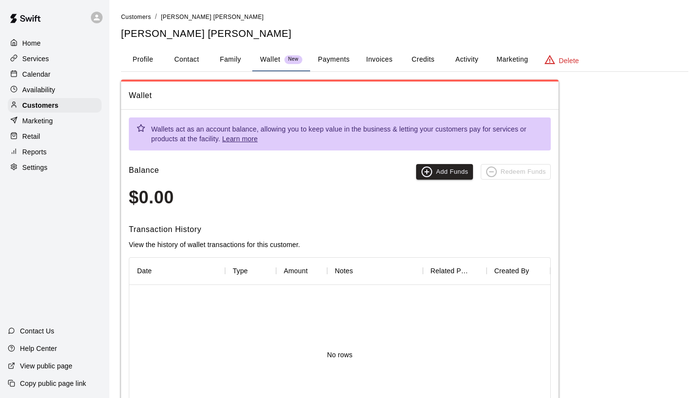
click at [249, 56] on button "Family" at bounding box center [230, 59] width 44 height 23
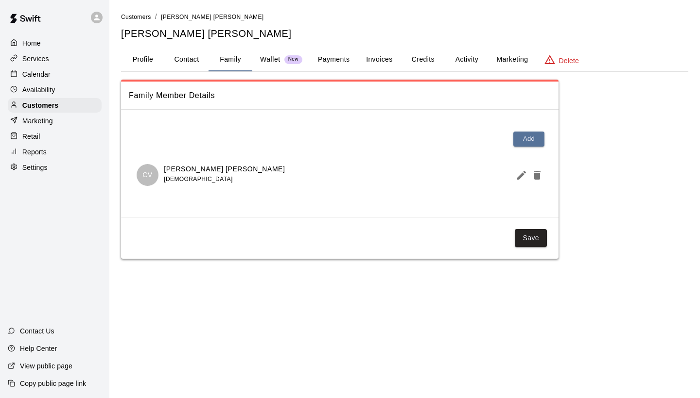
click at [148, 62] on button "Profile" at bounding box center [143, 59] width 44 height 23
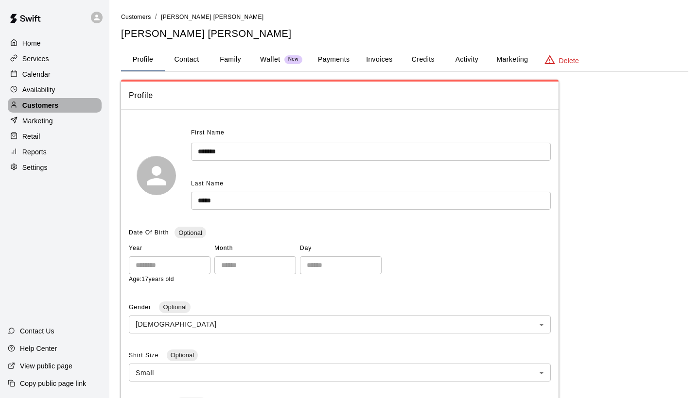
click at [88, 104] on div "Customers" at bounding box center [55, 105] width 94 height 15
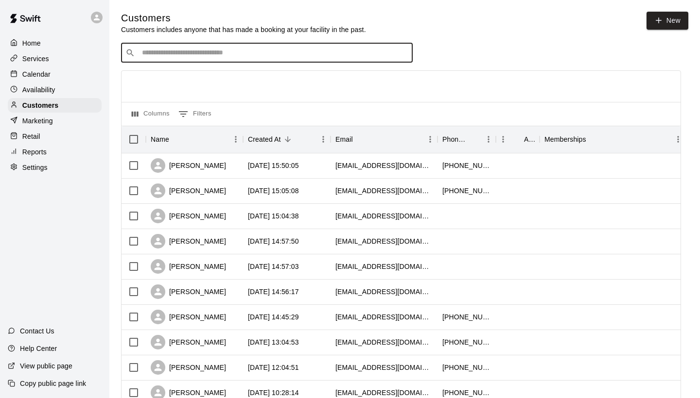
click at [205, 56] on input "Search customers by name or email" at bounding box center [273, 53] width 269 height 10
type input "*****"
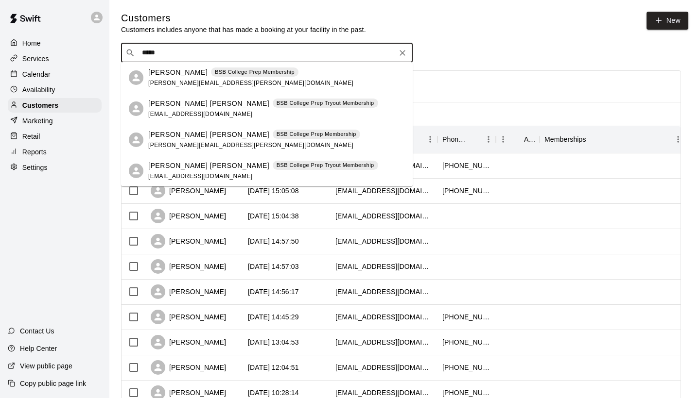
click at [154, 84] on span "[PERSON_NAME][EMAIL_ADDRESS][PERSON_NAME][DOMAIN_NAME]" at bounding box center [250, 83] width 205 height 7
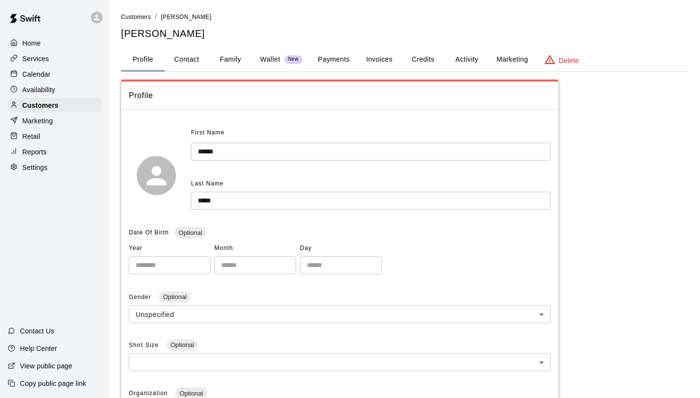
click at [345, 57] on button "Payments" at bounding box center [333, 59] width 47 height 23
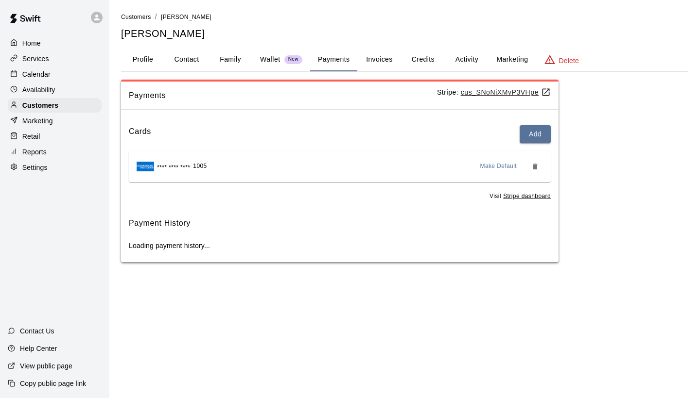
click at [259, 53] on button "Wallet New" at bounding box center [281, 59] width 58 height 23
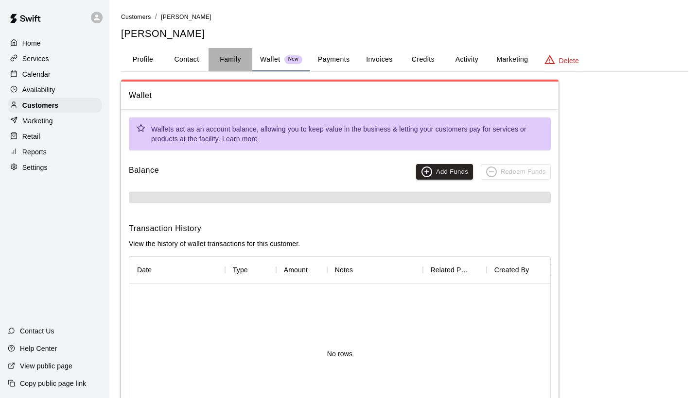
click at [222, 60] on button "Family" at bounding box center [230, 59] width 44 height 23
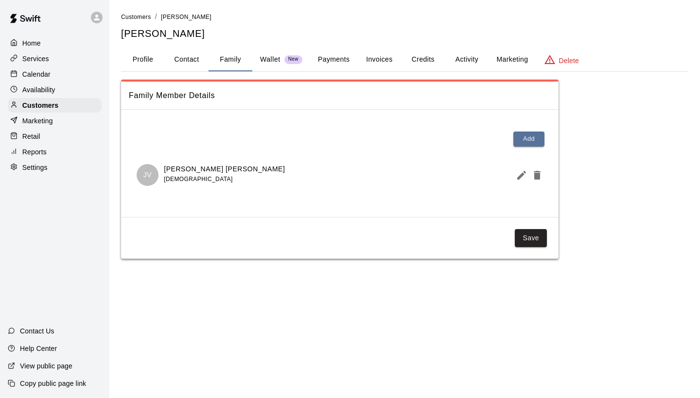
click at [338, 58] on button "Payments" at bounding box center [333, 59] width 47 height 23
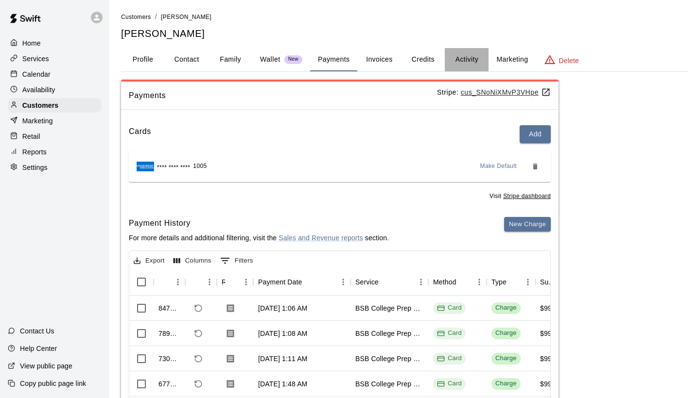
click at [451, 60] on button "Activity" at bounding box center [467, 59] width 44 height 23
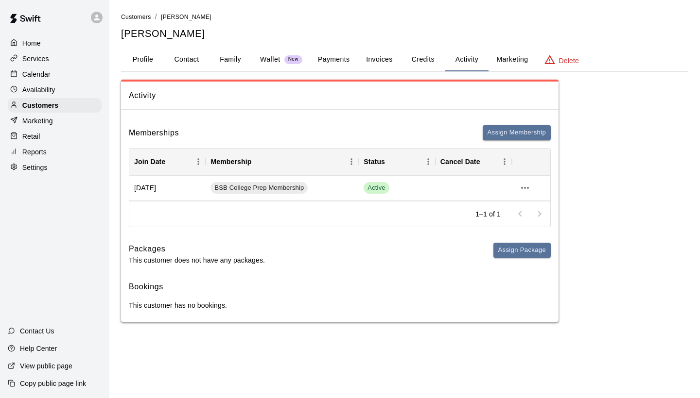
click at [406, 56] on button "Credits" at bounding box center [423, 59] width 44 height 23
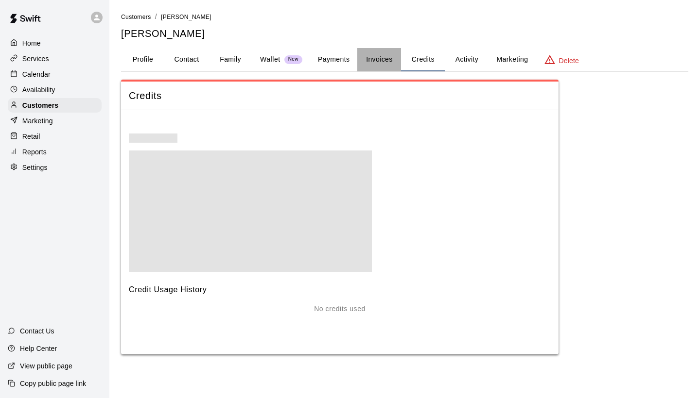
click at [373, 56] on button "Invoices" at bounding box center [379, 59] width 44 height 23
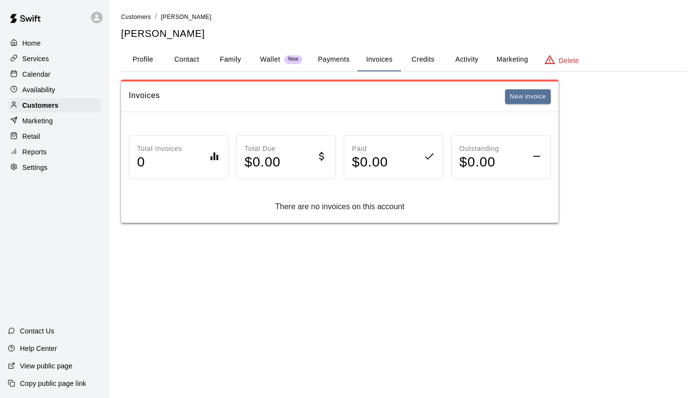
click at [455, 55] on button "Activity" at bounding box center [467, 59] width 44 height 23
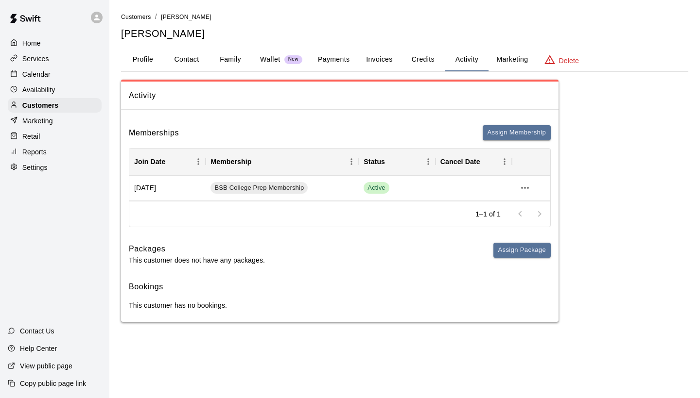
click at [143, 57] on button "Profile" at bounding box center [143, 59] width 44 height 23
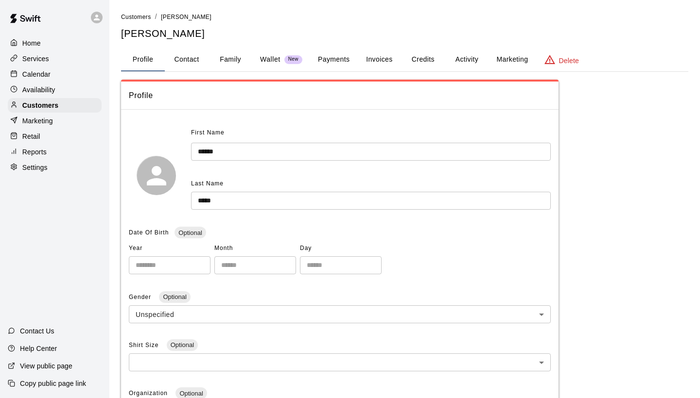
click at [185, 59] on button "Contact" at bounding box center [187, 59] width 44 height 23
select select "**"
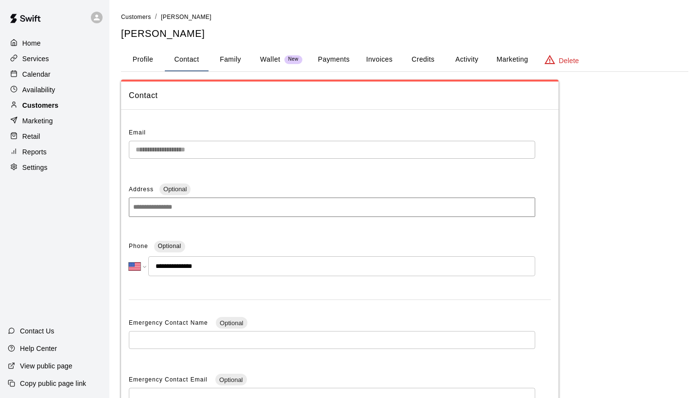
click at [84, 108] on div "Customers" at bounding box center [55, 105] width 94 height 15
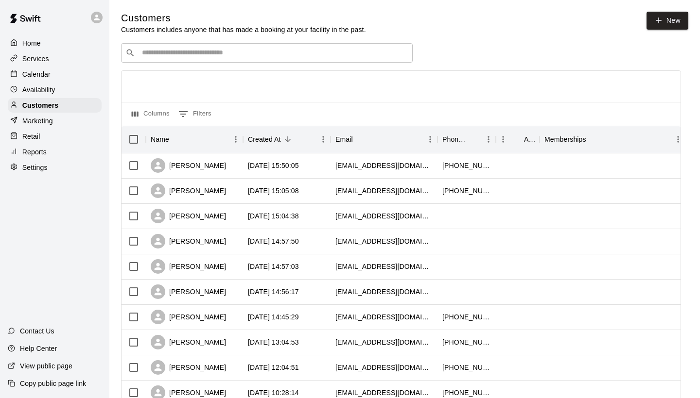
click at [185, 50] on input "Search customers by name or email" at bounding box center [273, 53] width 269 height 10
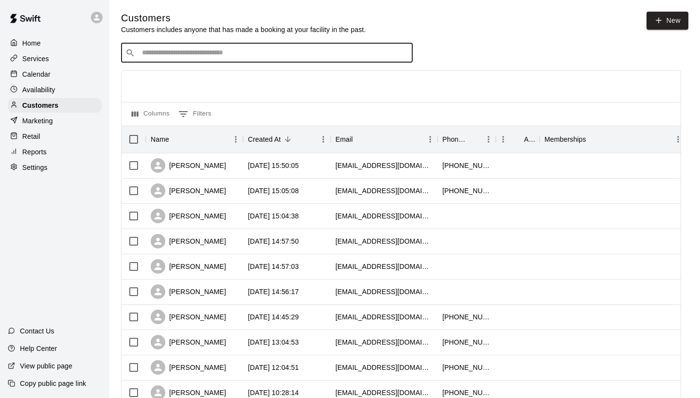
type input "*"
type input "*****"
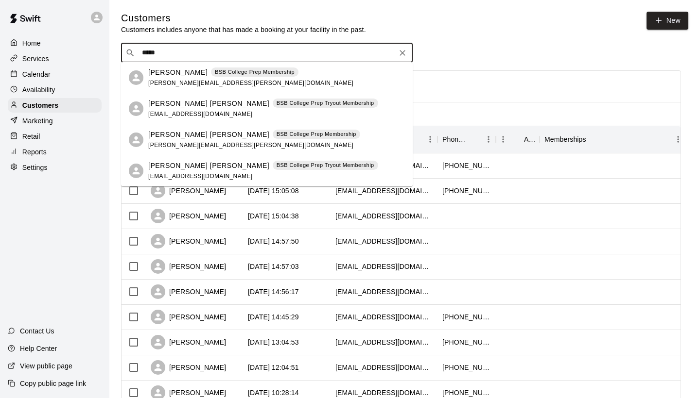
click at [174, 171] on div "[PERSON_NAME] [PERSON_NAME] BSB College Prep Tryout Membership [EMAIL_ADDRESS][…" at bounding box center [263, 171] width 230 height 21
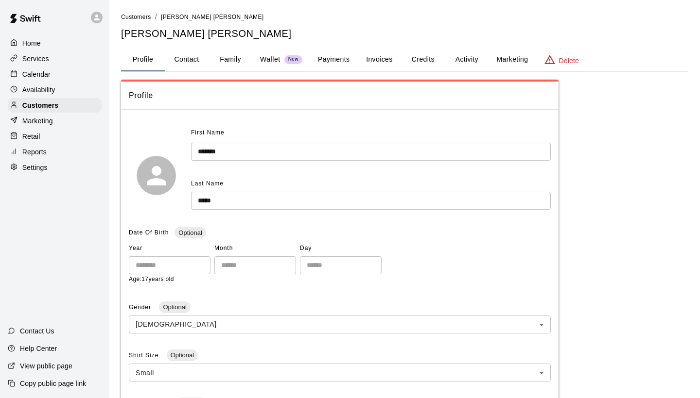
click at [334, 71] on div "Customers / [PERSON_NAME] [PERSON_NAME] [PERSON_NAME] [PERSON_NAME] Profile Con…" at bounding box center [404, 345] width 567 height 667
click at [334, 65] on button "Payments" at bounding box center [333, 59] width 47 height 23
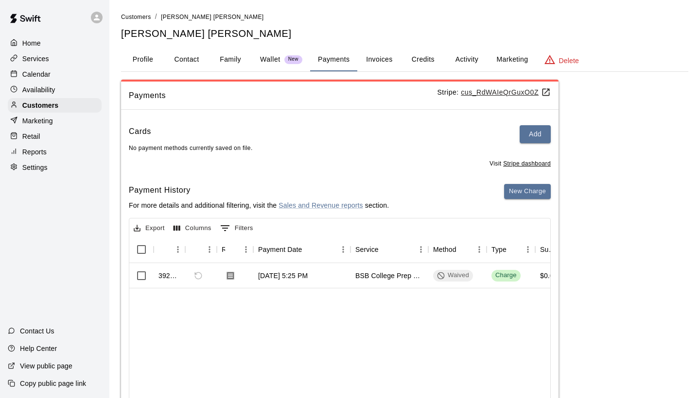
click at [153, 58] on button "Profile" at bounding box center [143, 59] width 44 height 23
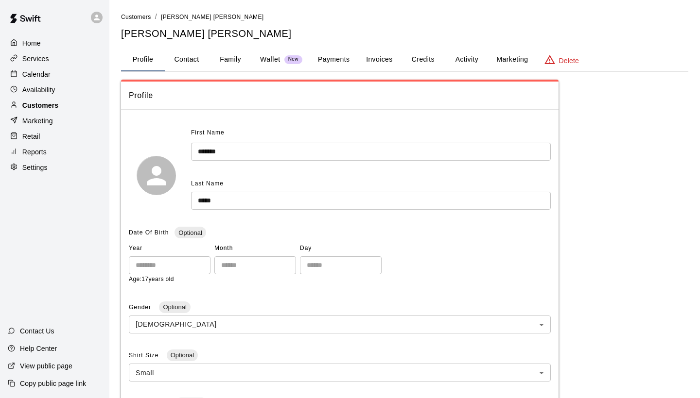
click at [69, 99] on div "Customers" at bounding box center [55, 105] width 94 height 15
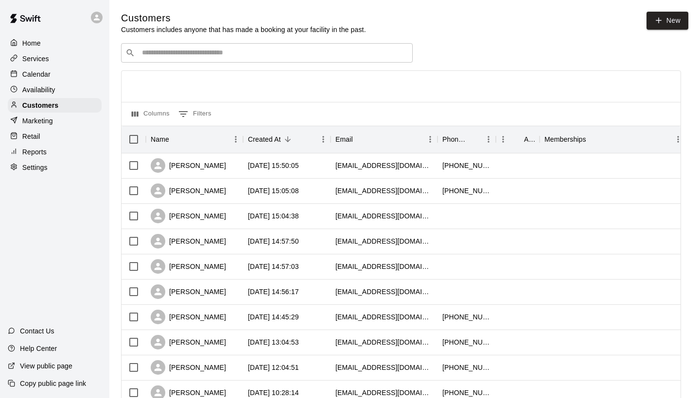
click at [203, 49] on input "Search customers by name or email" at bounding box center [273, 53] width 269 height 10
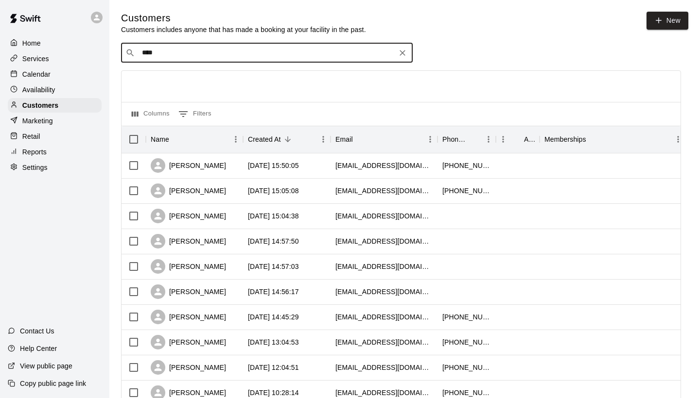
type input "*****"
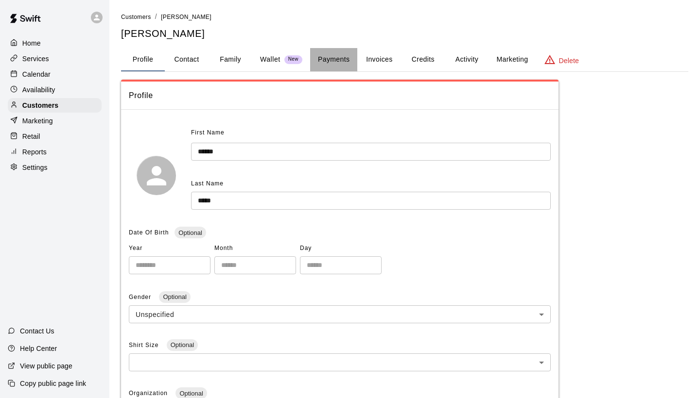
click at [315, 63] on button "Payments" at bounding box center [333, 59] width 47 height 23
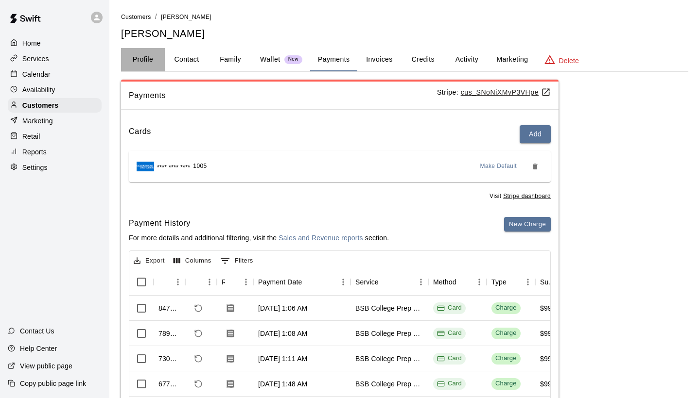
click at [157, 66] on button "Profile" at bounding box center [143, 59] width 44 height 23
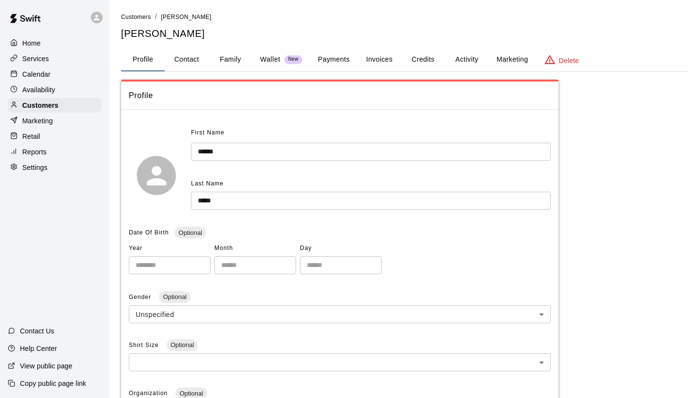
click at [191, 62] on button "Contact" at bounding box center [187, 59] width 44 height 23
select select "**"
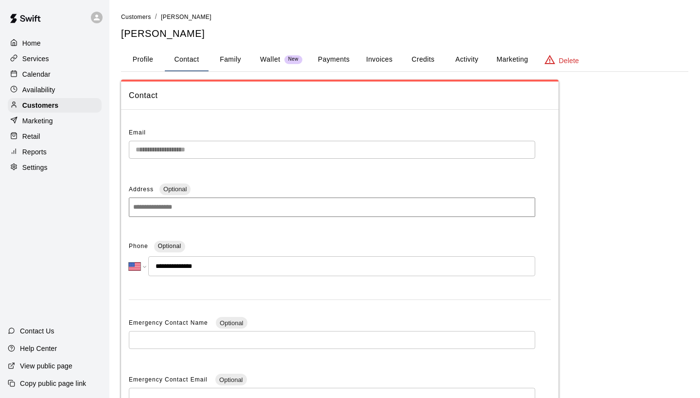
click at [141, 65] on button "Profile" at bounding box center [143, 59] width 44 height 23
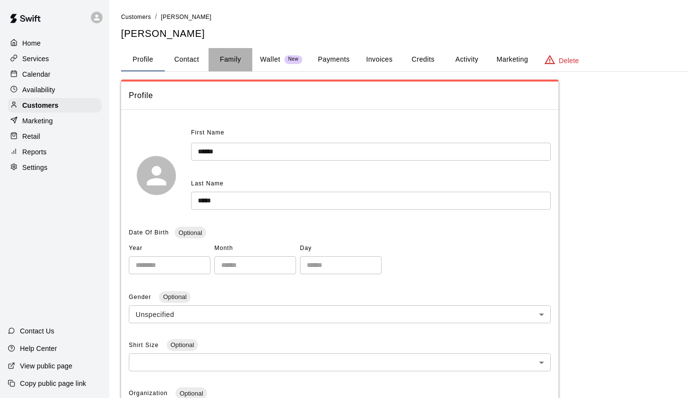
click at [235, 54] on button "Family" at bounding box center [230, 59] width 44 height 23
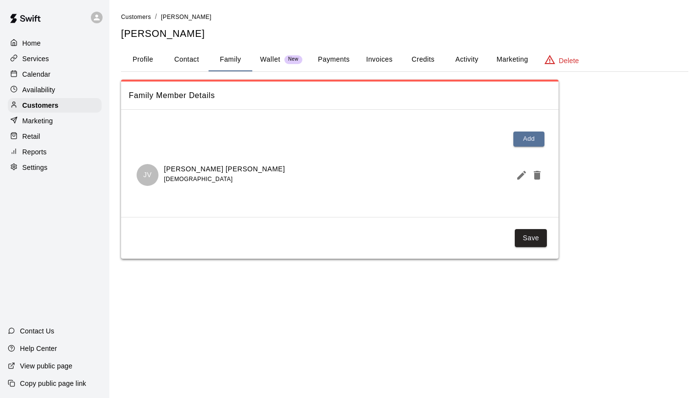
click at [477, 59] on button "Activity" at bounding box center [467, 59] width 44 height 23
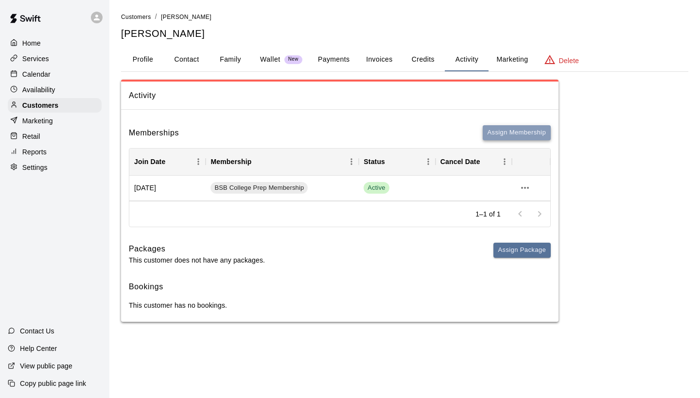
click at [515, 131] on button "Assign Membership" at bounding box center [516, 132] width 68 height 15
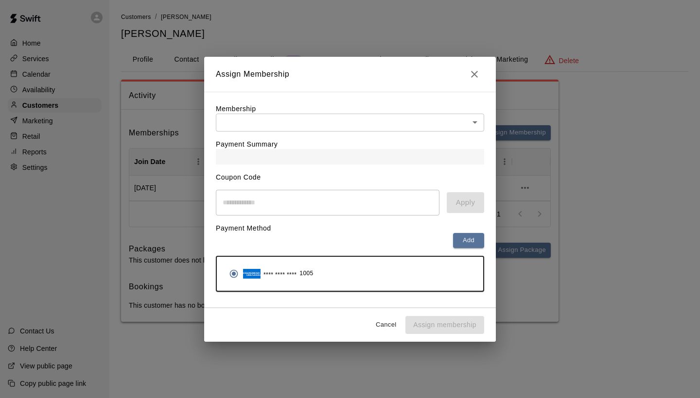
click at [476, 77] on icon "Close" at bounding box center [474, 74] width 12 height 12
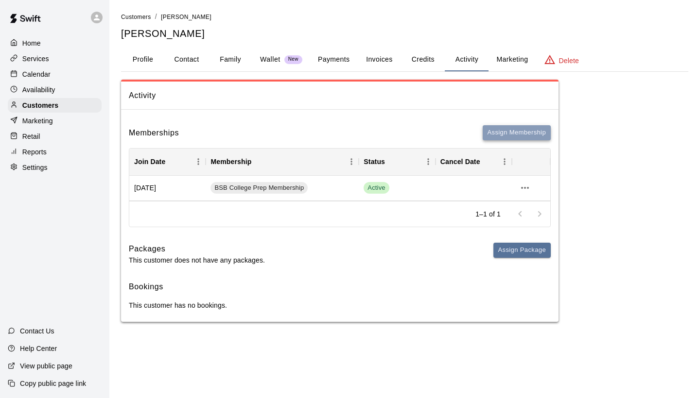
click at [513, 125] on button "Assign Membership" at bounding box center [516, 132] width 68 height 15
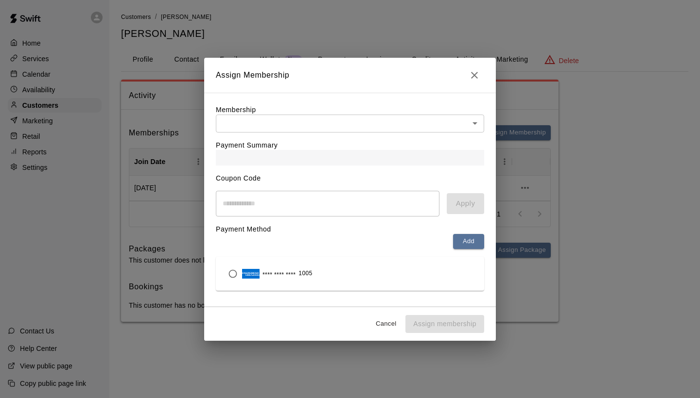
click at [312, 115] on body "Home Services Calendar Availability Customers Marketing Retail Reports Settings…" at bounding box center [350, 171] width 700 height 342
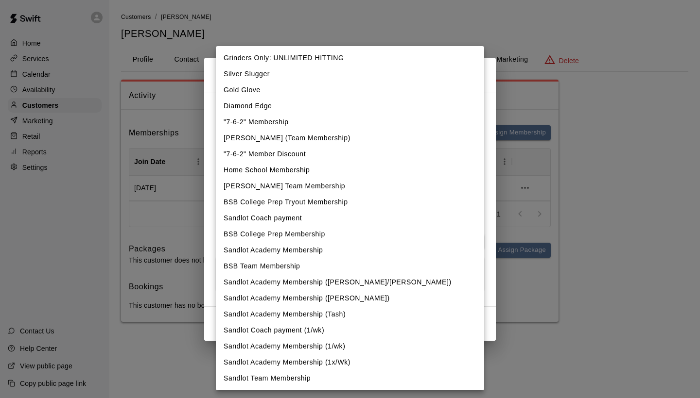
click at [284, 263] on li "BSB Team Membership" at bounding box center [350, 266] width 268 height 16
type input "**********"
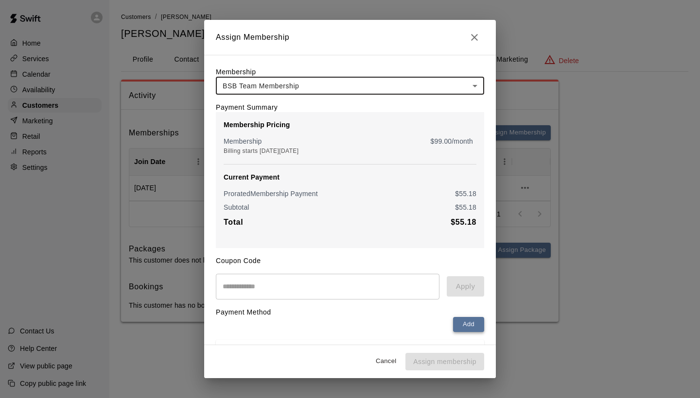
click at [465, 319] on button "Add" at bounding box center [468, 324] width 31 height 15
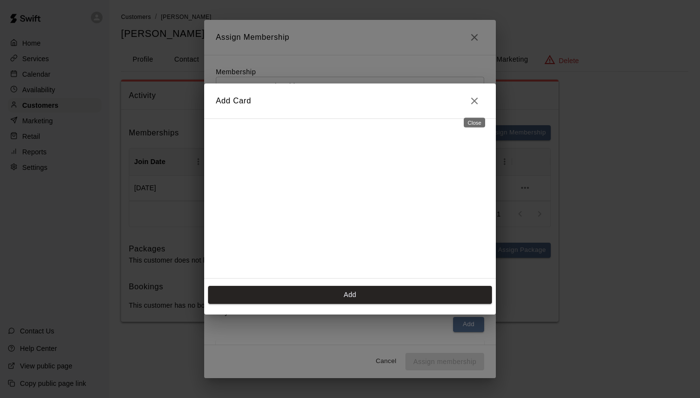
click at [476, 98] on icon "Close" at bounding box center [474, 101] width 12 height 12
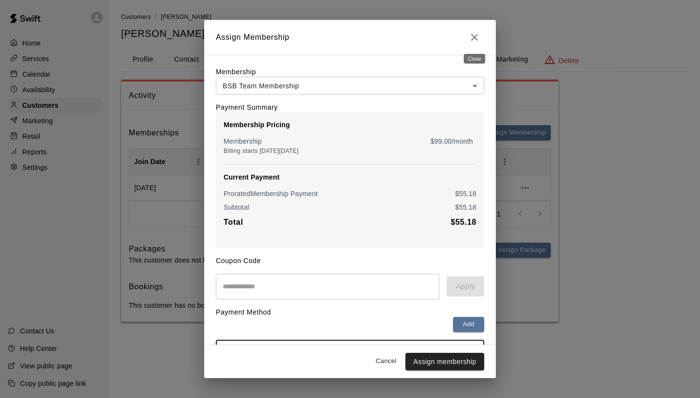
click at [482, 34] on button "Close" at bounding box center [473, 37] width 19 height 19
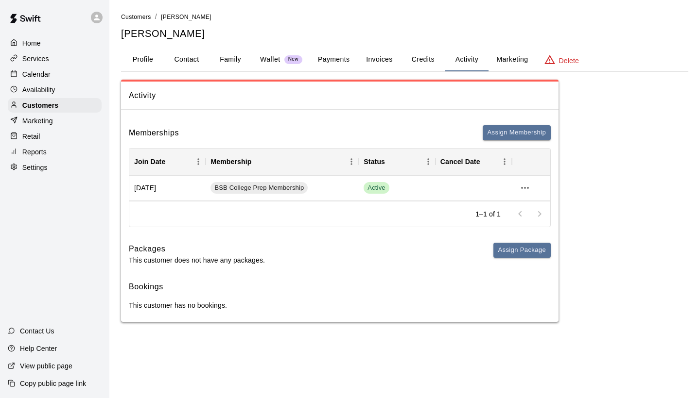
click at [313, 52] on button "Payments" at bounding box center [333, 59] width 47 height 23
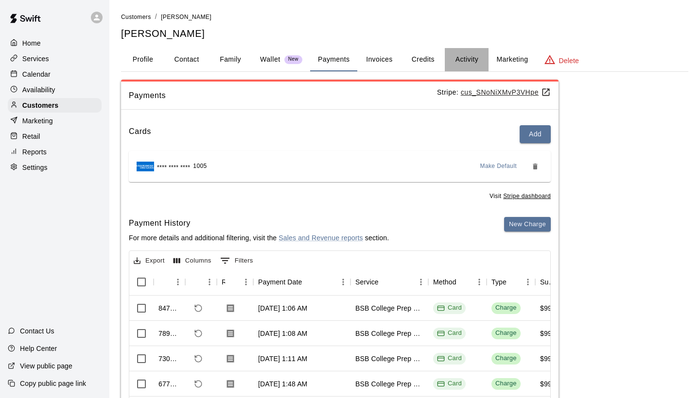
click at [461, 57] on button "Activity" at bounding box center [467, 59] width 44 height 23
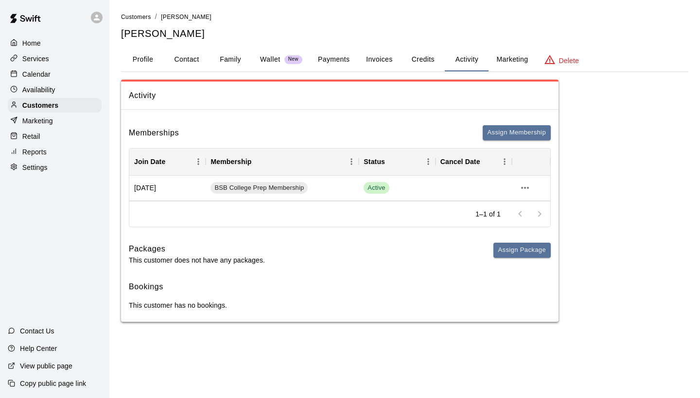
click at [43, 69] on p "Calendar" at bounding box center [36, 74] width 28 height 10
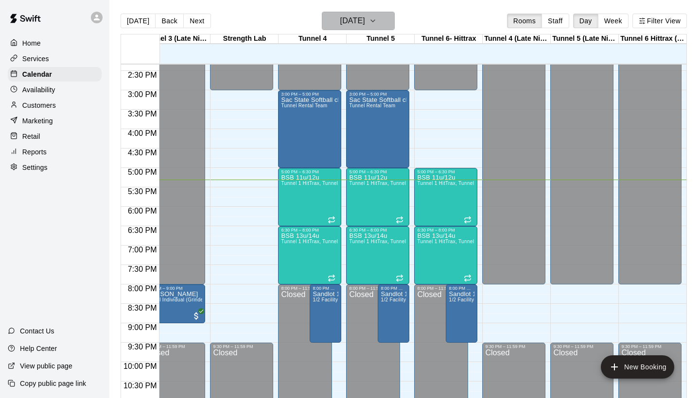
click at [365, 21] on h6 "[DATE]" at bounding box center [352, 21] width 25 height 14
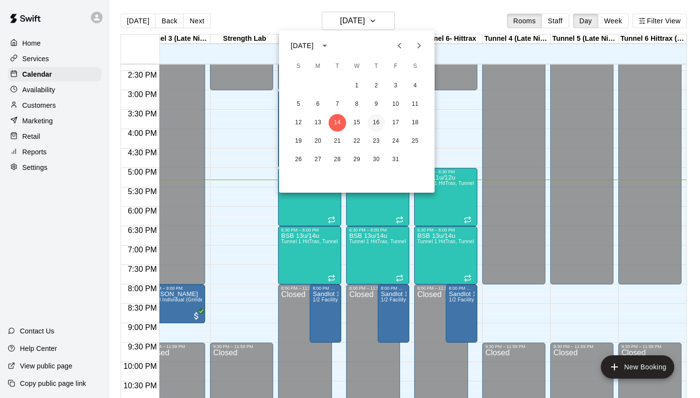
click at [377, 120] on button "16" at bounding box center [375, 122] width 17 height 17
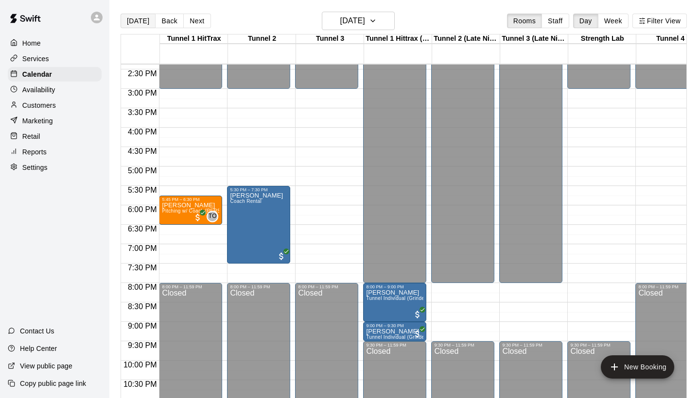
click at [134, 23] on button "[DATE]" at bounding box center [137, 21] width 35 height 15
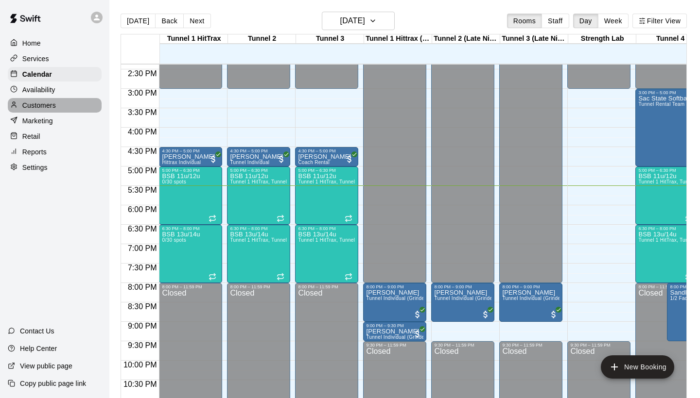
click at [53, 103] on p "Customers" at bounding box center [39, 106] width 34 height 10
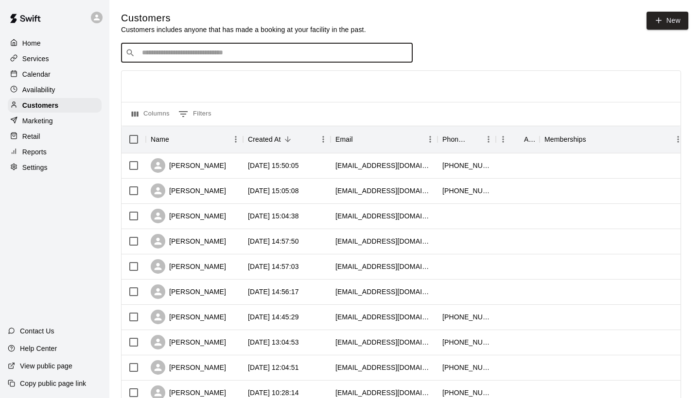
click at [307, 52] on input "Search customers by name or email" at bounding box center [273, 53] width 269 height 10
type input "********"
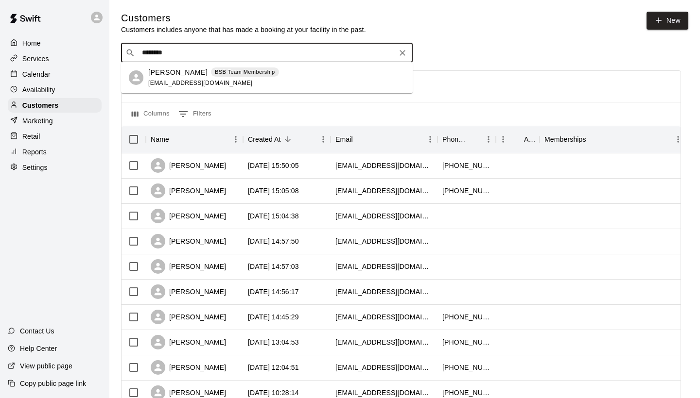
click at [402, 55] on icon "Clear" at bounding box center [402, 53] width 10 height 10
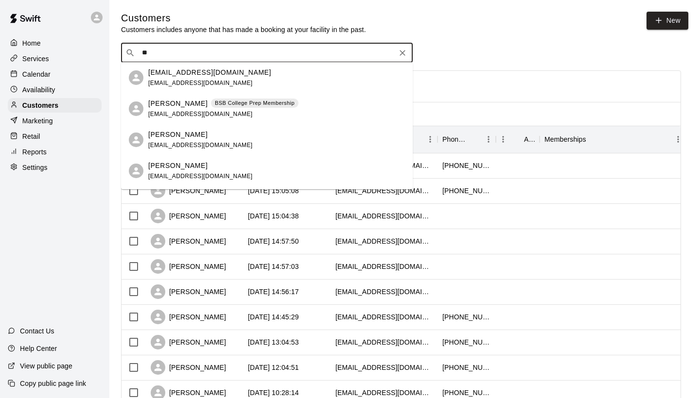
type input "*"
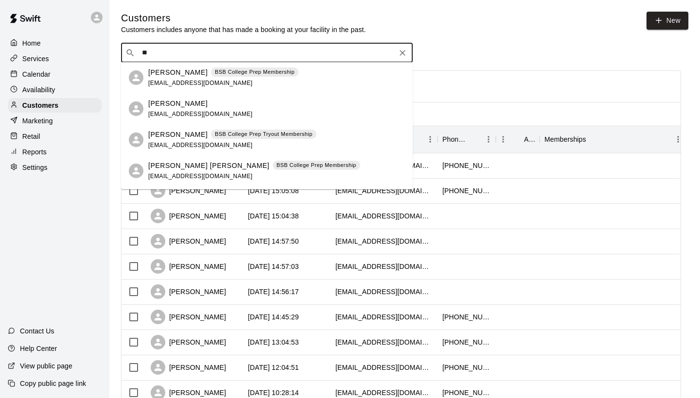
type input "***"
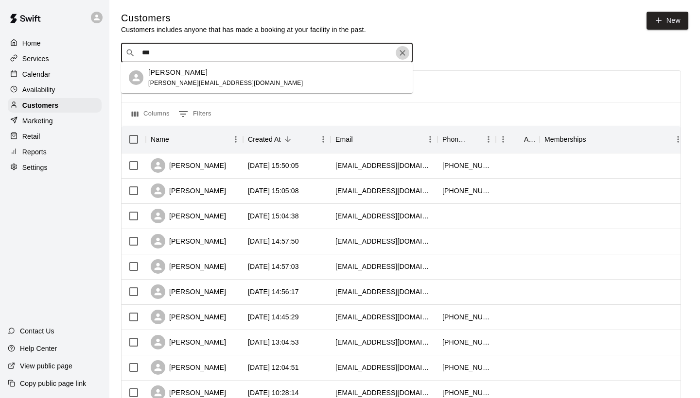
click at [397, 53] on icon "Clear" at bounding box center [402, 53] width 10 height 10
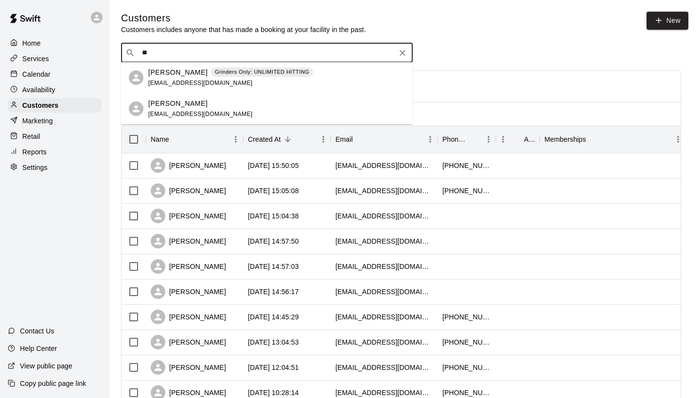
type input "*"
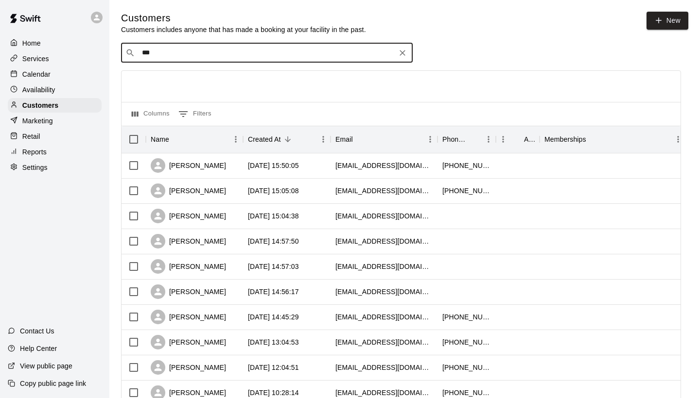
type input "****"
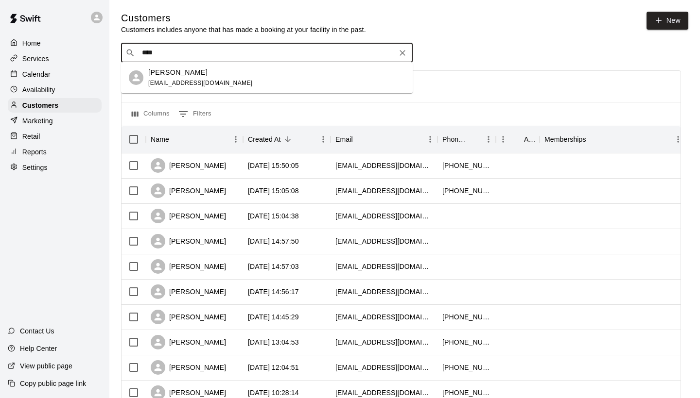
click at [400, 51] on icon "Clear" at bounding box center [402, 53] width 6 height 6
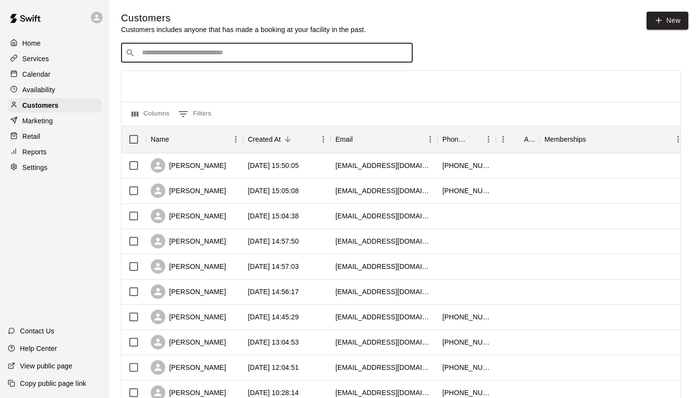
click at [57, 69] on div "Calendar" at bounding box center [55, 74] width 94 height 15
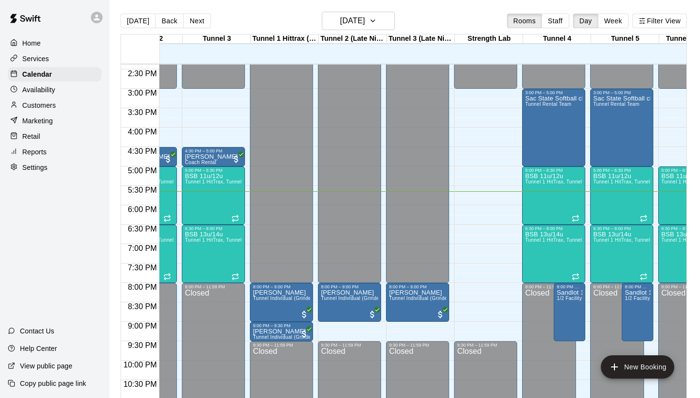
scroll to position [0, 115]
